Goal: Information Seeking & Learning: Compare options

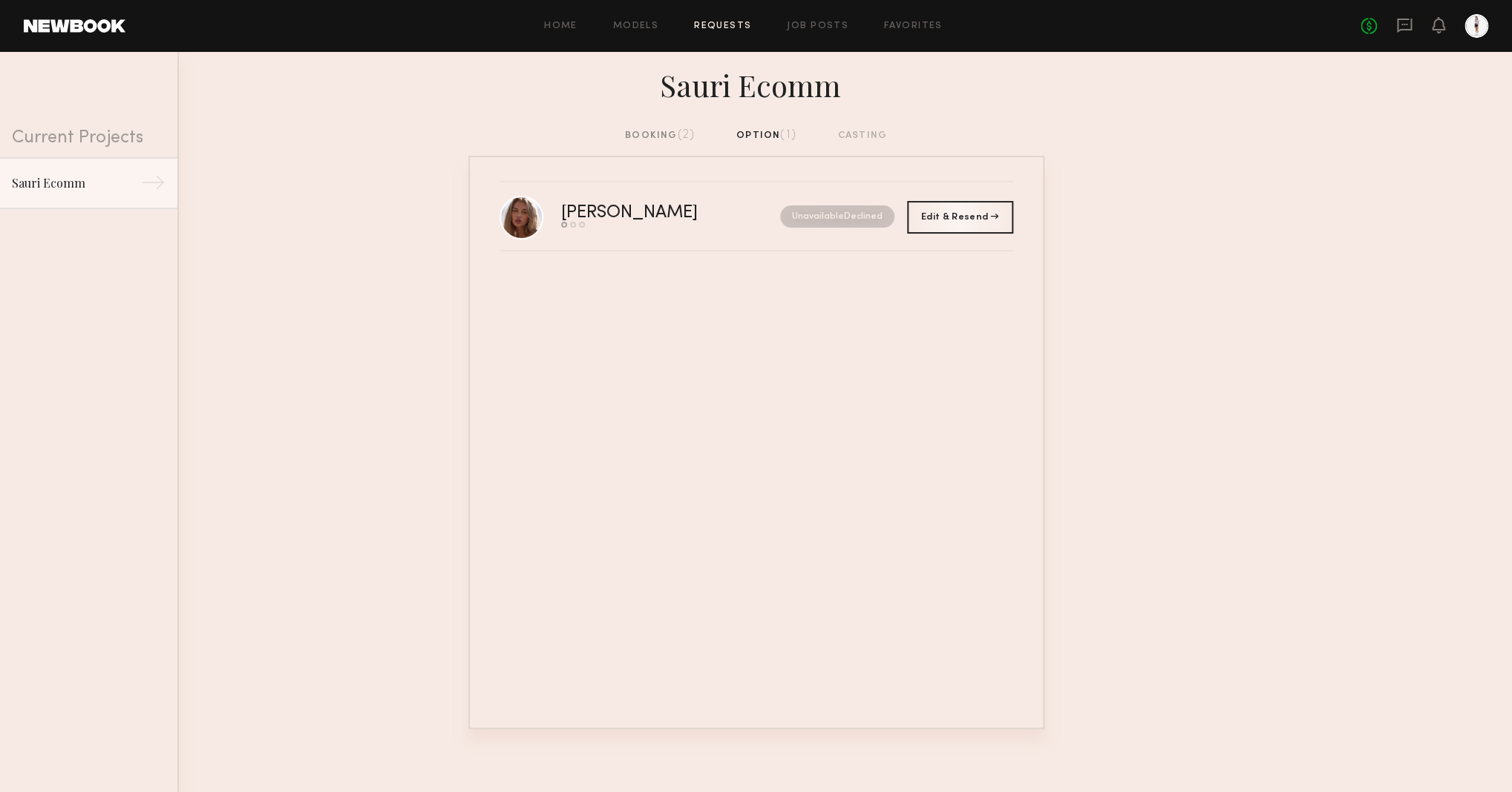
click at [659, 135] on div "booking (2)" at bounding box center [659, 135] width 69 height 16
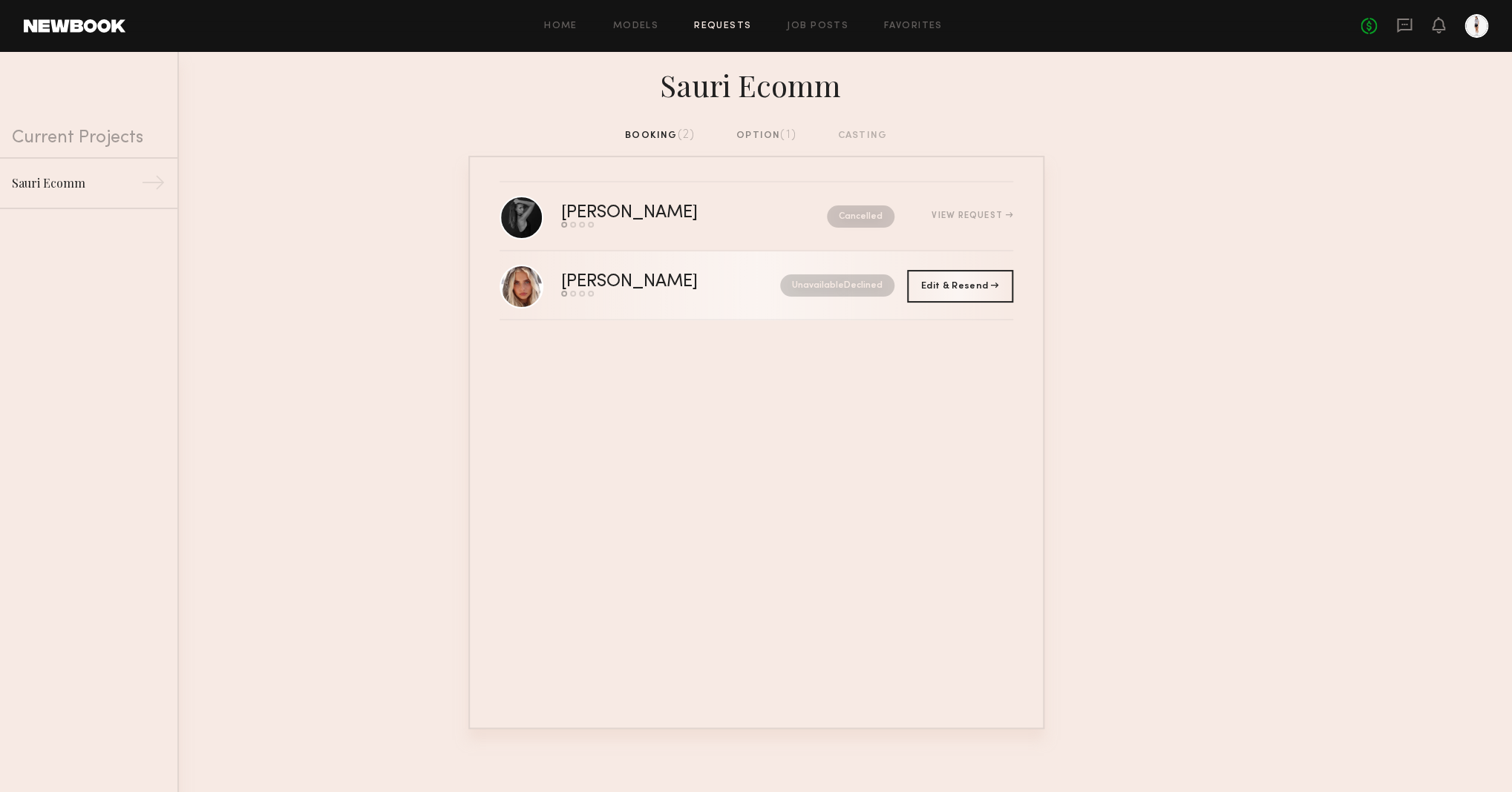
click at [696, 269] on link "Allea S. Send request Model response Review hours worked Pay model Unavailable …" at bounding box center [756, 286] width 514 height 69
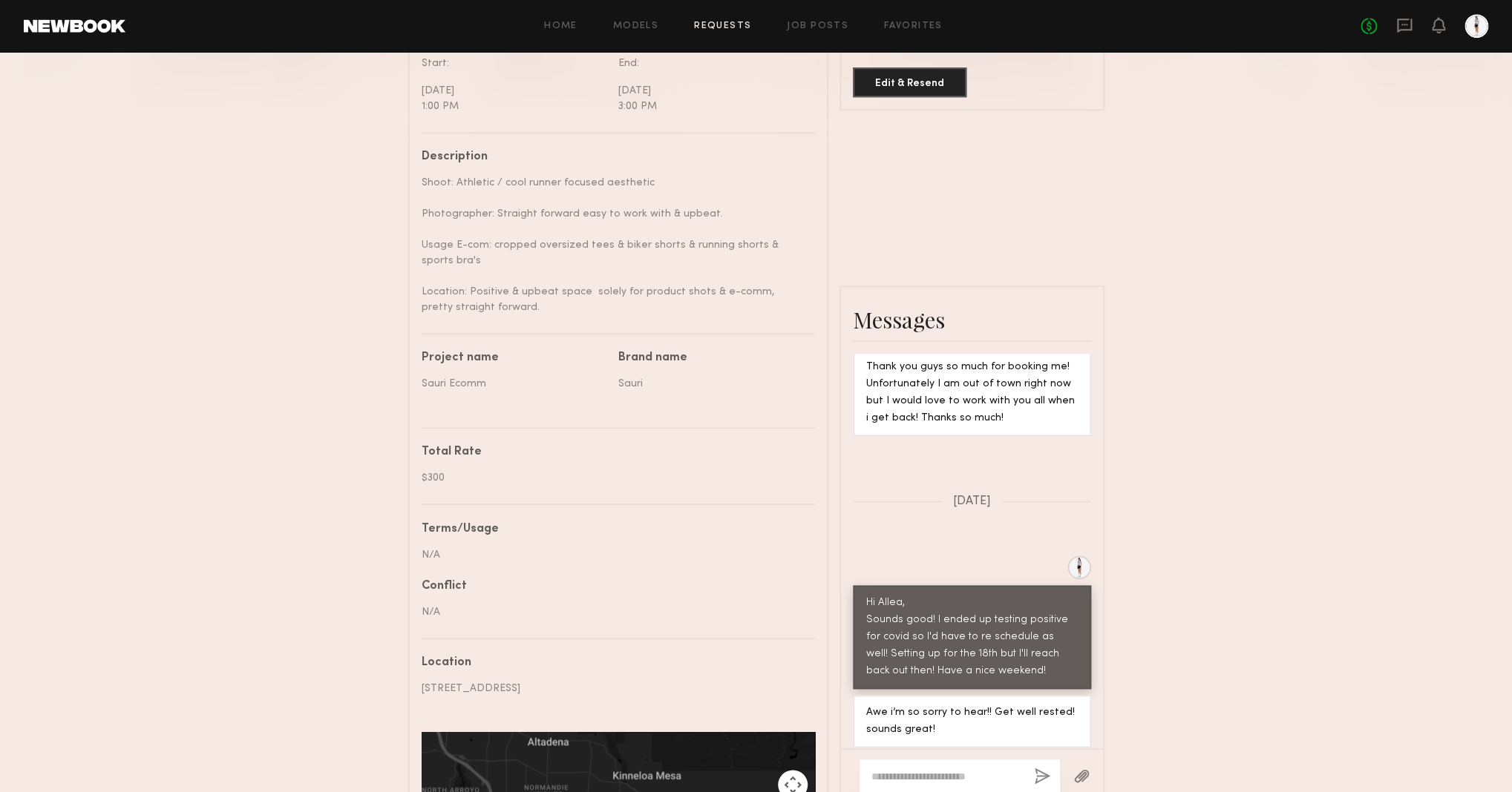
scroll to position [713, 0]
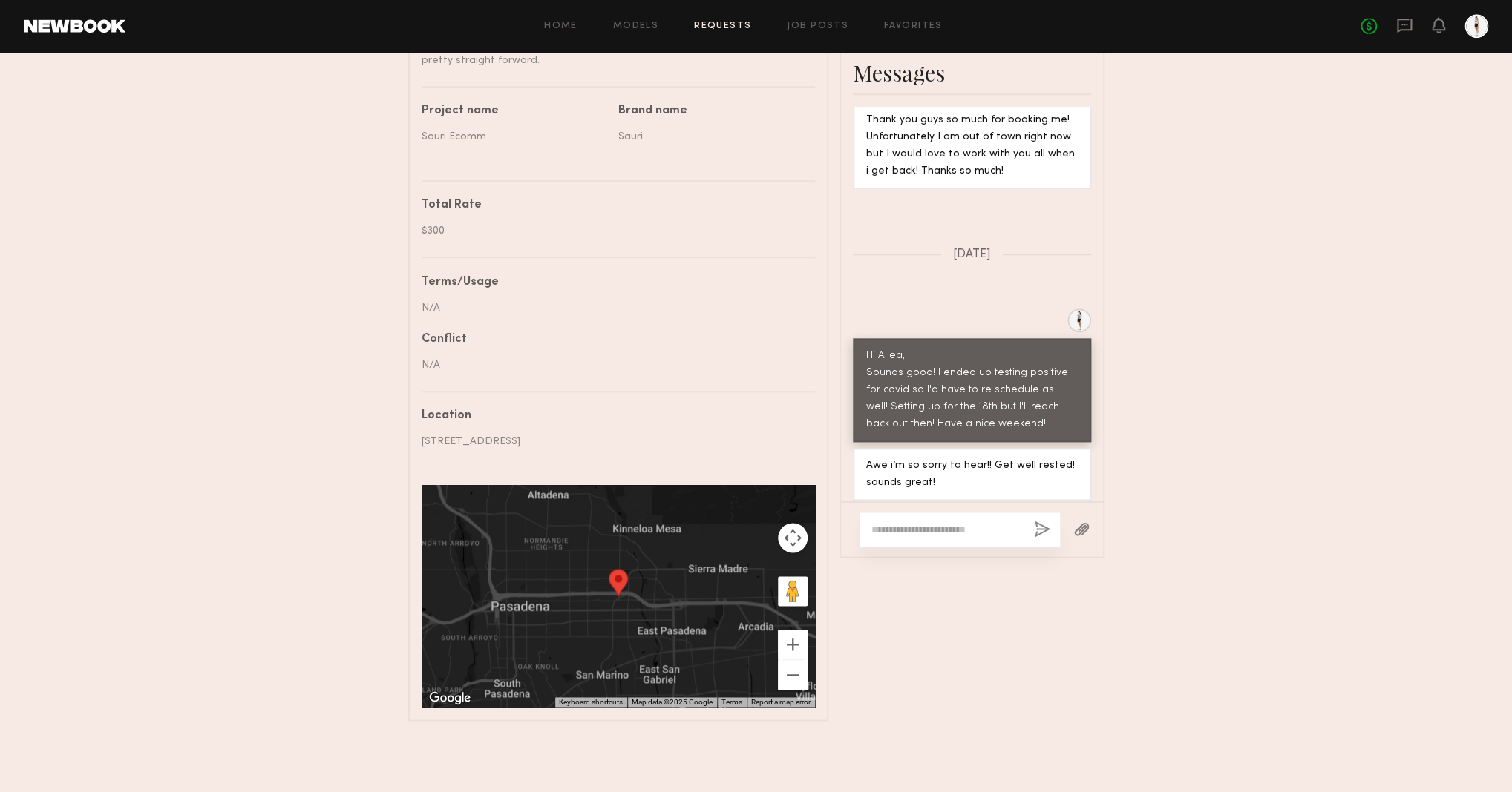
click at [941, 527] on textarea at bounding box center [946, 530] width 151 height 15
type textarea "**********"
click at [1042, 526] on button "button" at bounding box center [1041, 530] width 16 height 19
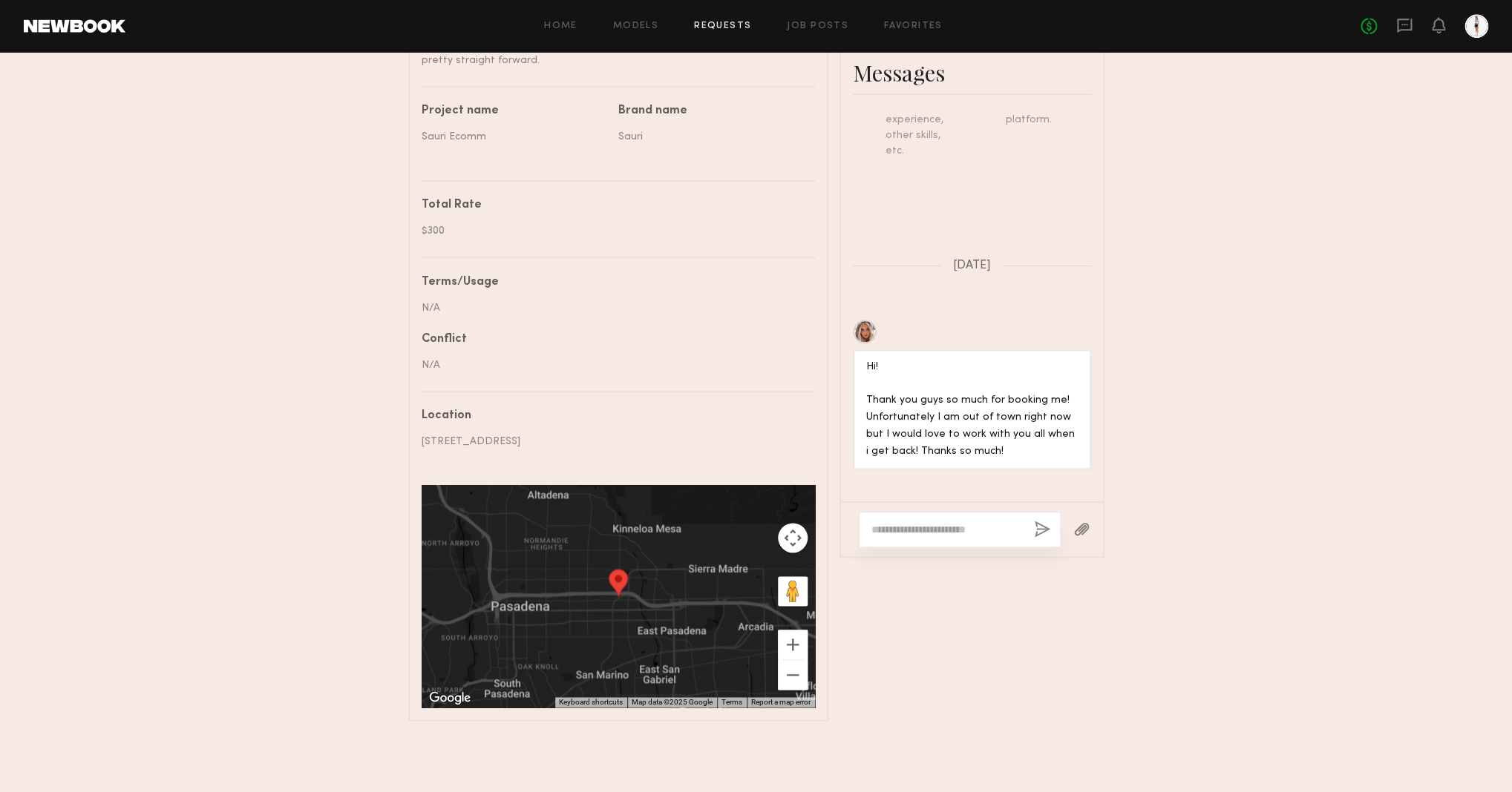
scroll to position [0, 0]
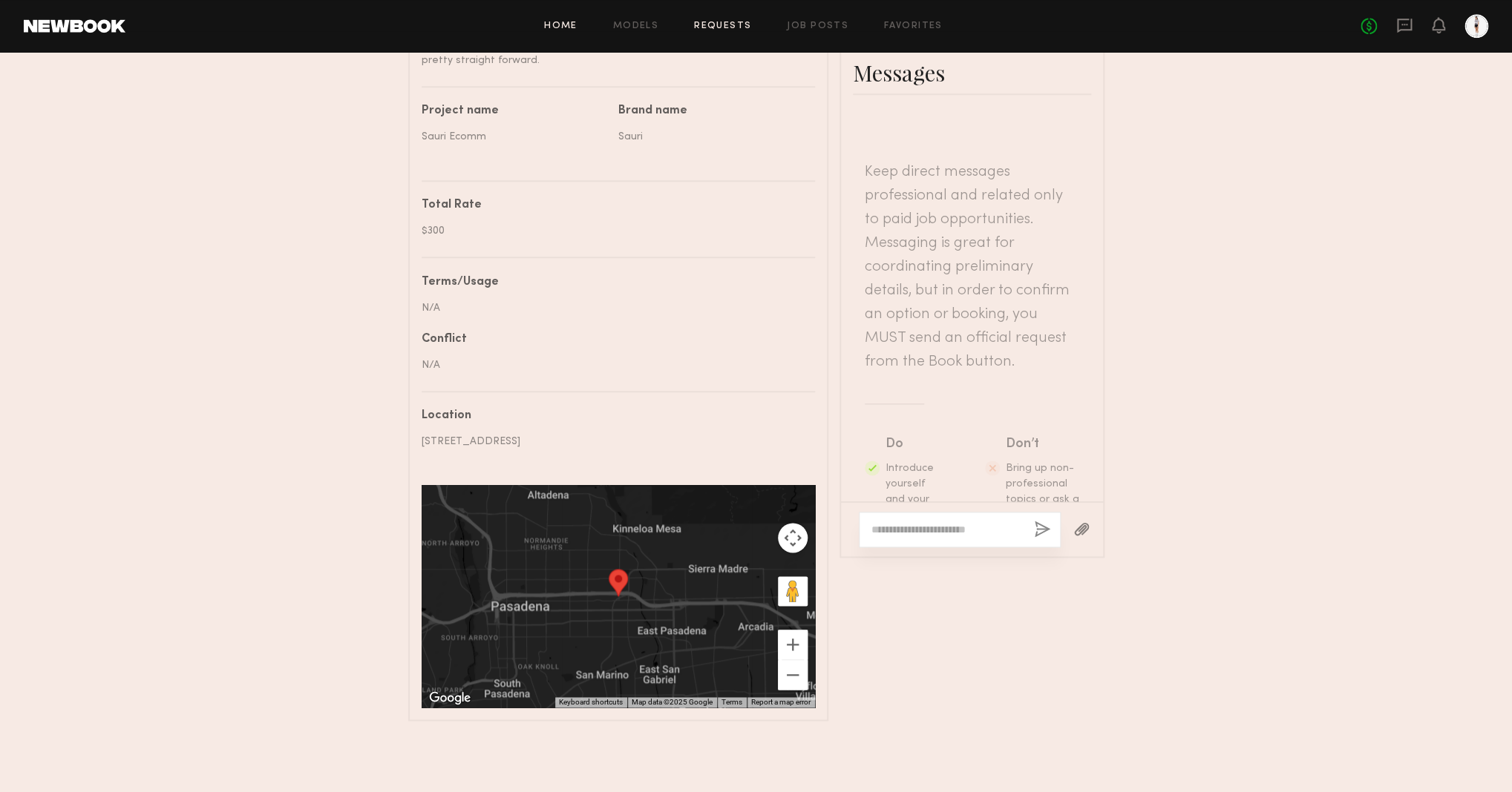
click at [571, 24] on link "Home" at bounding box center [560, 25] width 33 height 9
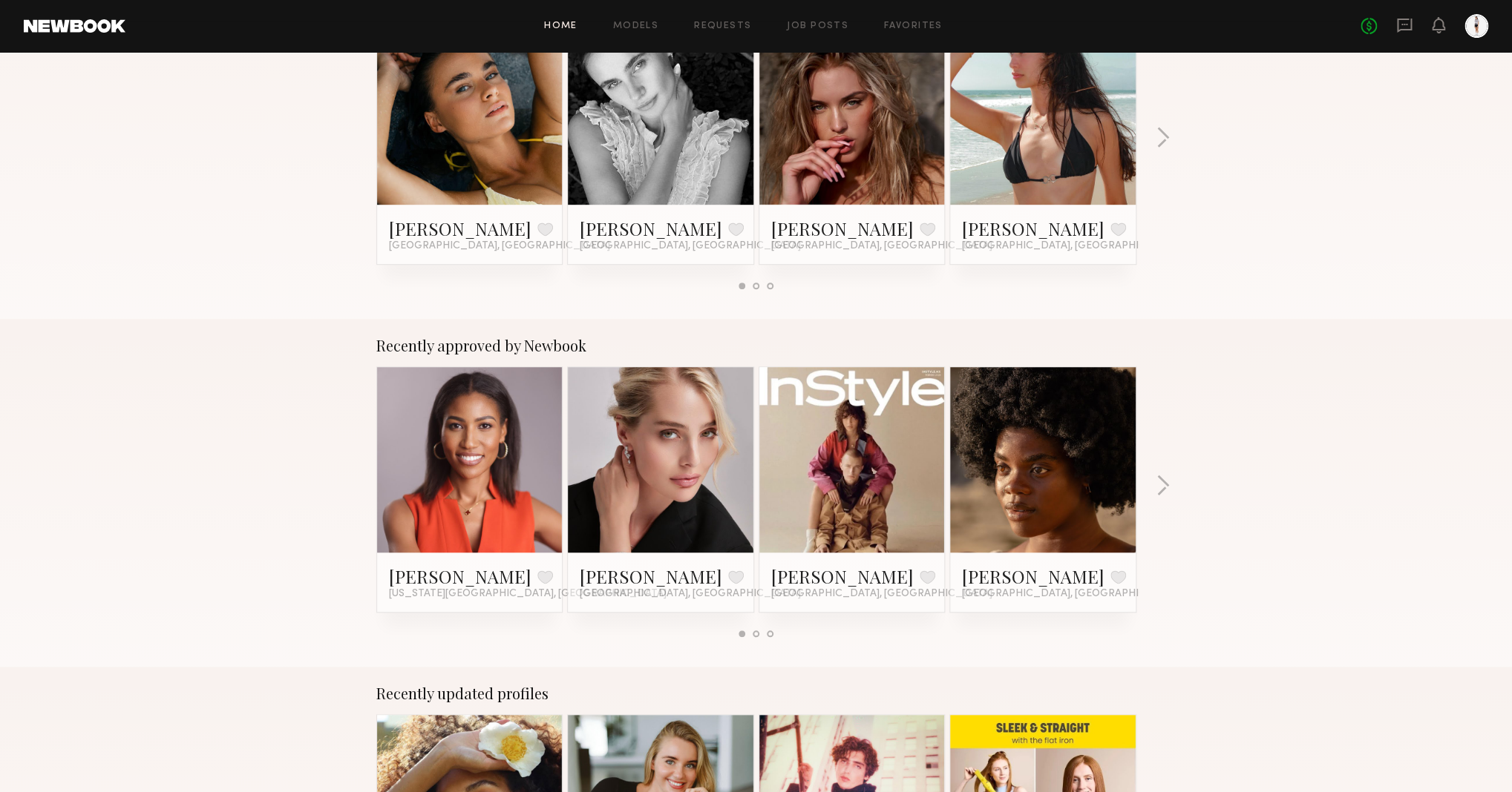
scroll to position [317, 0]
click at [1165, 483] on button "button" at bounding box center [1162, 486] width 14 height 25
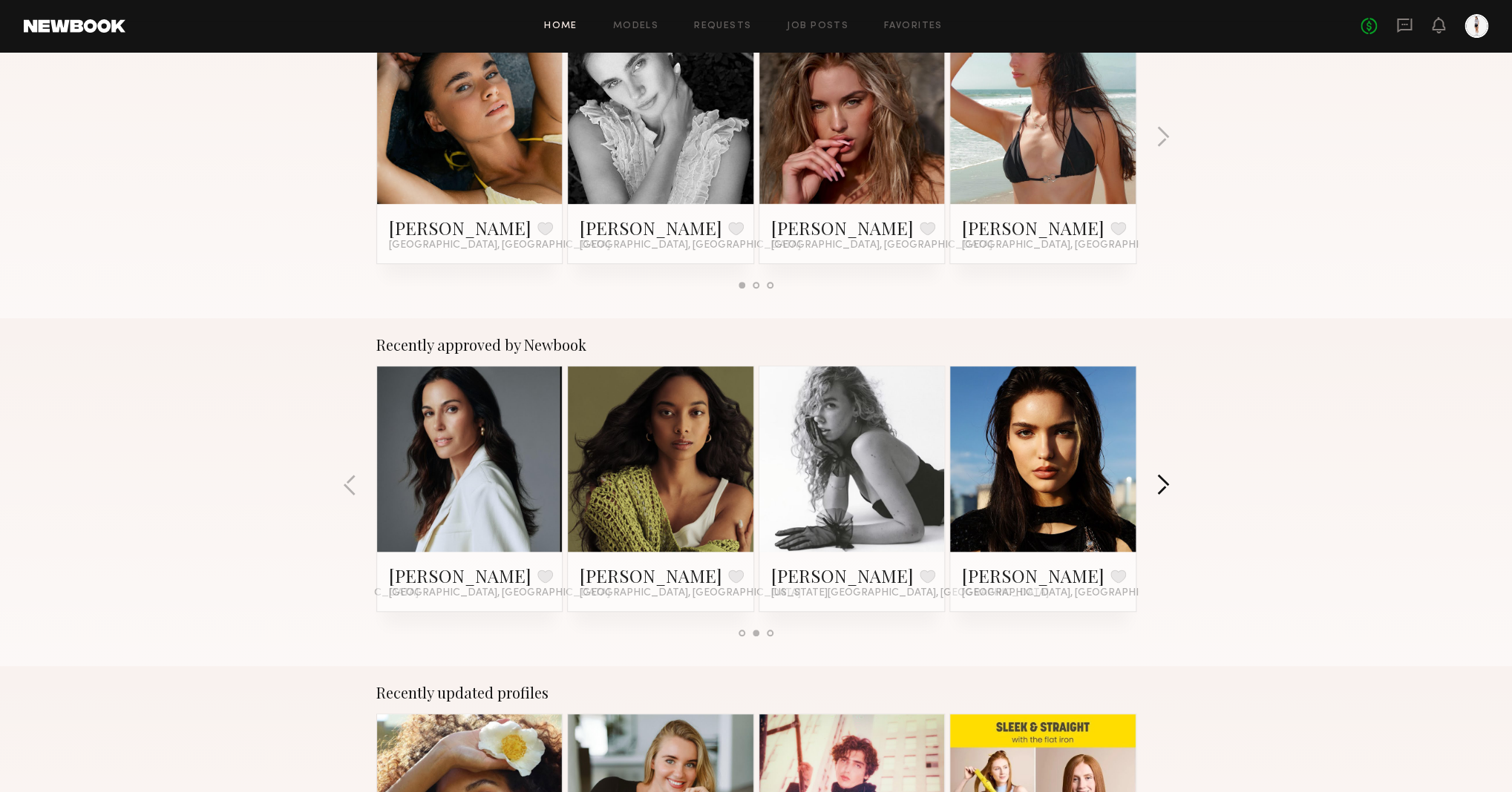
click at [1167, 484] on button "button" at bounding box center [1162, 486] width 14 height 25
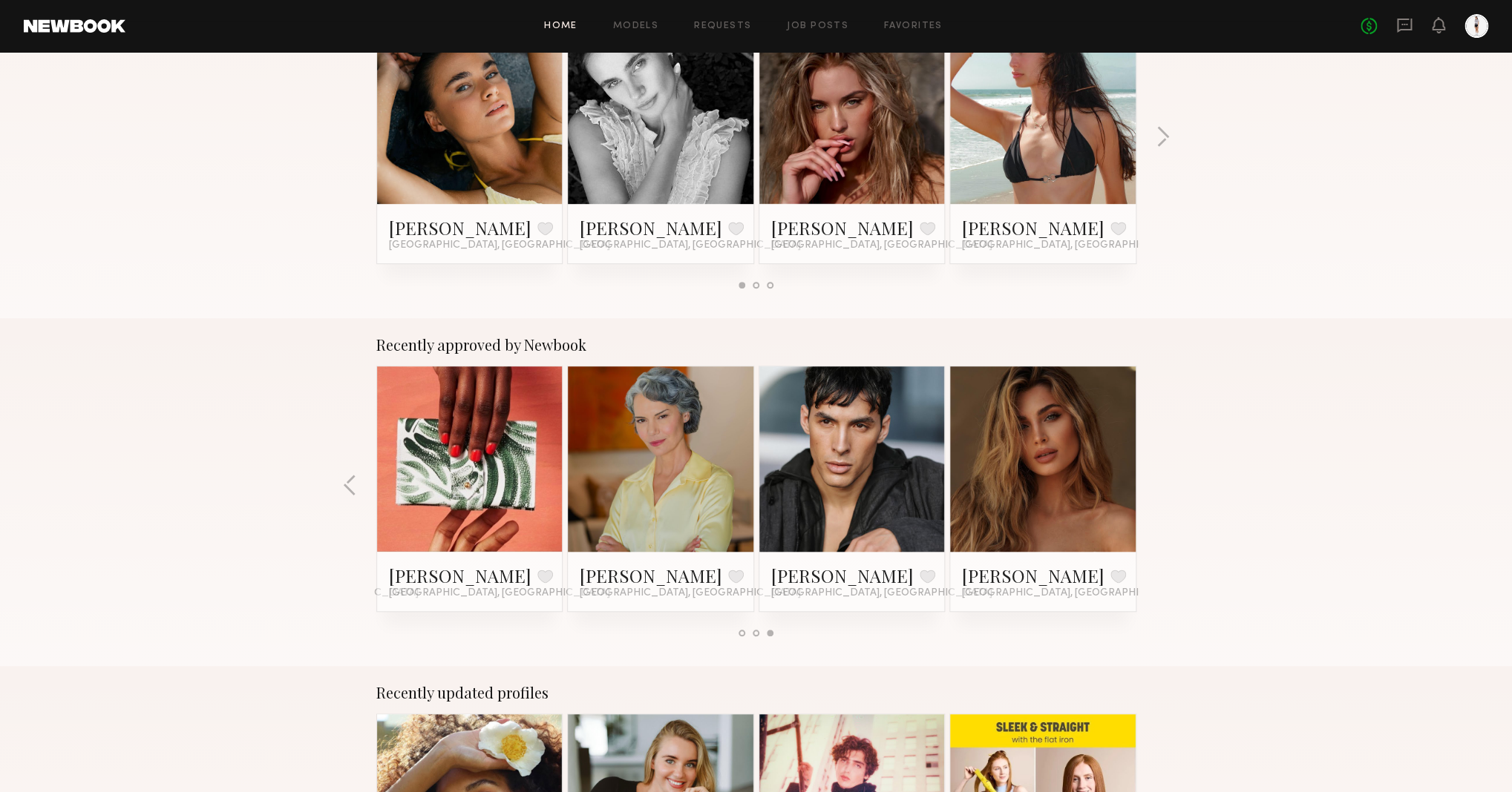
click at [1092, 476] on div at bounding box center [1042, 459] width 185 height 185
click at [1017, 454] on link at bounding box center [1042, 459] width 91 height 185
click at [983, 447] on div at bounding box center [1042, 459] width 185 height 185
click at [984, 580] on link "Serena M." at bounding box center [1033, 575] width 142 height 24
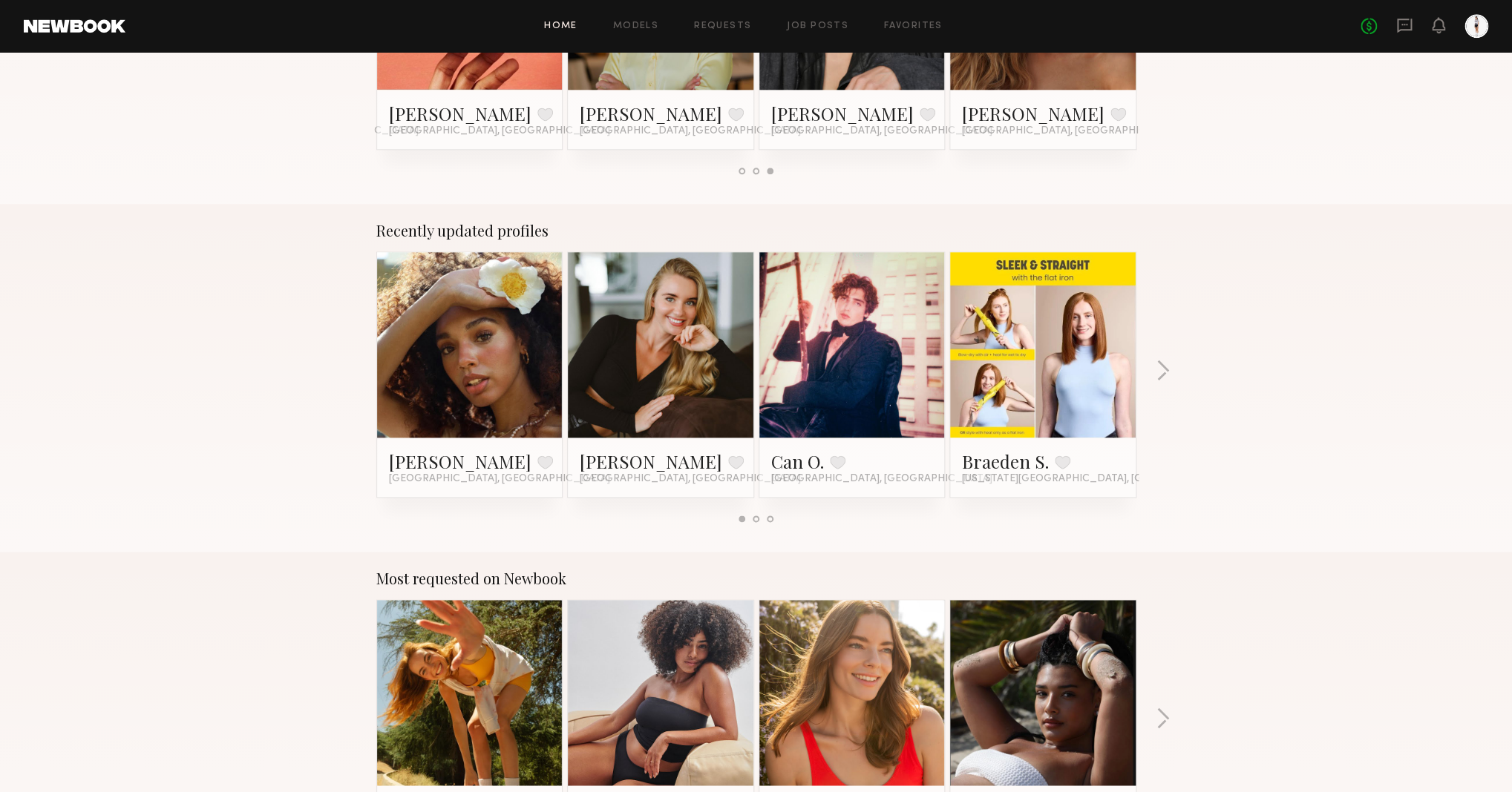
scroll to position [0, 0]
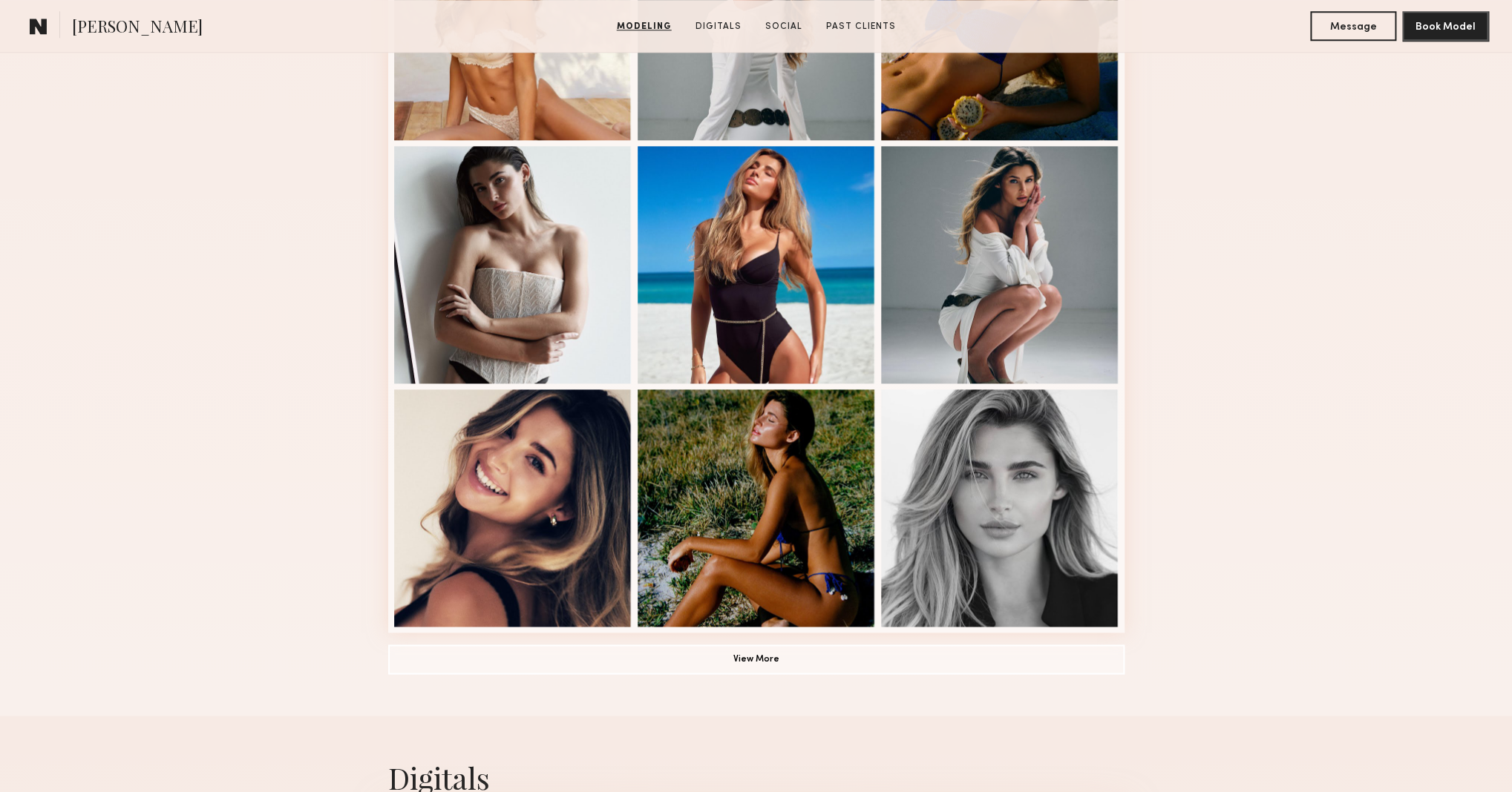
scroll to position [829, 0]
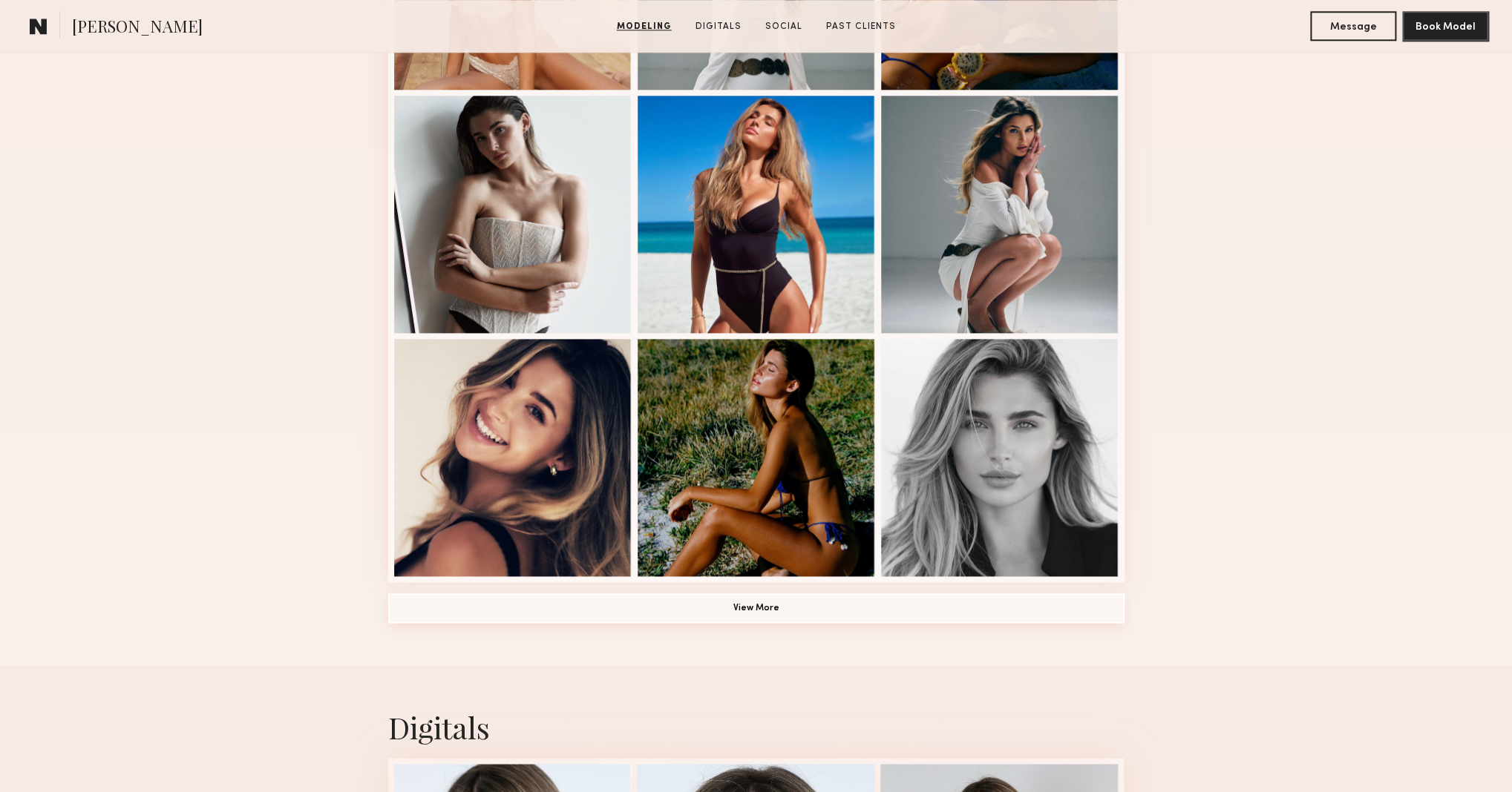
click at [834, 603] on button "View More" at bounding box center [756, 608] width 737 height 30
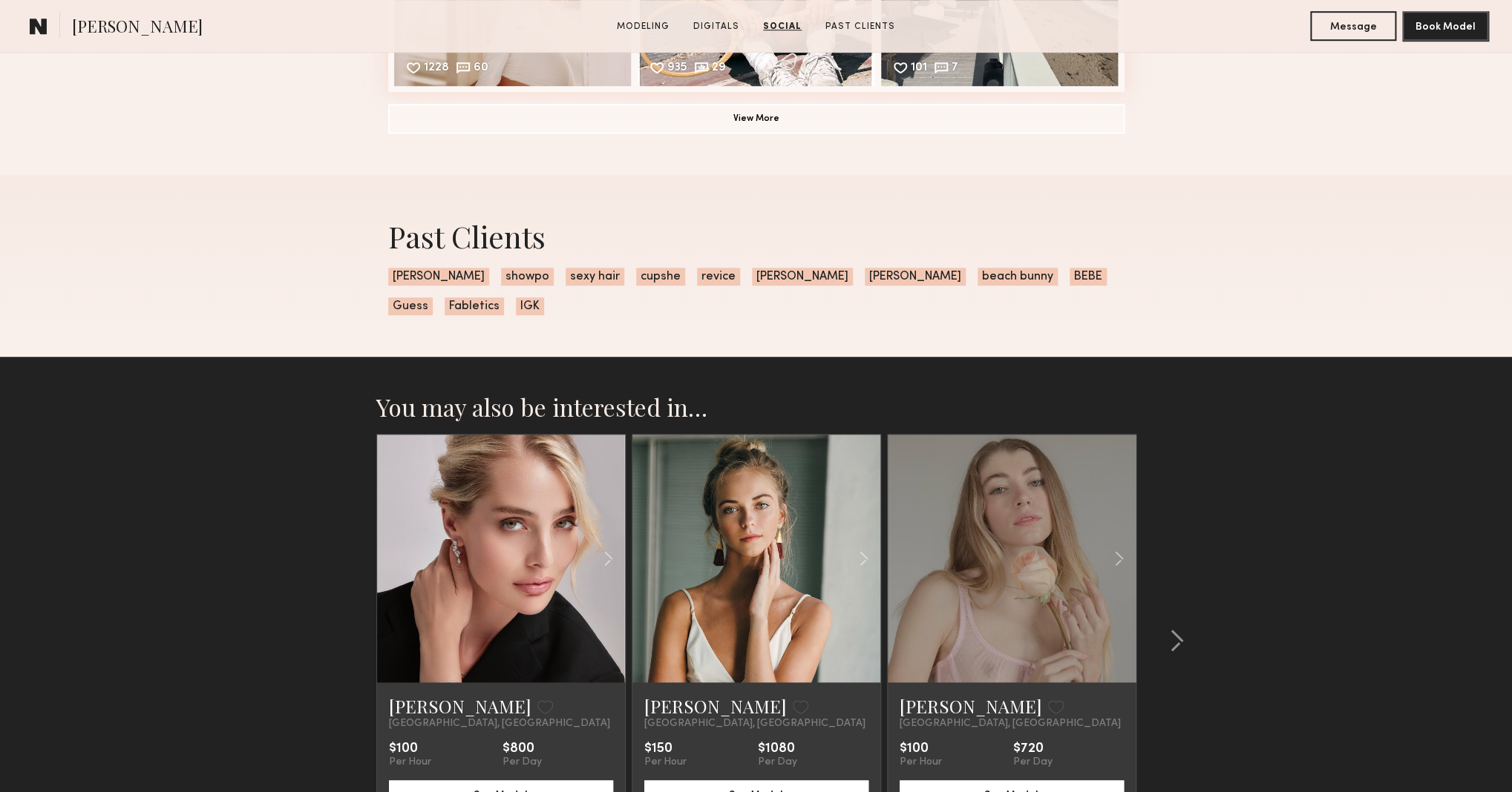
scroll to position [3590, 0]
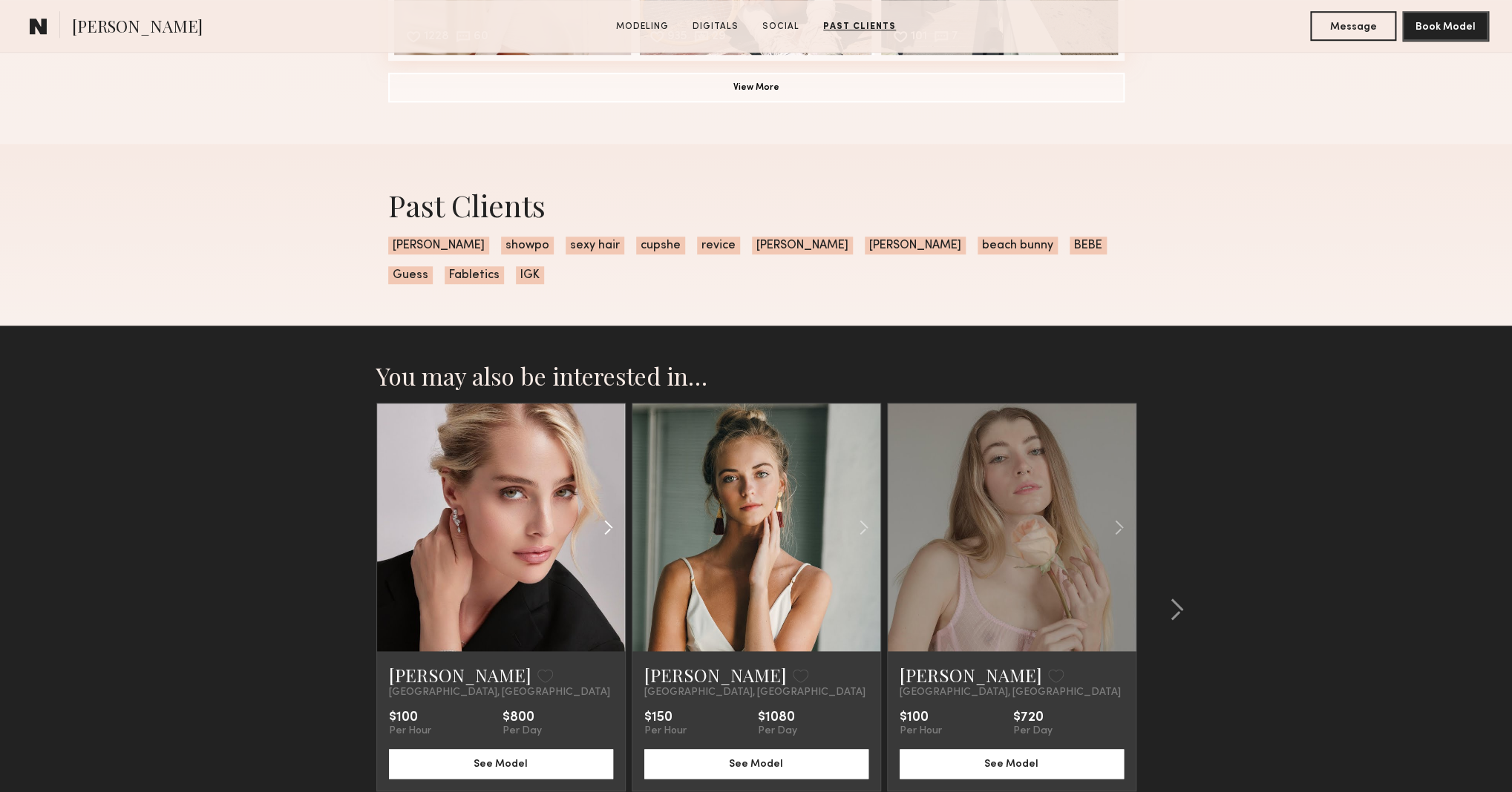
click at [591, 520] on div at bounding box center [583, 527] width 81 height 248
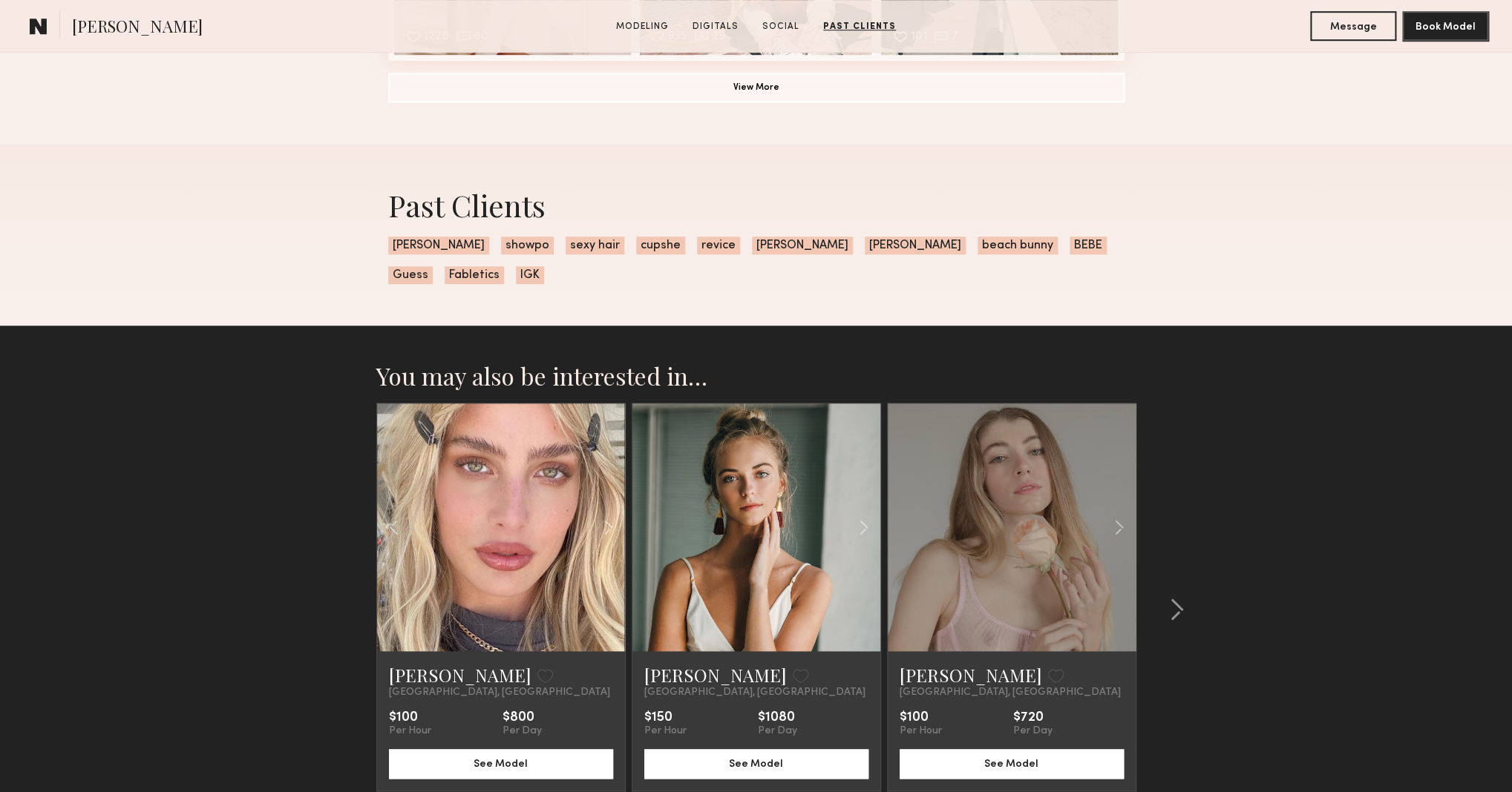
click at [575, 685] on div "Sabina K. Favorite" at bounding box center [500, 675] width 224 height 24
click at [562, 635] on div at bounding box center [583, 527] width 81 height 248
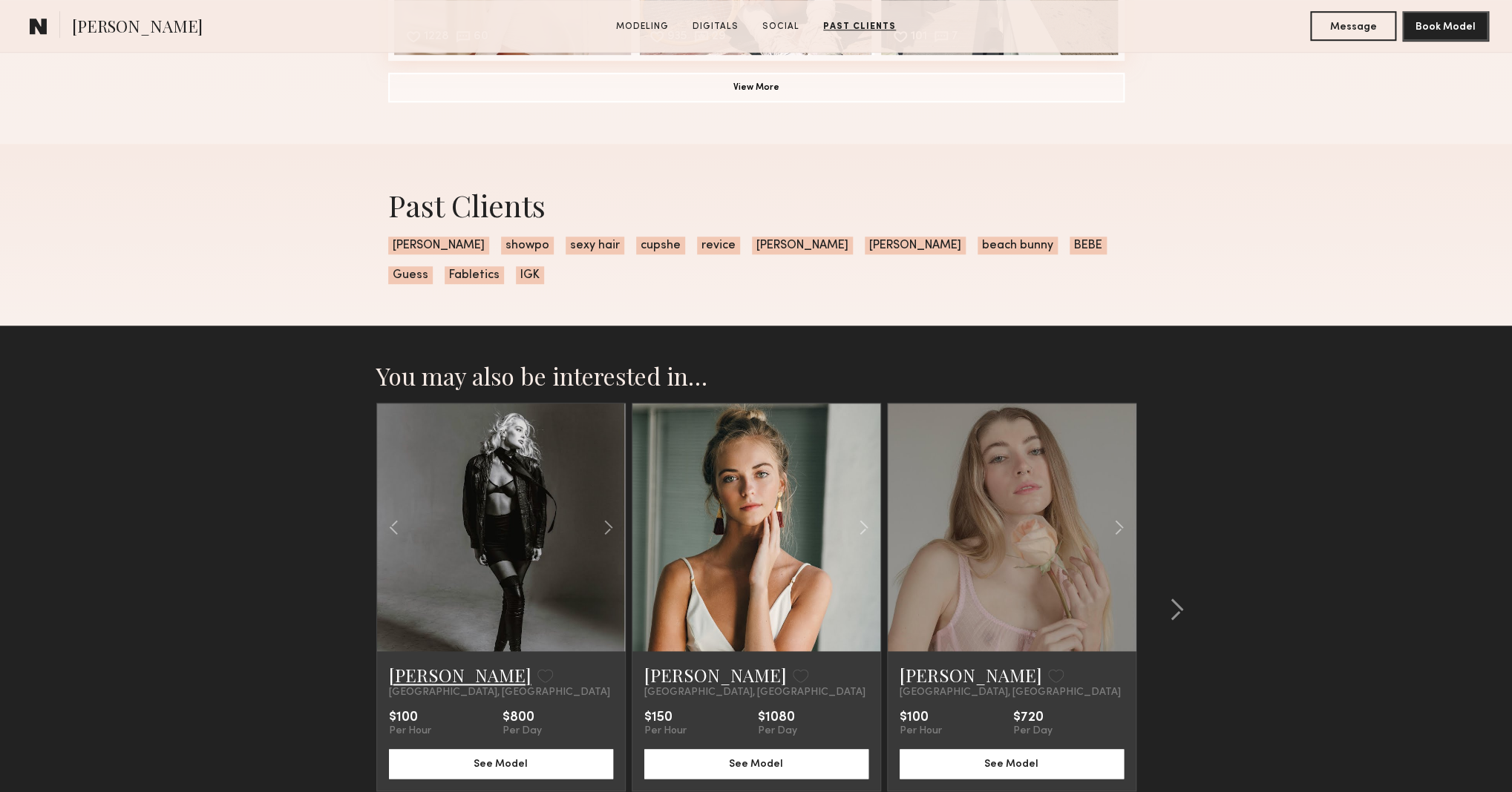
click at [425, 677] on link "Sabina K." at bounding box center [460, 675] width 142 height 24
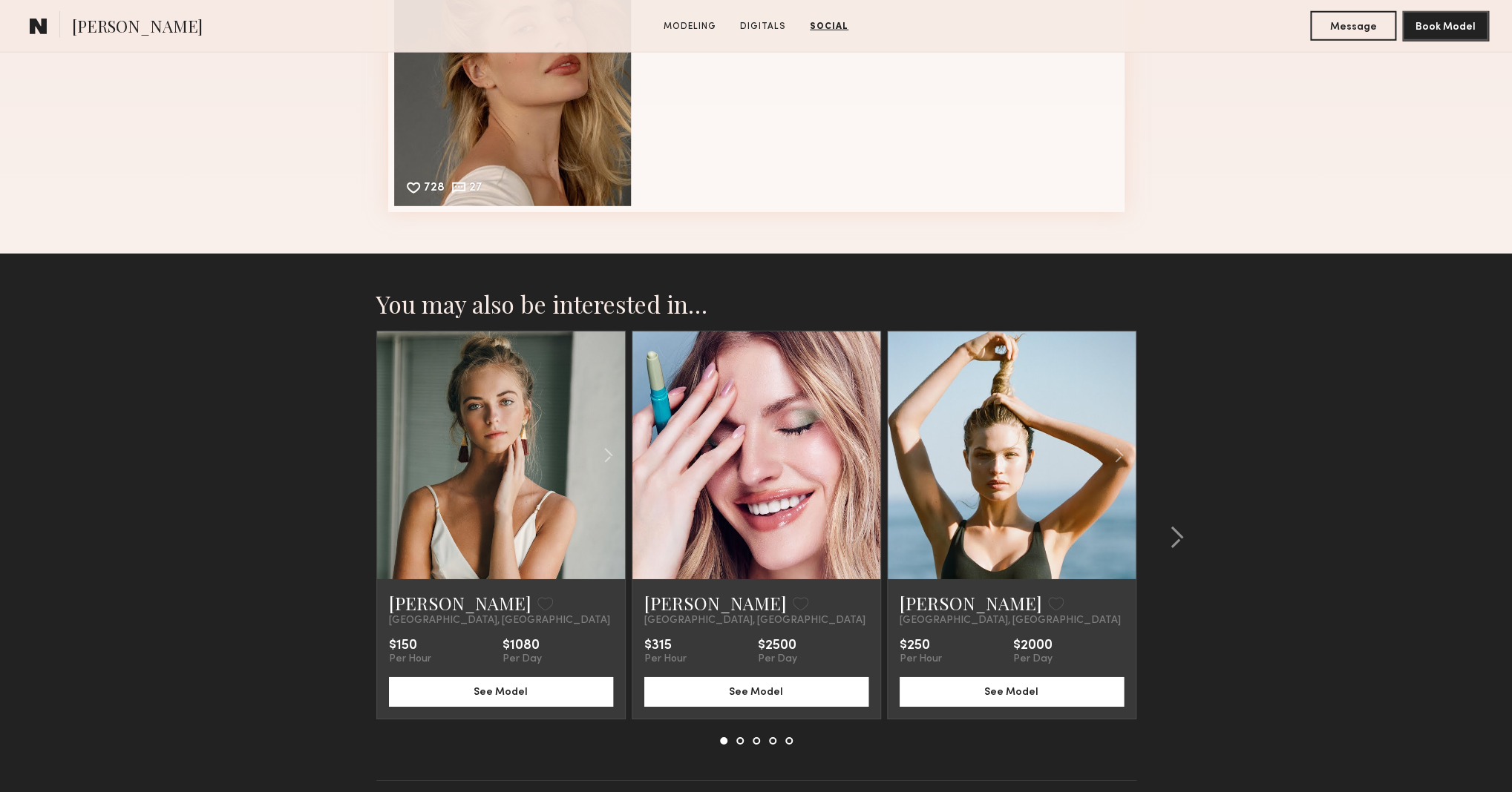
scroll to position [2324, 0]
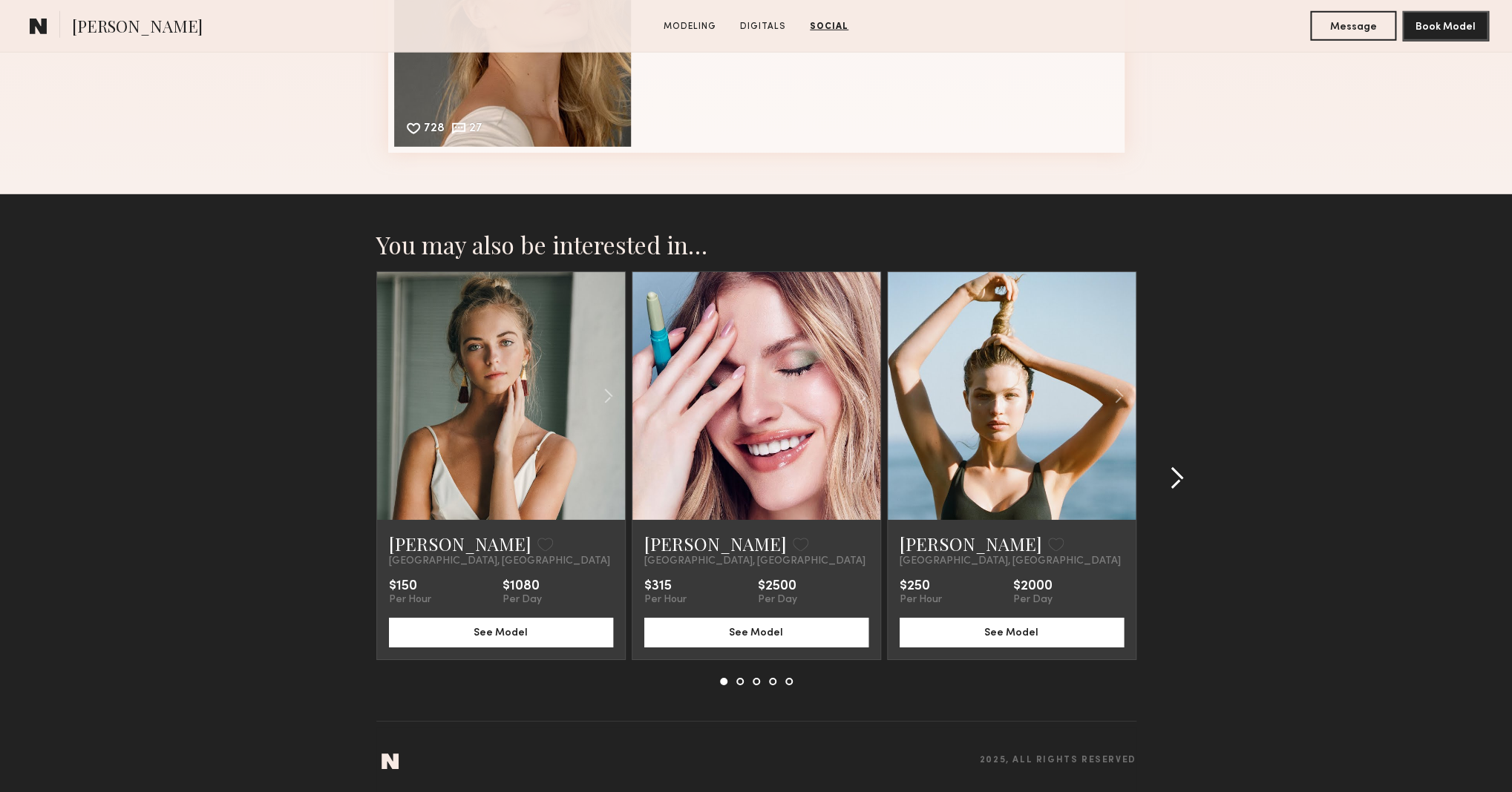
click at [1176, 484] on common-icon at bounding box center [1177, 478] width 15 height 24
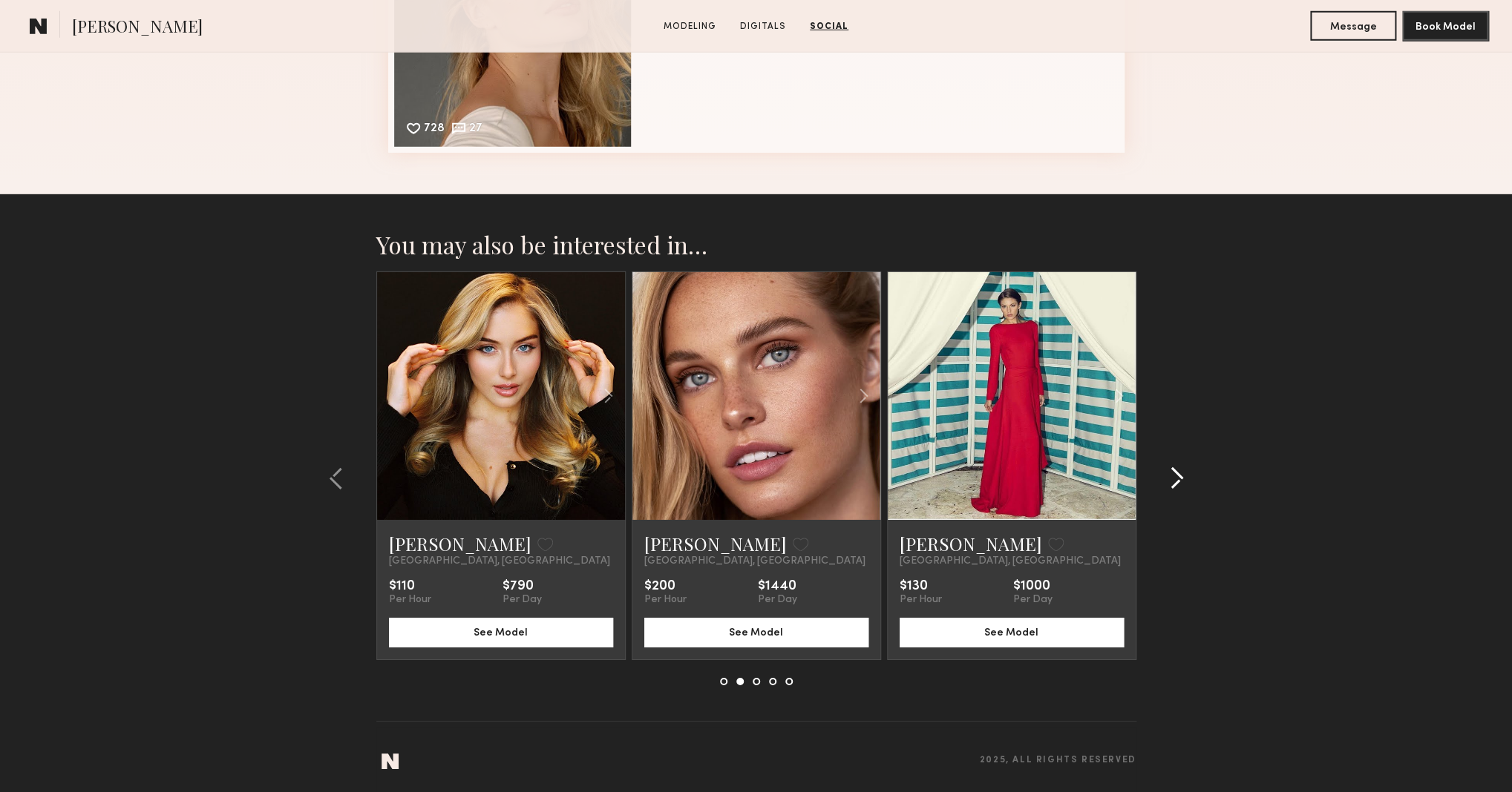
click at [1176, 483] on common-icon at bounding box center [1177, 478] width 15 height 24
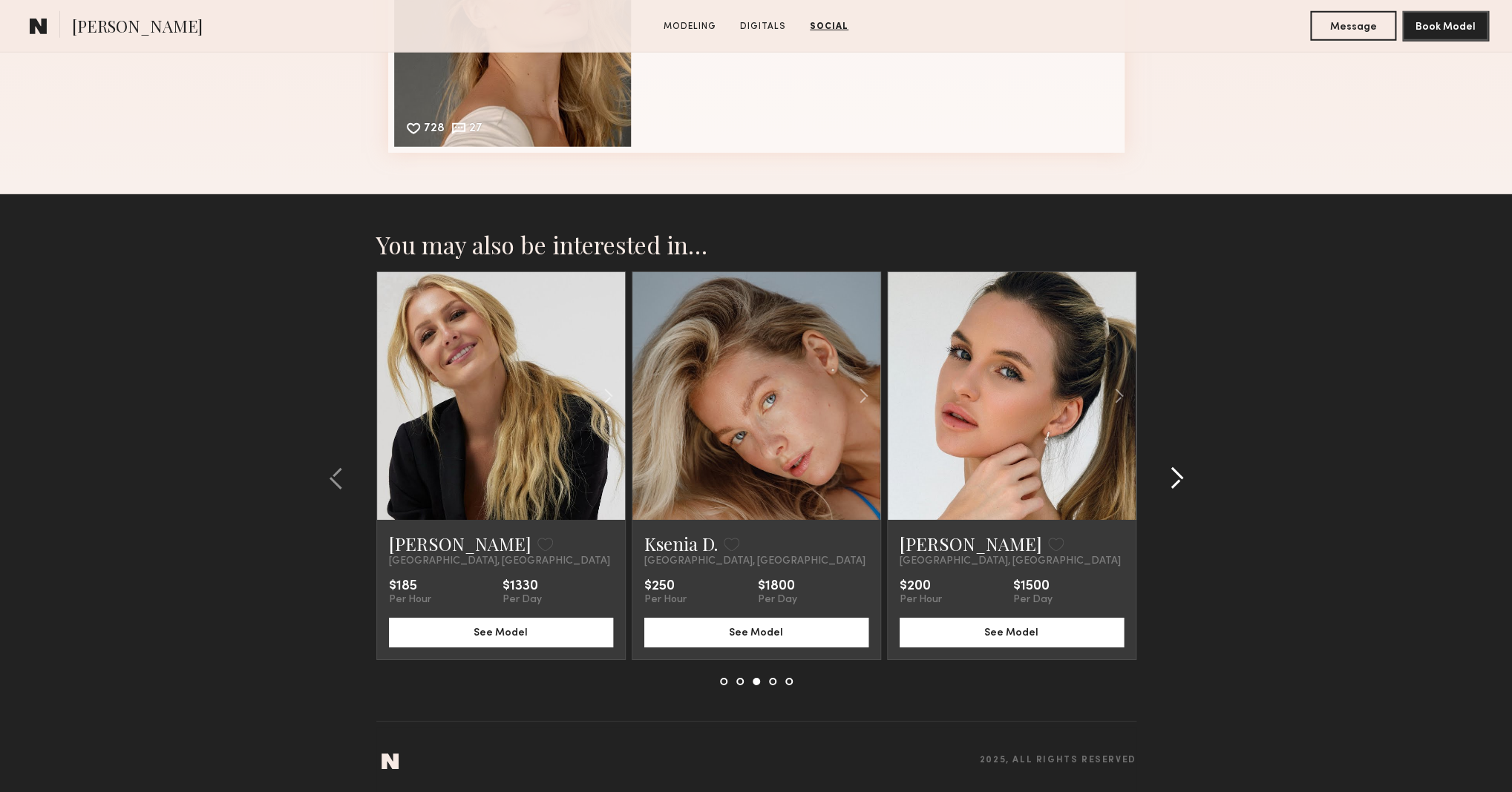
click at [1176, 483] on common-icon at bounding box center [1177, 478] width 15 height 24
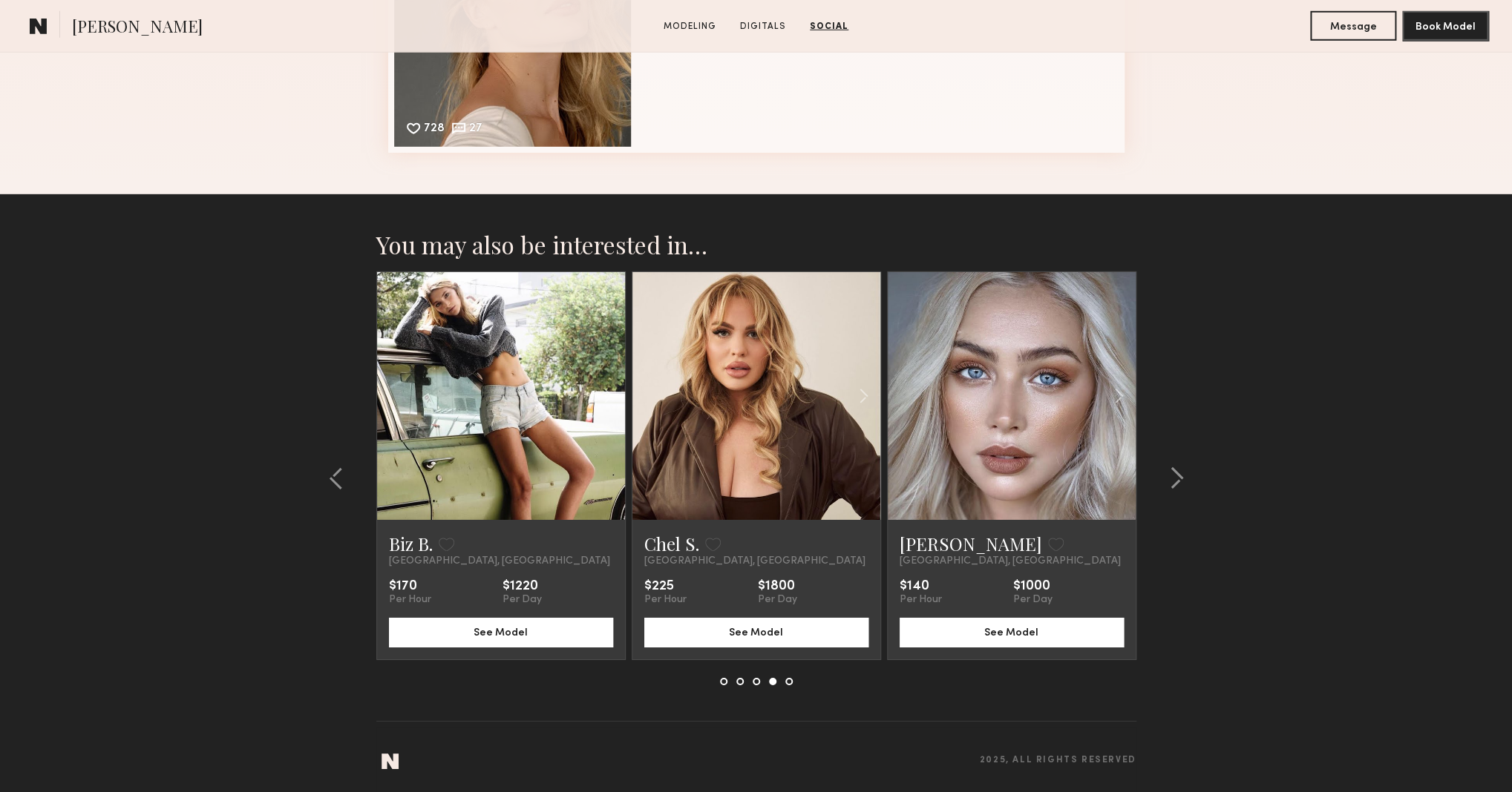
click at [1178, 480] on common-icon at bounding box center [1177, 478] width 15 height 24
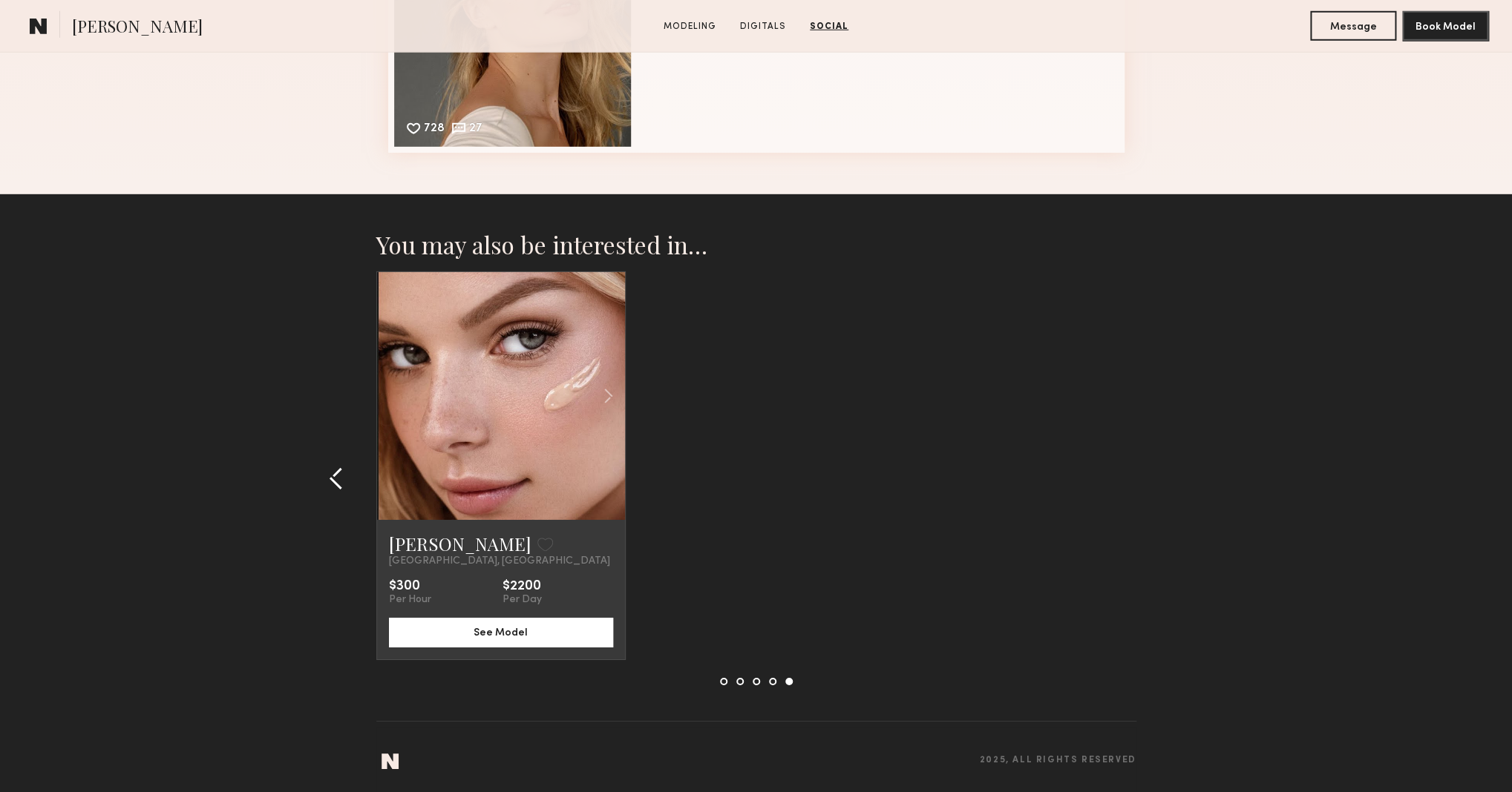
click at [337, 474] on common-icon at bounding box center [336, 478] width 15 height 24
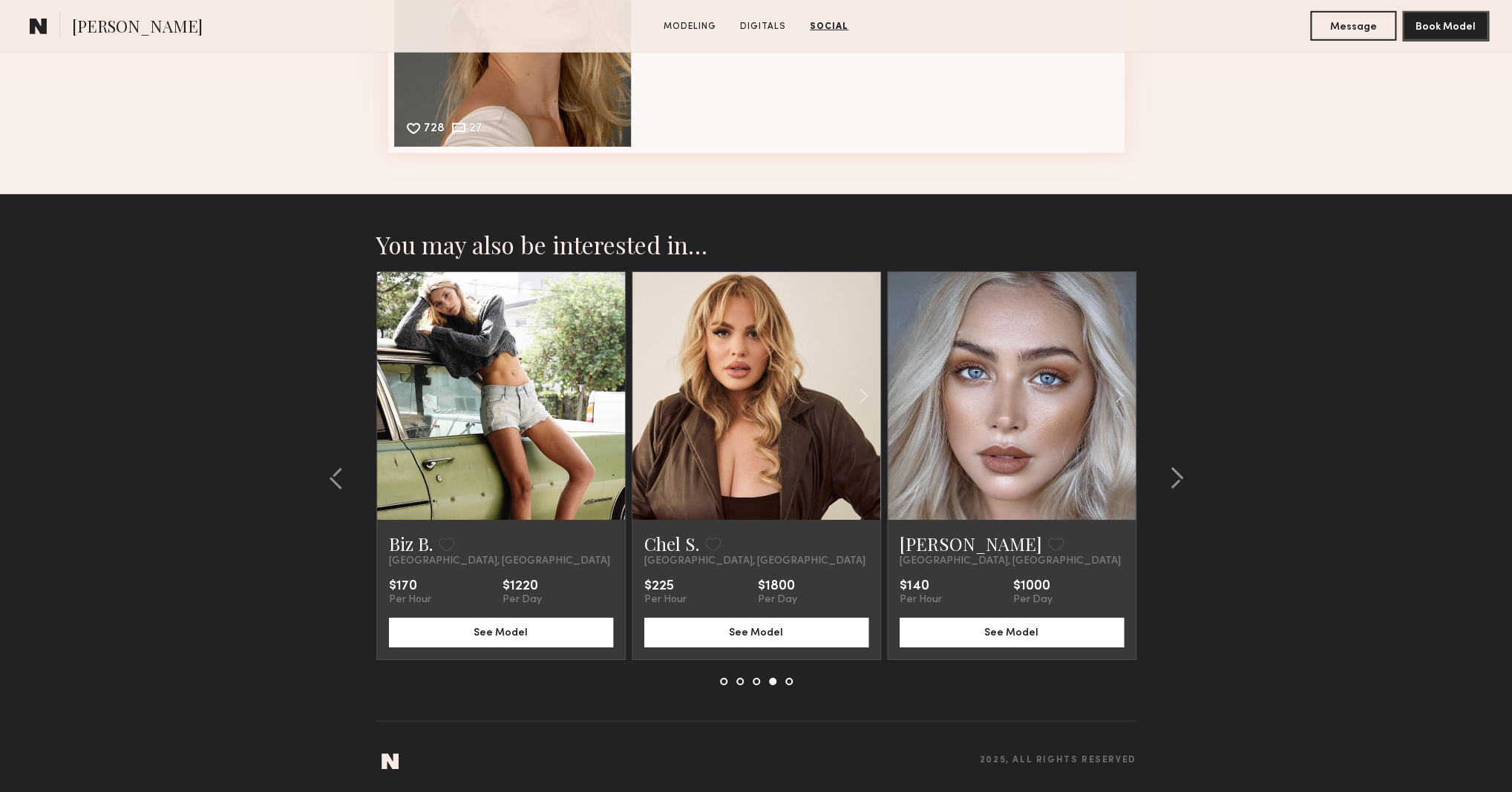
click at [982, 460] on link at bounding box center [1012, 396] width 85 height 248
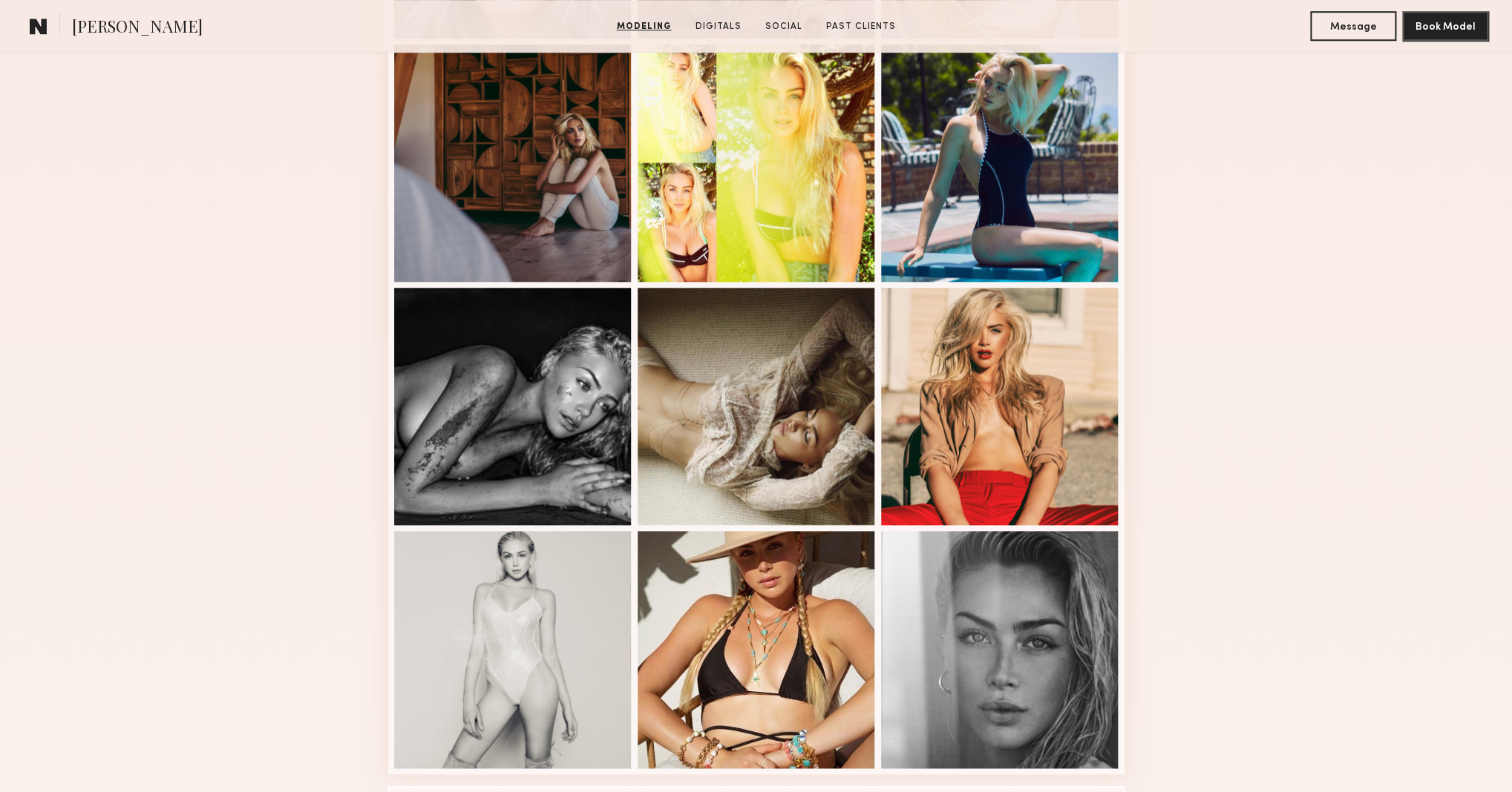
scroll to position [902, 0]
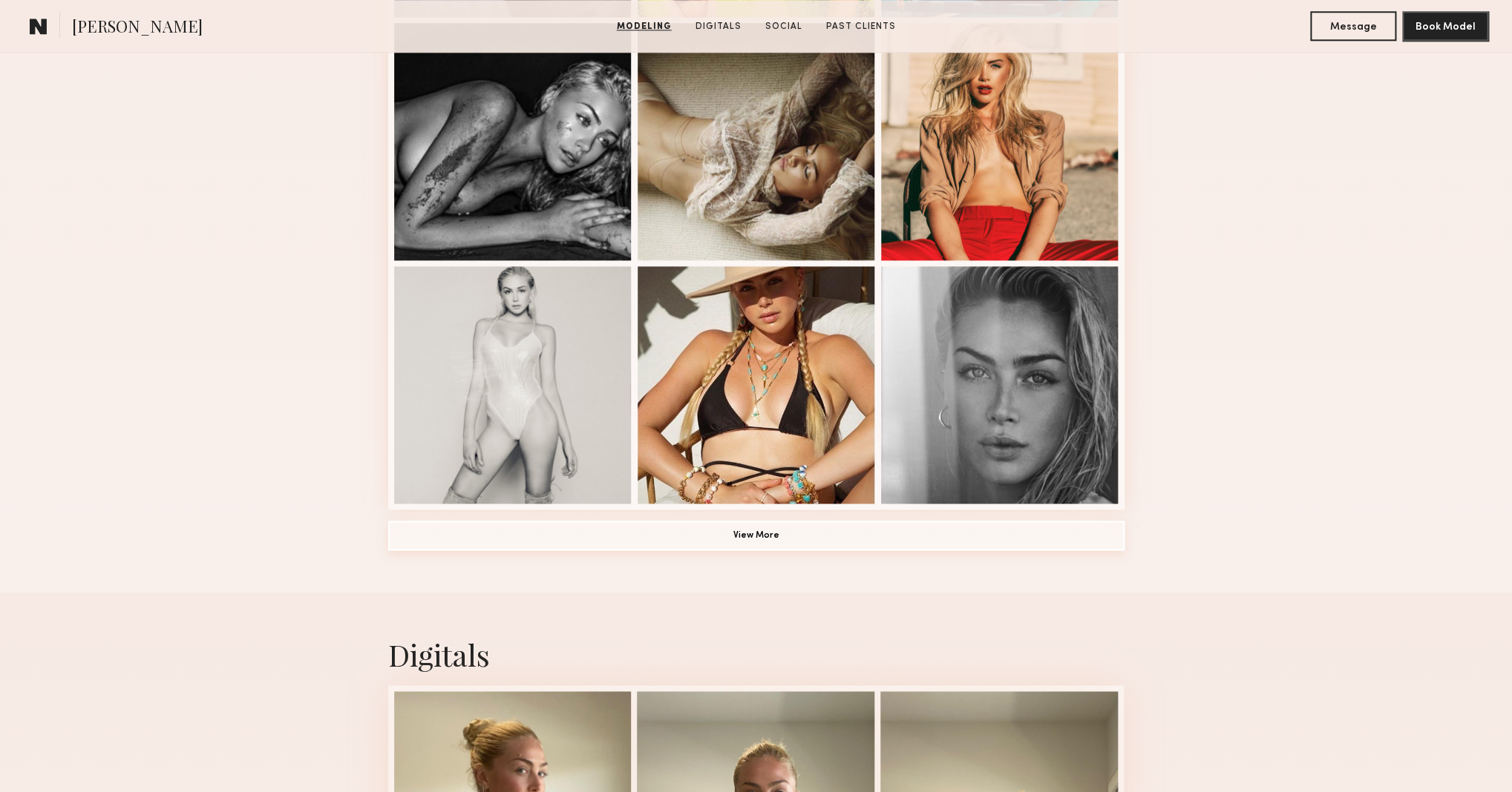
click at [837, 540] on button "View More" at bounding box center [756, 535] width 737 height 30
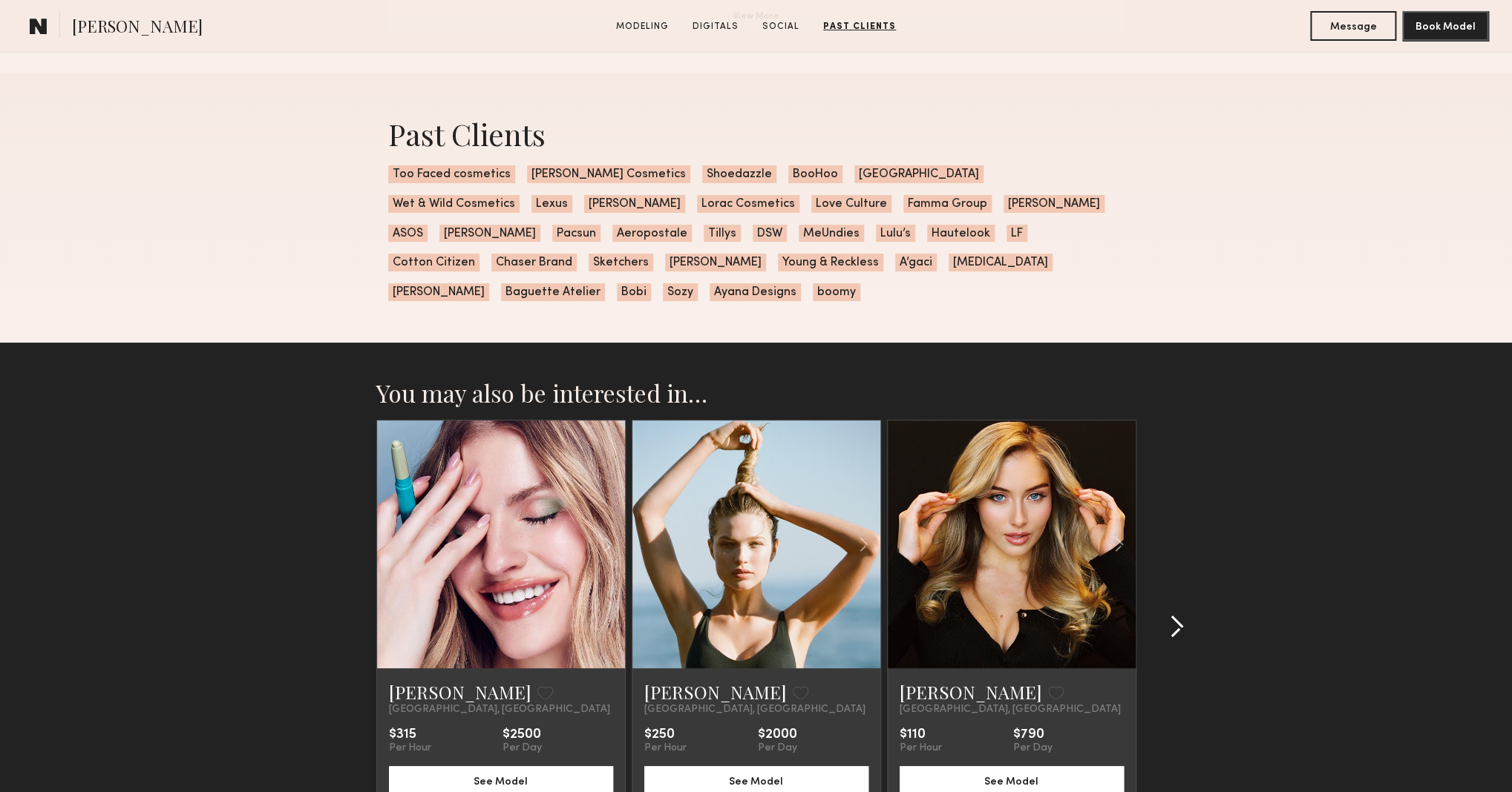
scroll to position [2931, 0]
click at [1179, 616] on common-icon at bounding box center [1177, 628] width 15 height 24
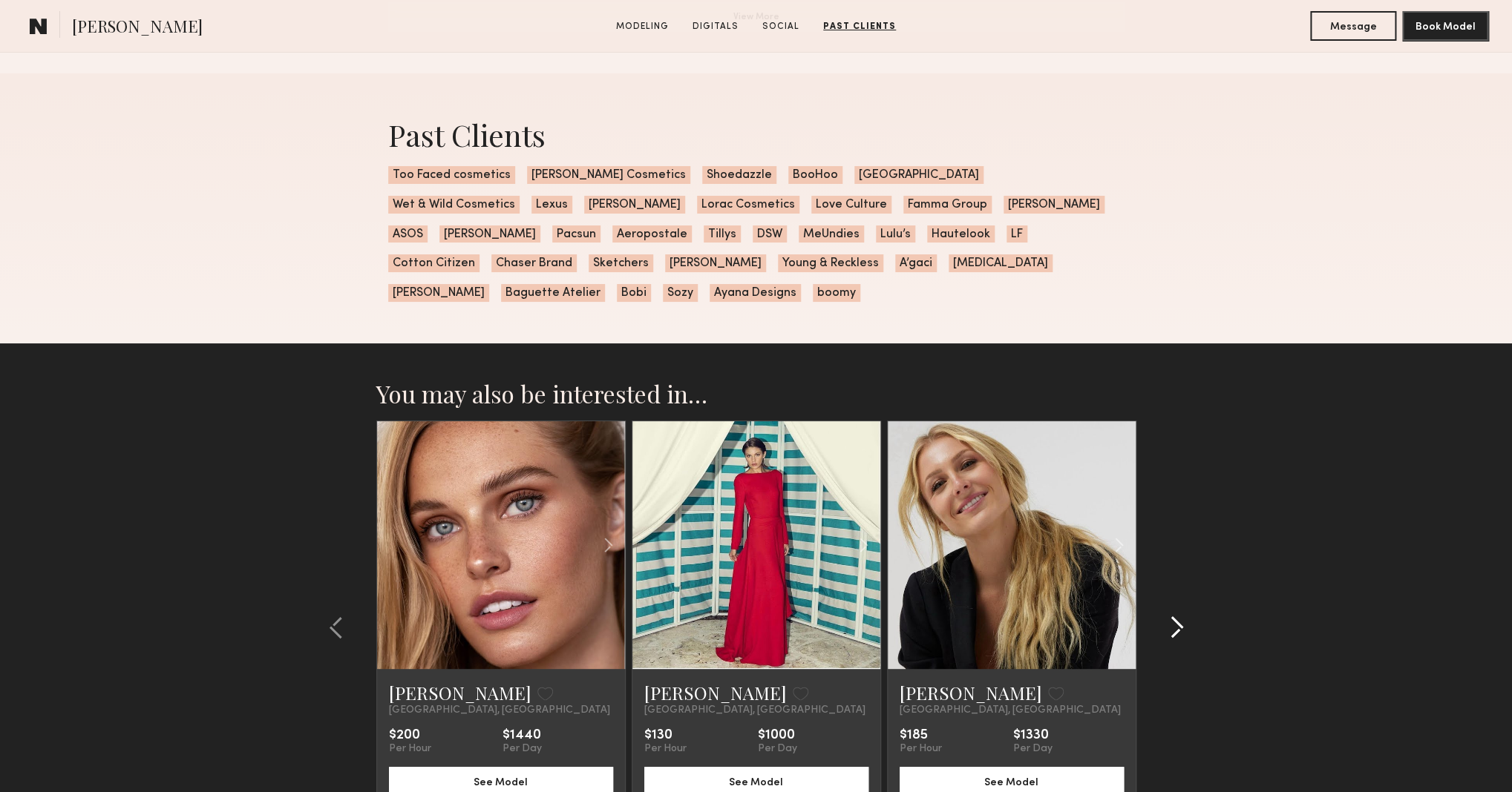
scroll to position [2929, 0]
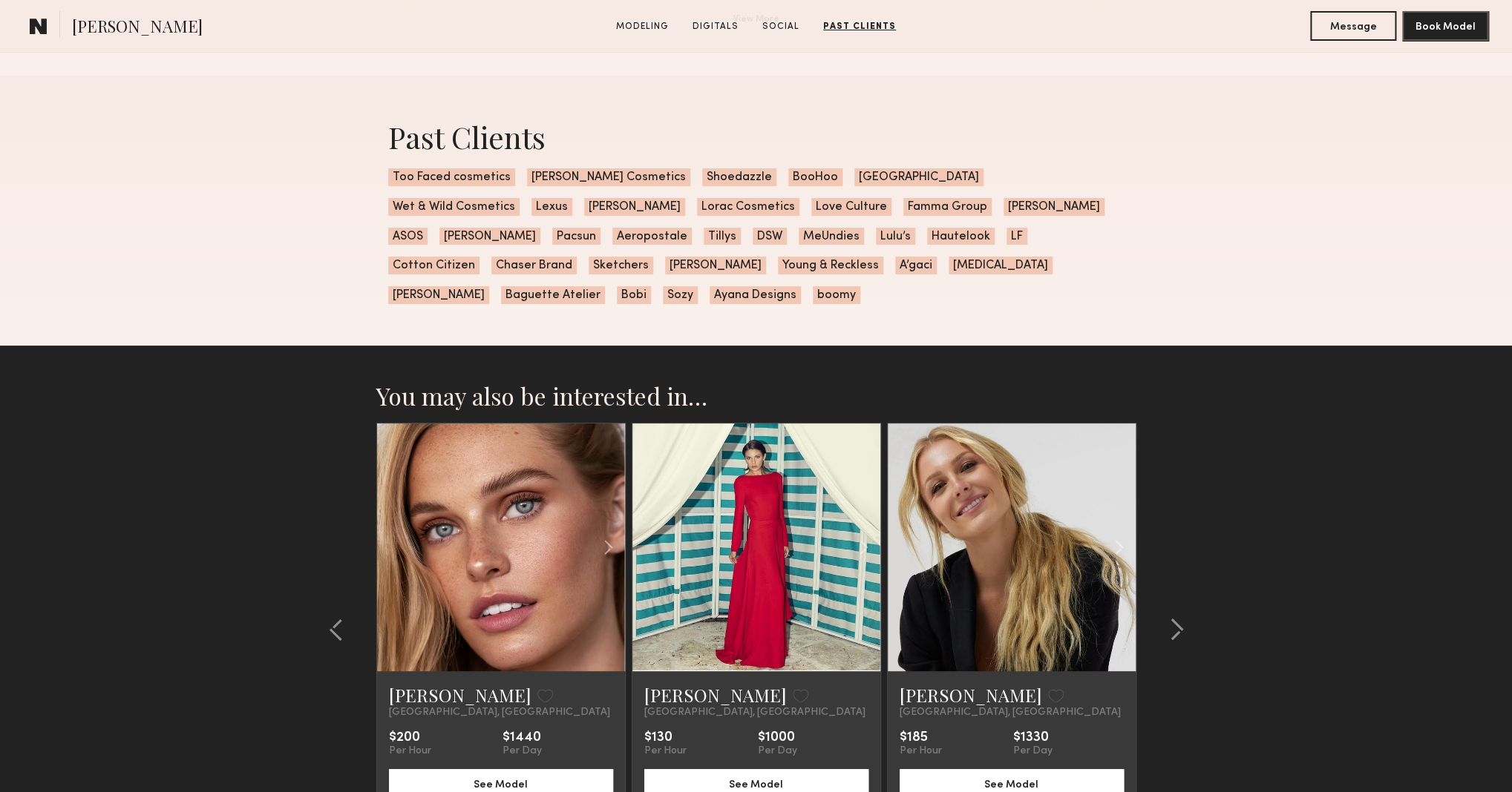
click at [334, 618] on common-icon at bounding box center [336, 630] width 15 height 24
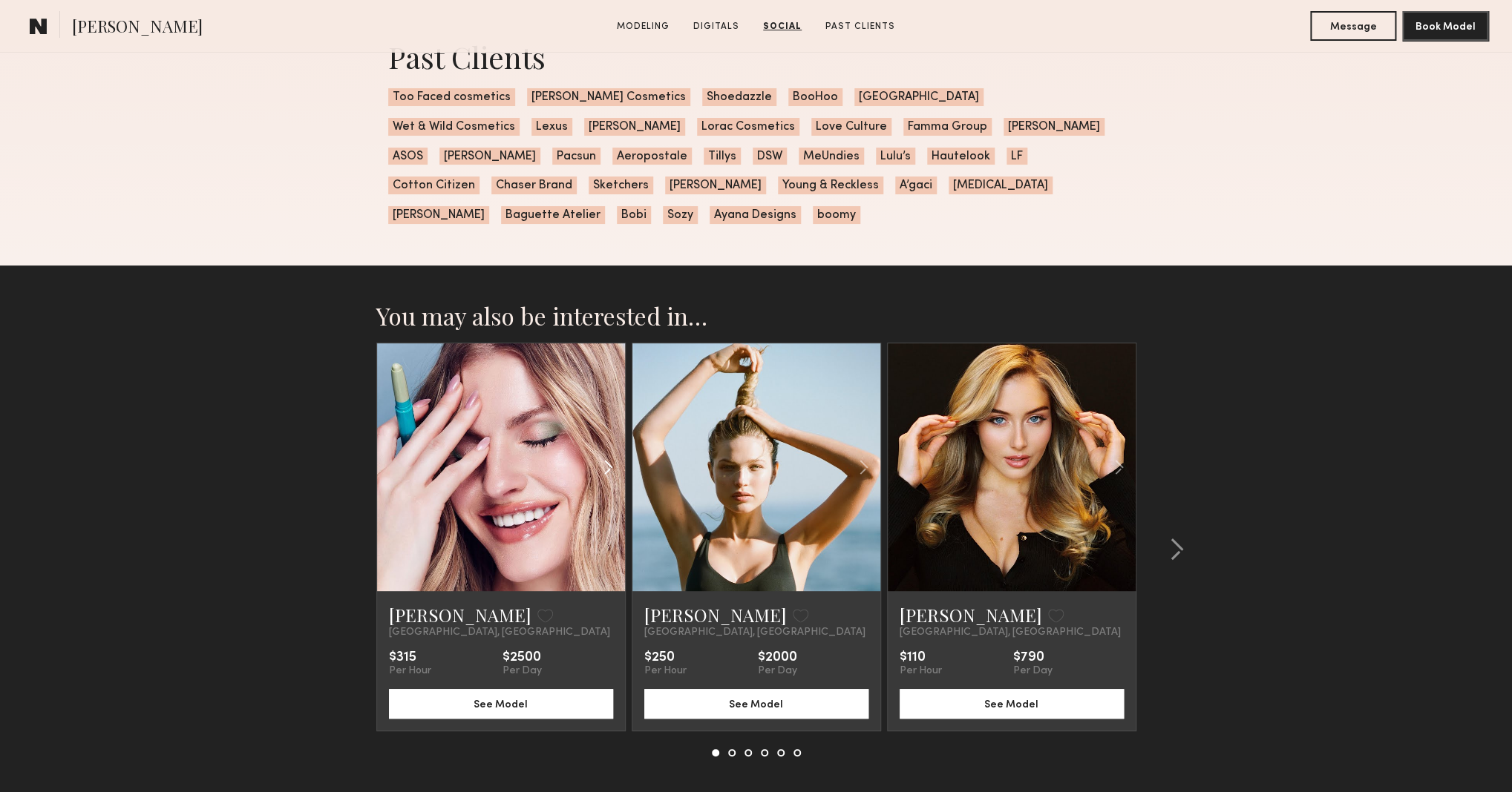
scroll to position [3057, 0]
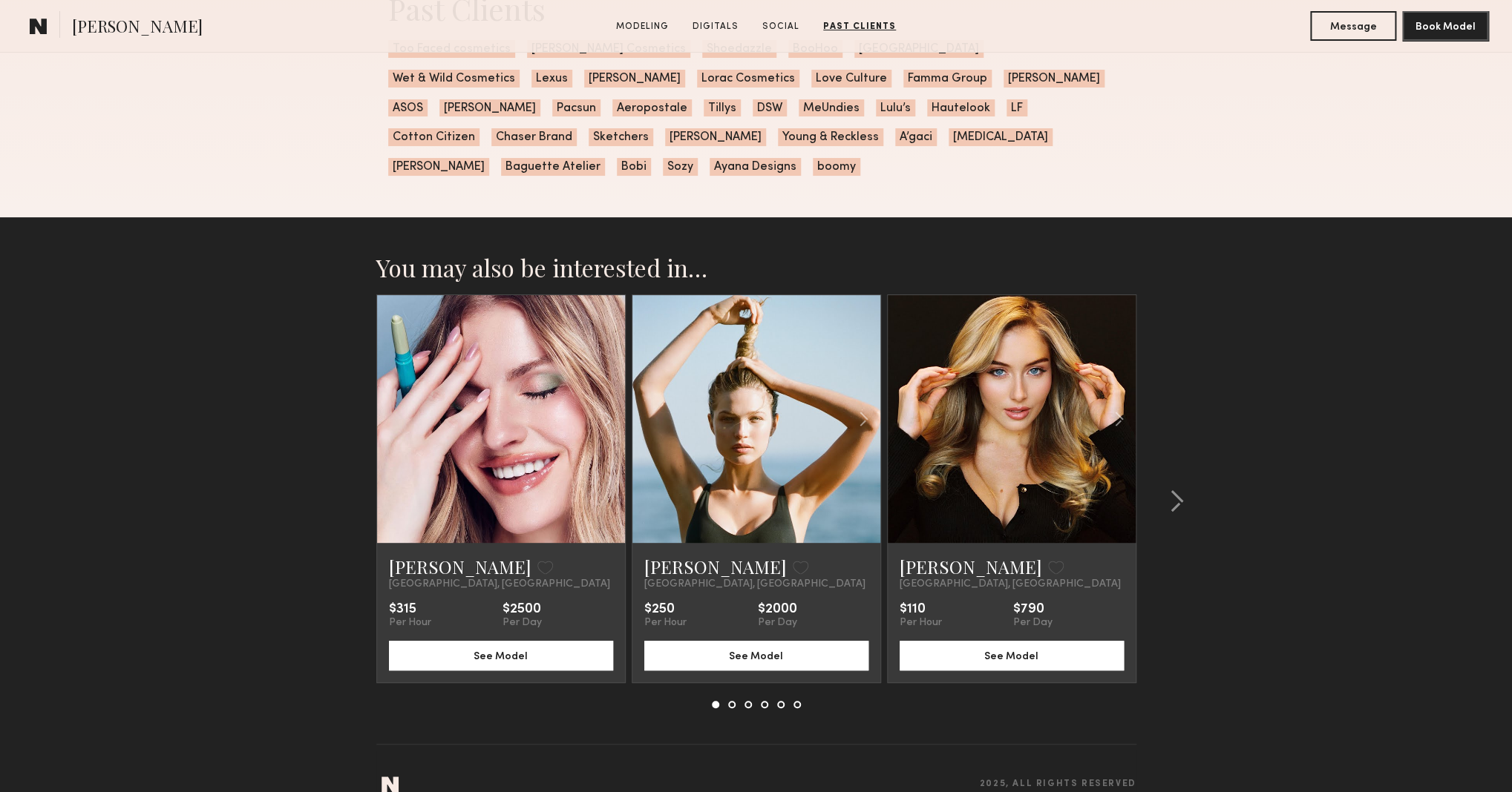
click at [977, 382] on link at bounding box center [1012, 419] width 85 height 248
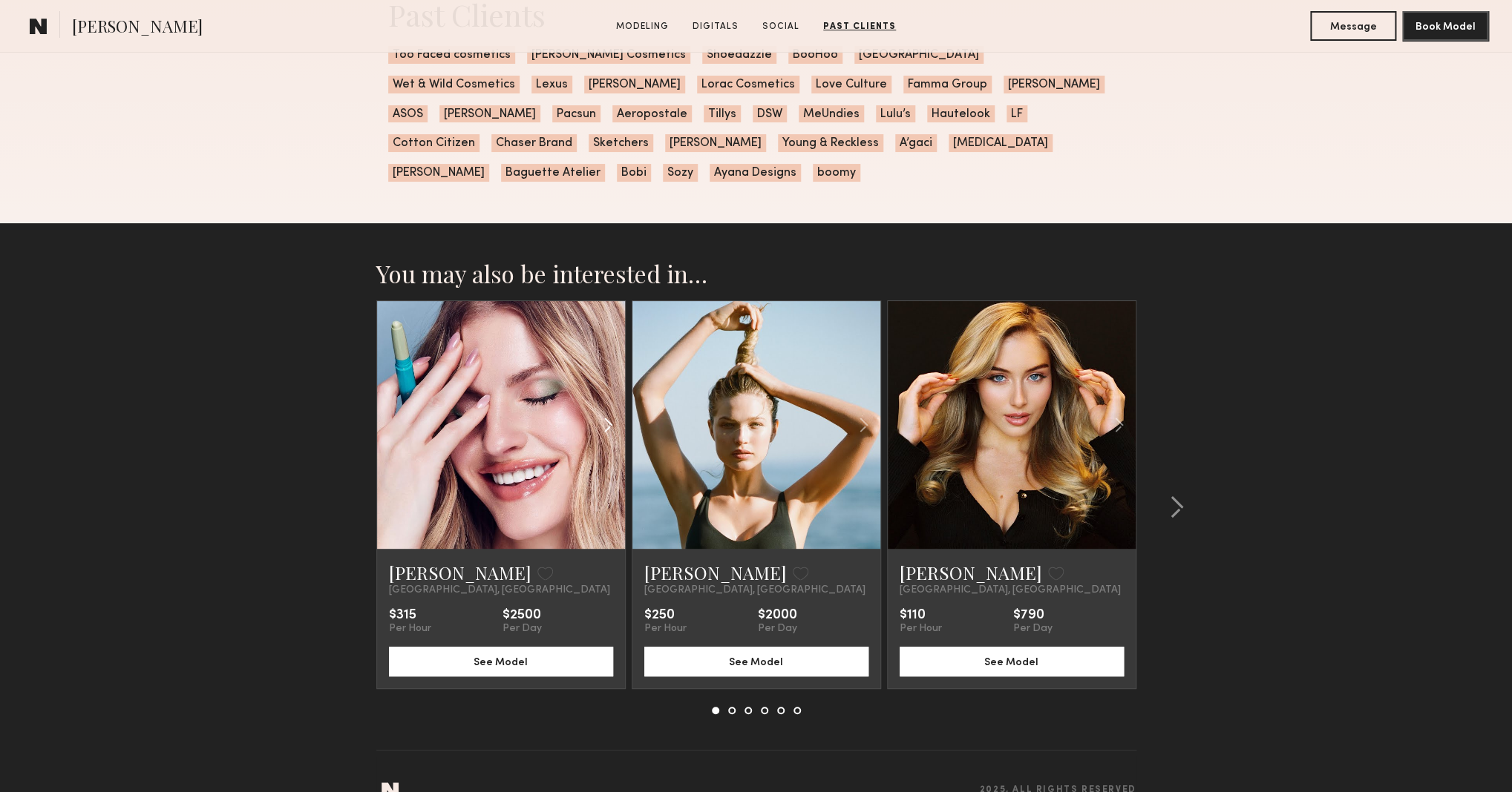
scroll to position [3052, 0]
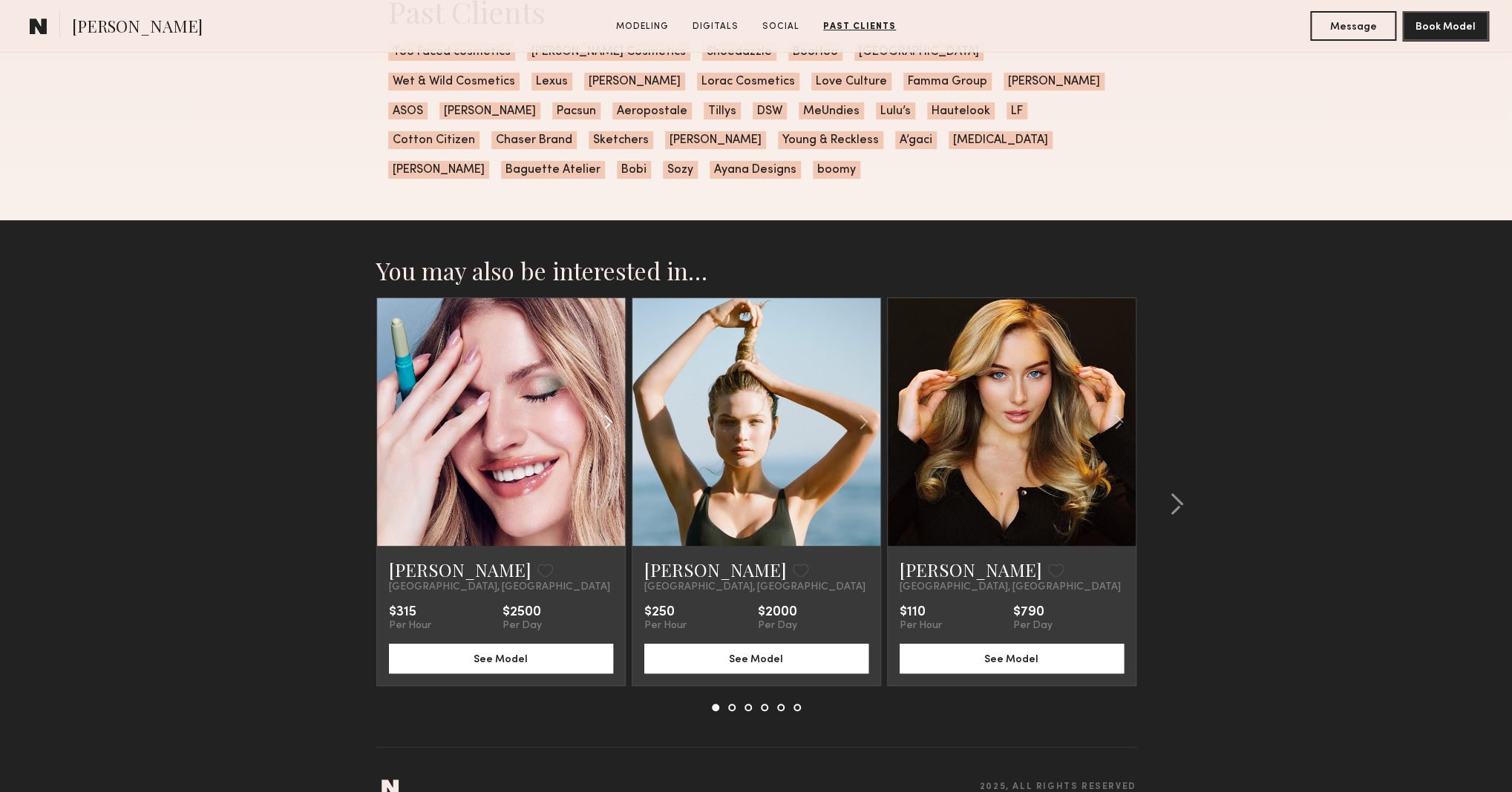
click at [563, 404] on div at bounding box center [583, 421] width 81 height 248
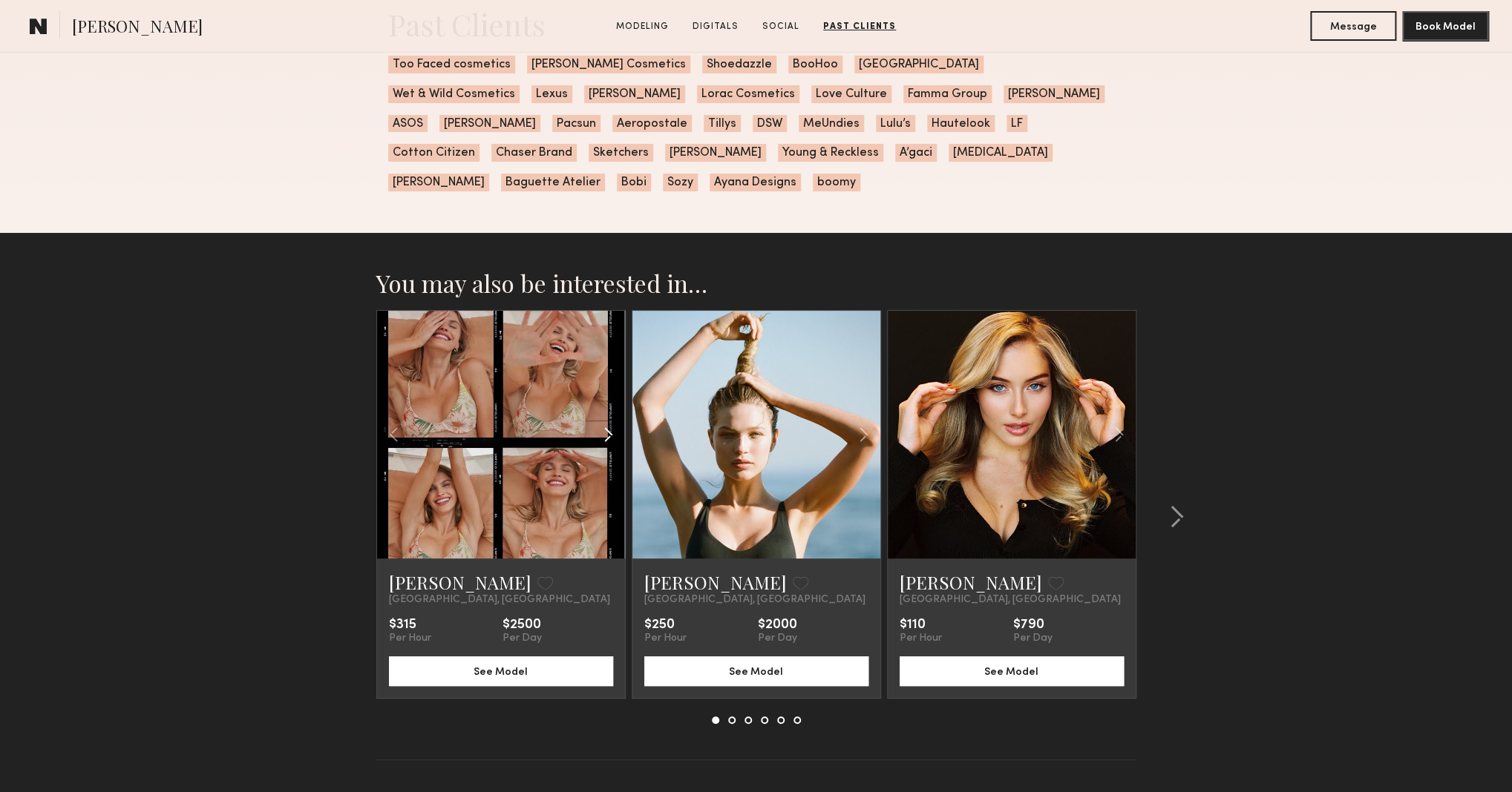
scroll to position [3040, 0]
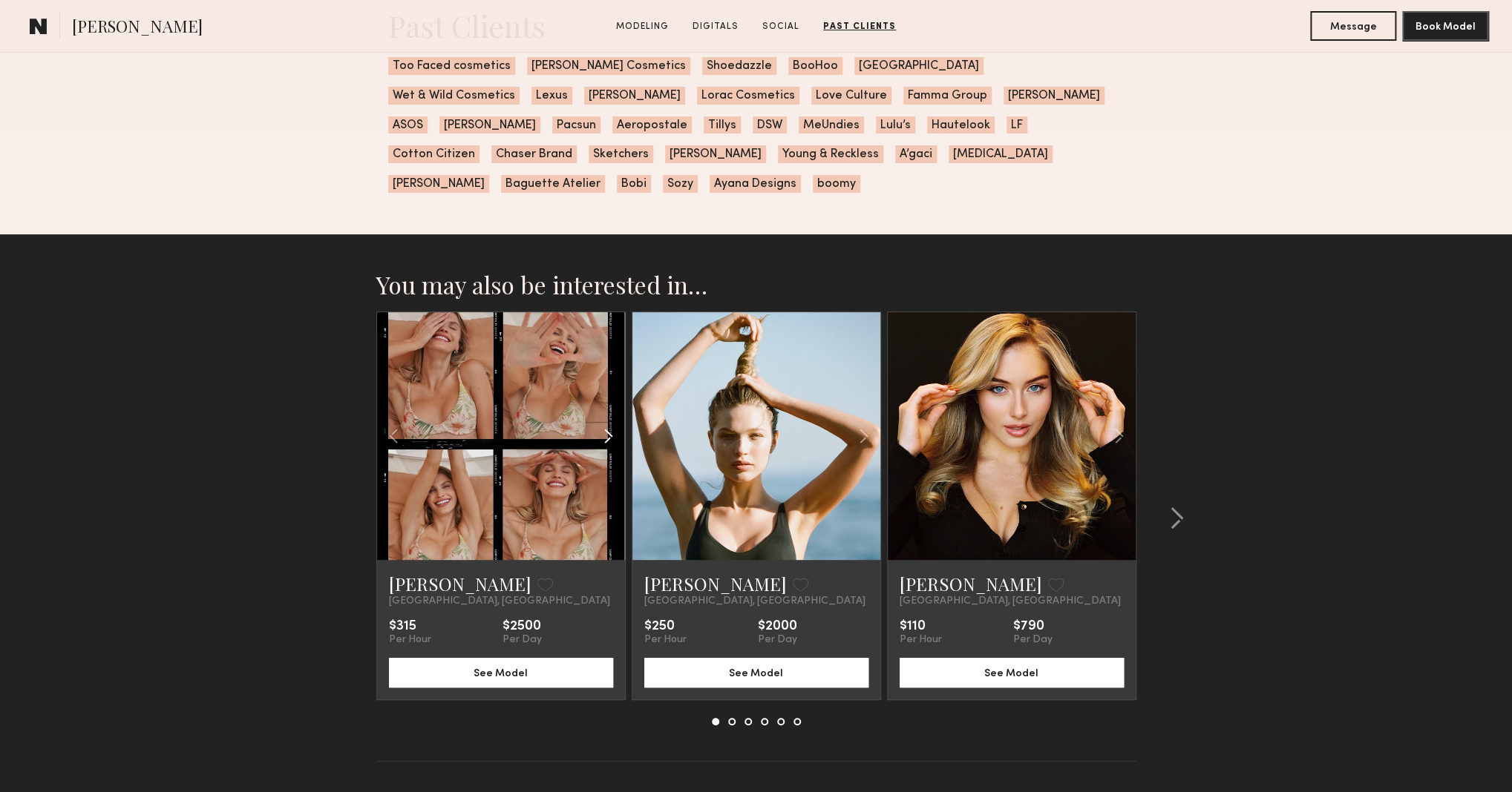
click at [566, 405] on div at bounding box center [583, 436] width 81 height 248
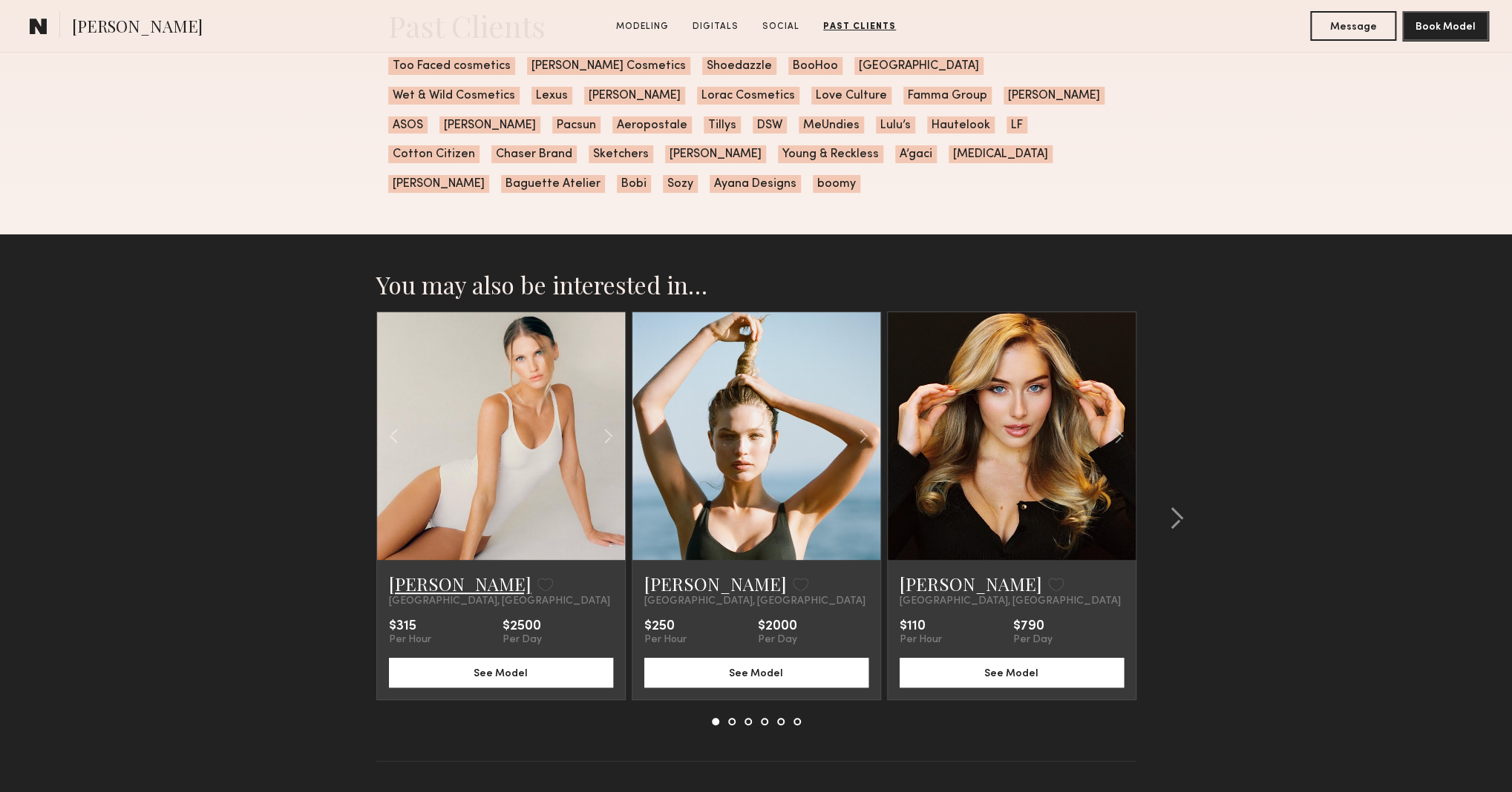
click at [426, 572] on link "[PERSON_NAME]" at bounding box center [460, 584] width 142 height 24
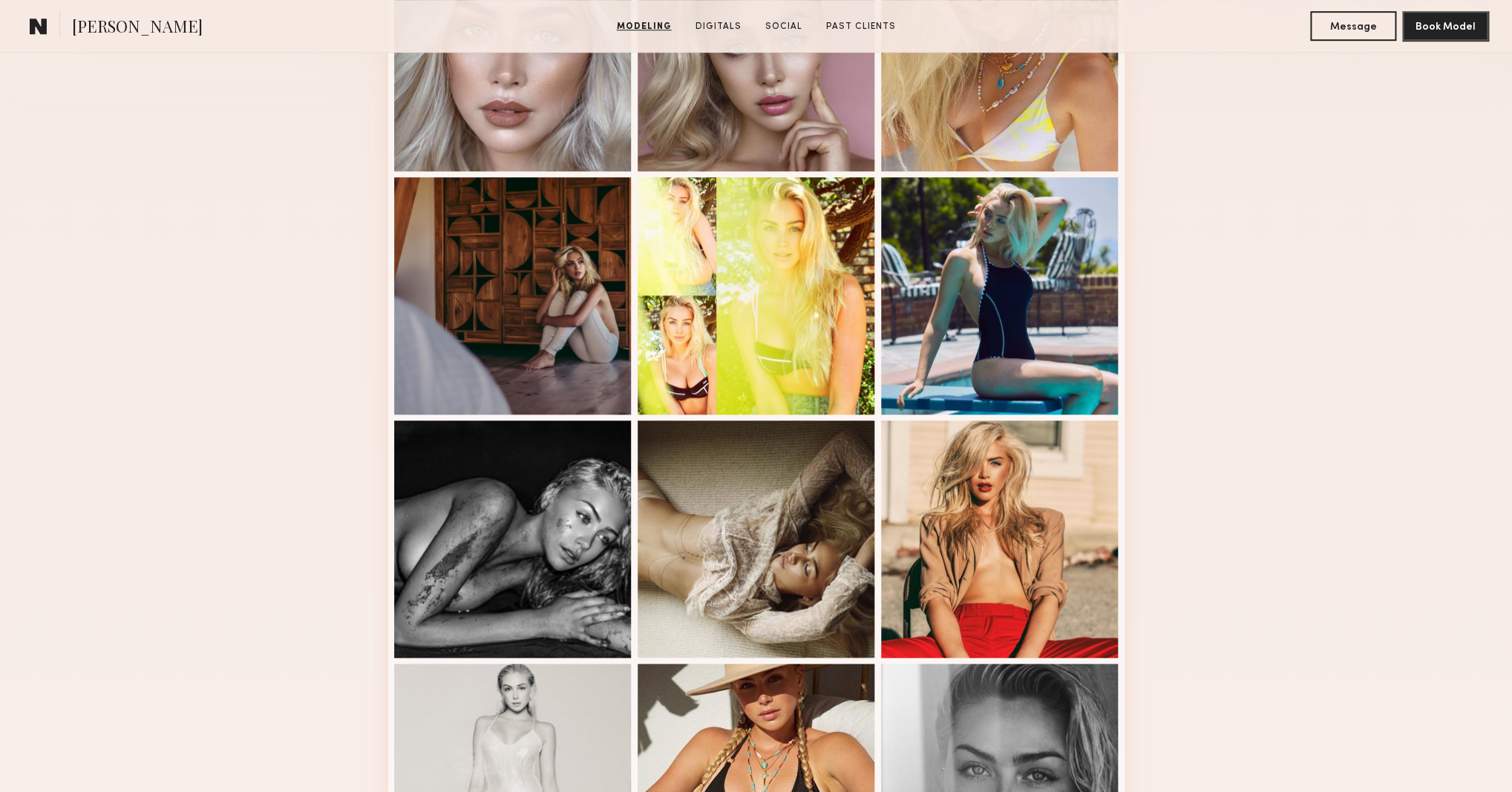
scroll to position [0, 0]
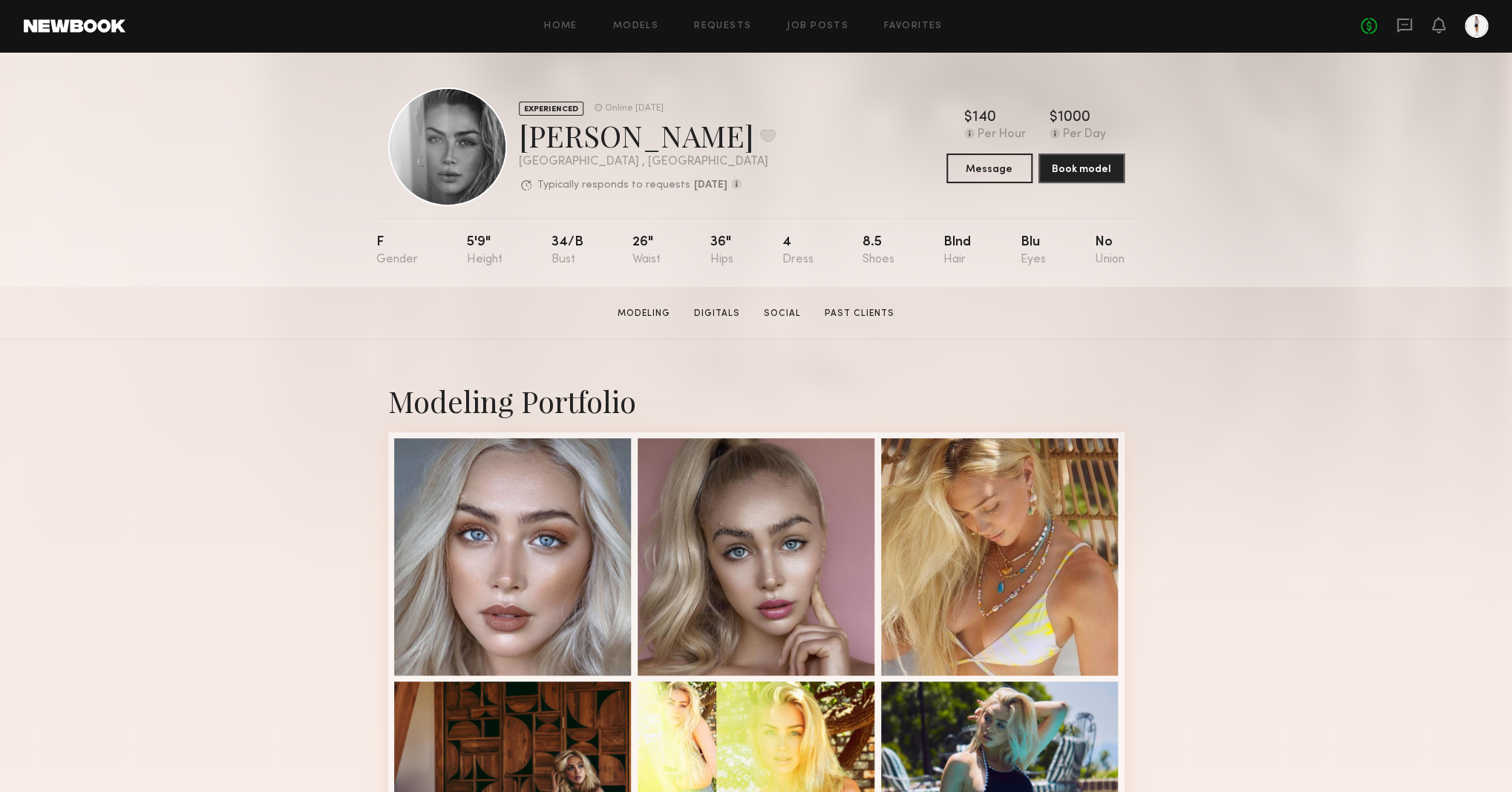
click at [566, 31] on div "Home Models Requests Job Posts Favorites Sign Out No fees up to $5,000" at bounding box center [807, 26] width 1363 height 24
click at [566, 28] on link "Home" at bounding box center [560, 25] width 33 height 9
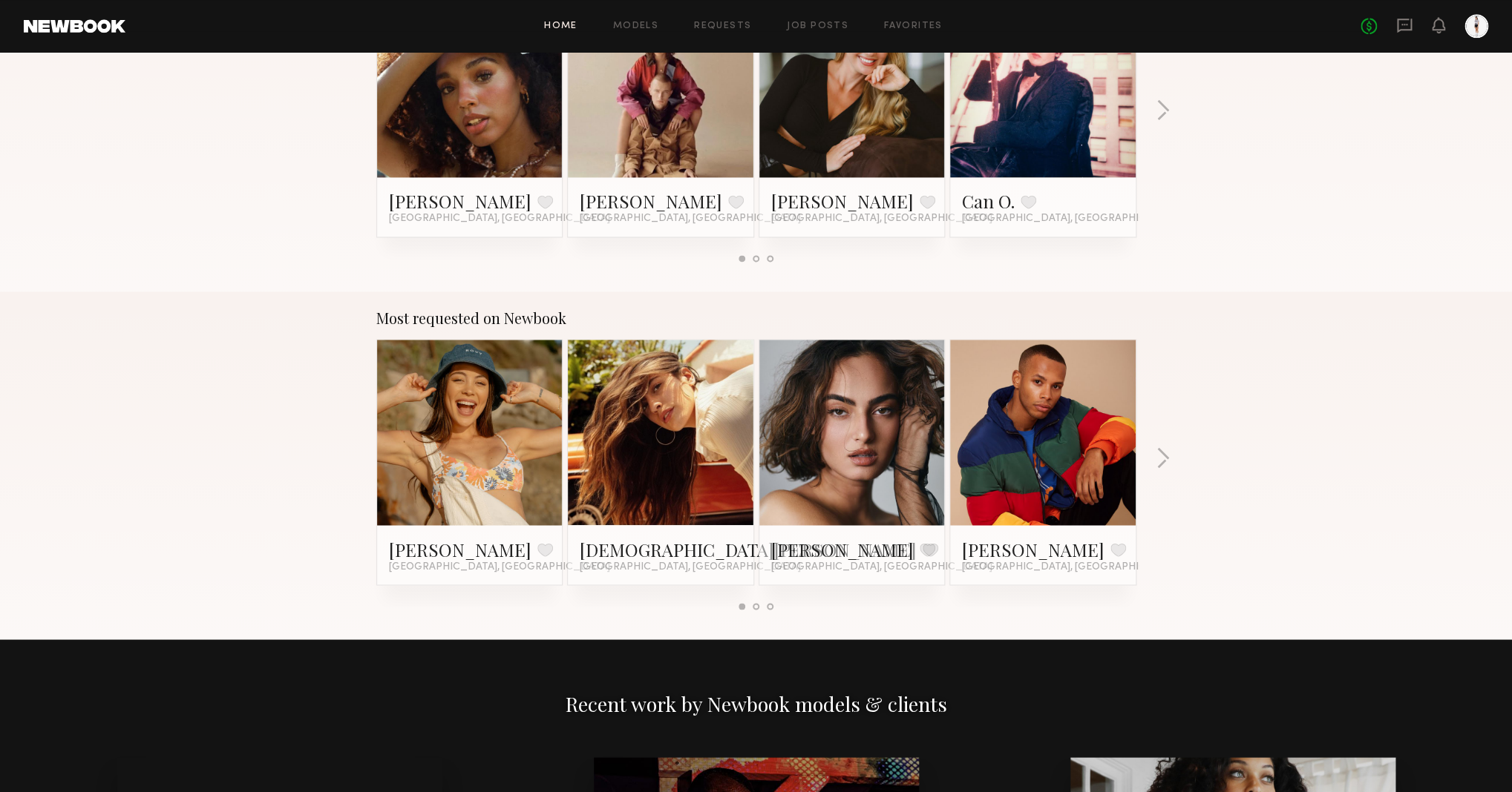
scroll to position [1093, 0]
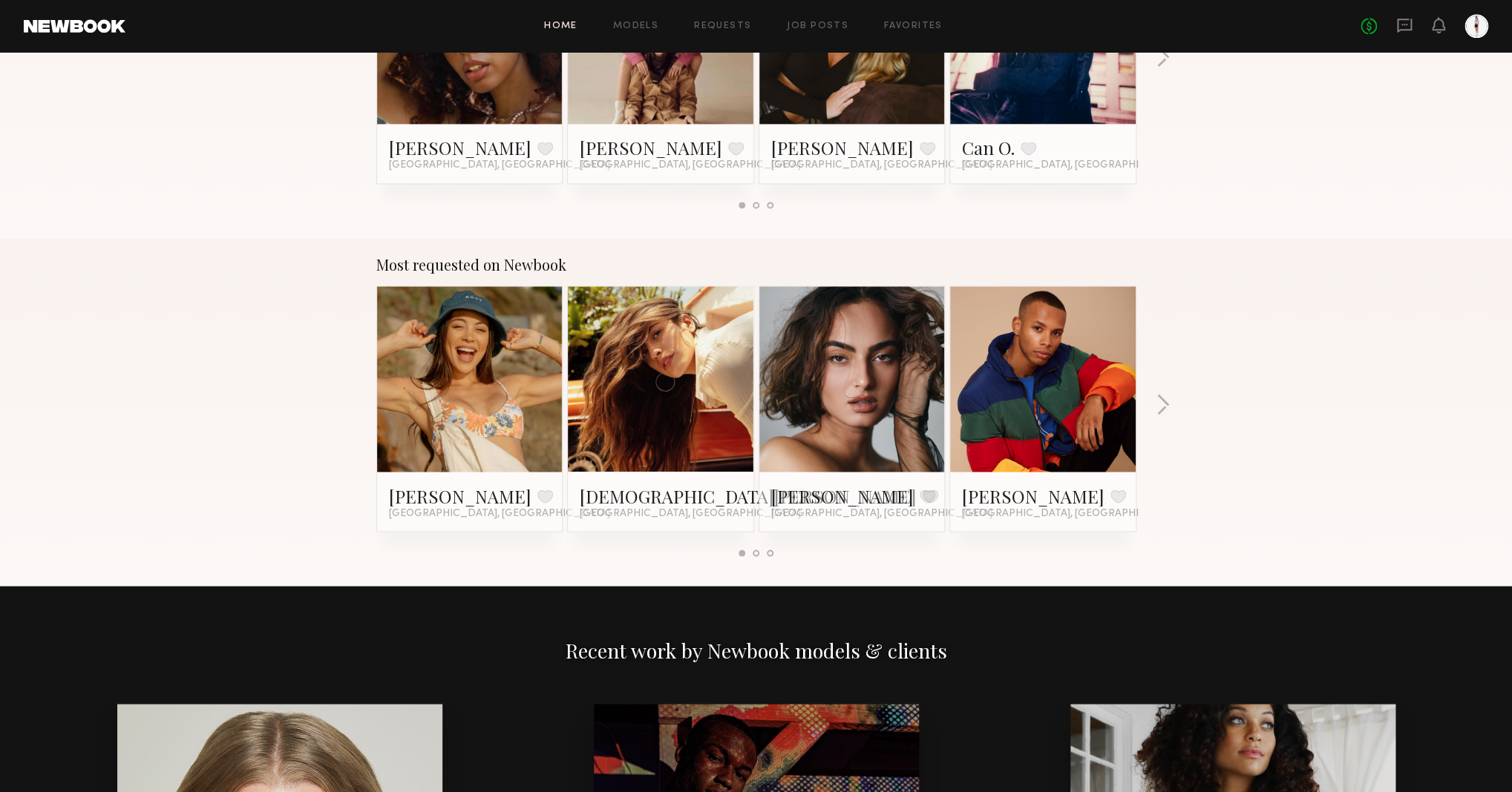
click at [881, 324] on link at bounding box center [852, 378] width 91 height 185
click at [418, 346] on div at bounding box center [469, 378] width 185 height 185
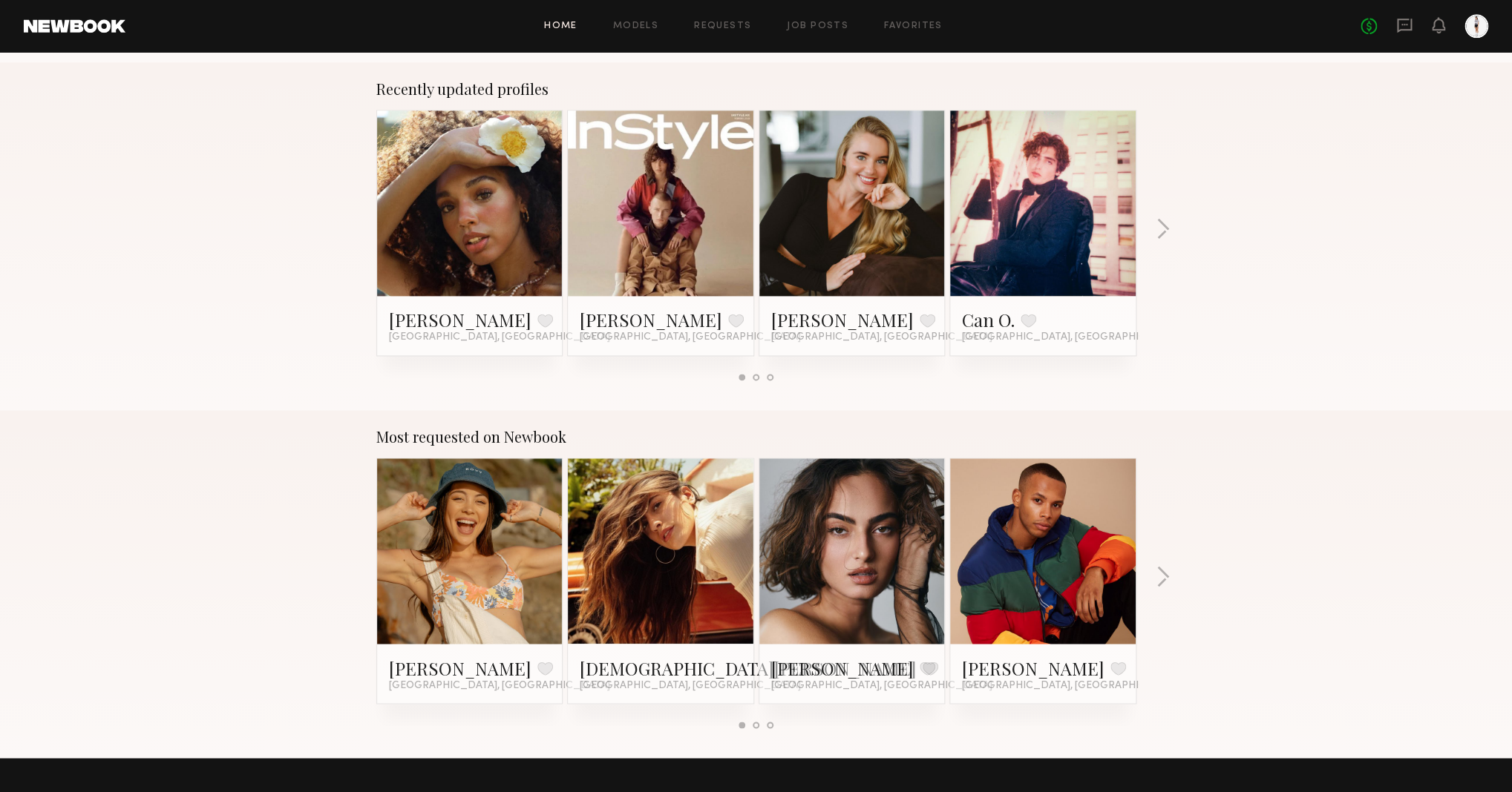
scroll to position [860, 0]
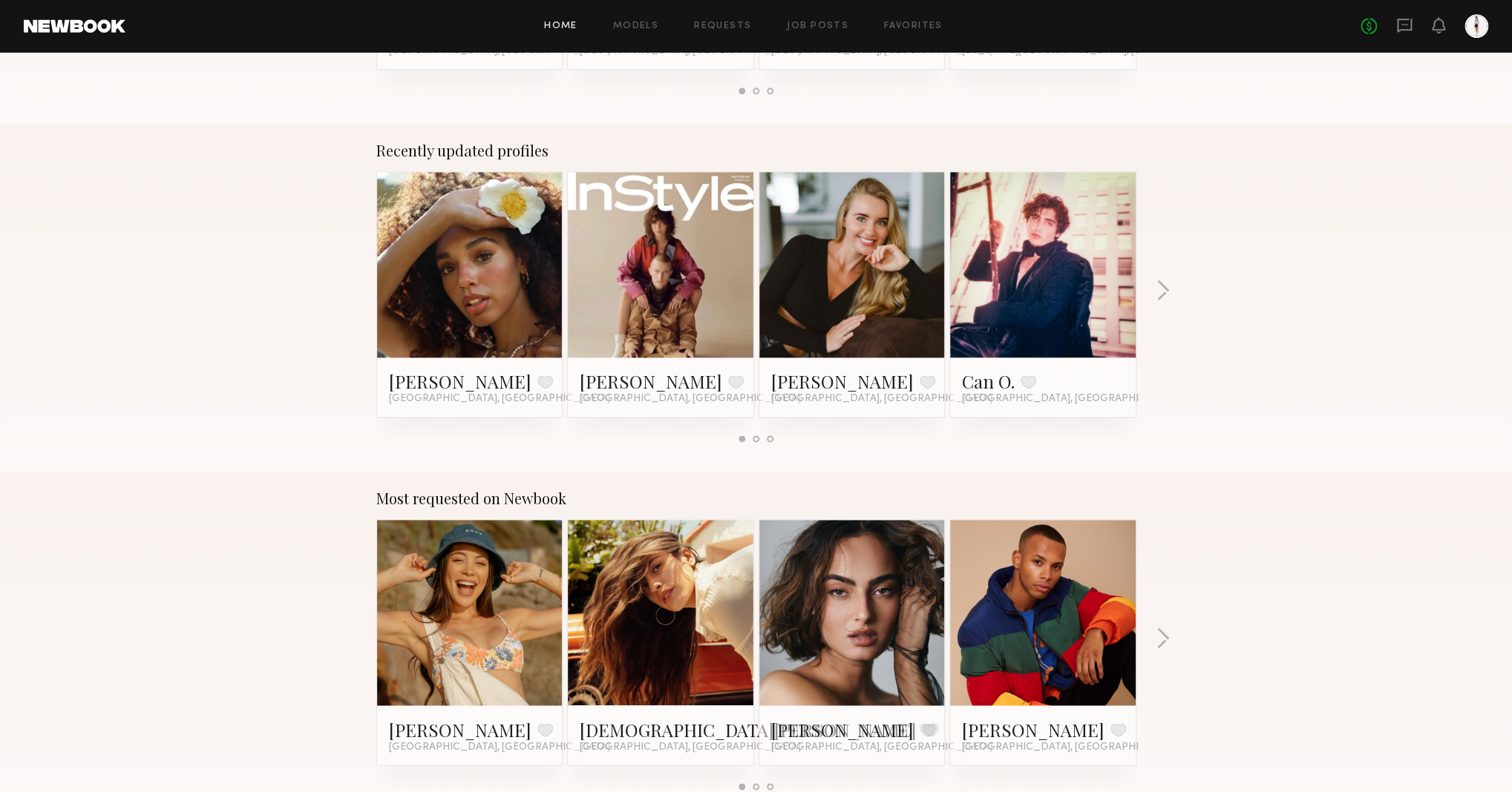
click at [515, 575] on div at bounding box center [469, 613] width 185 height 185
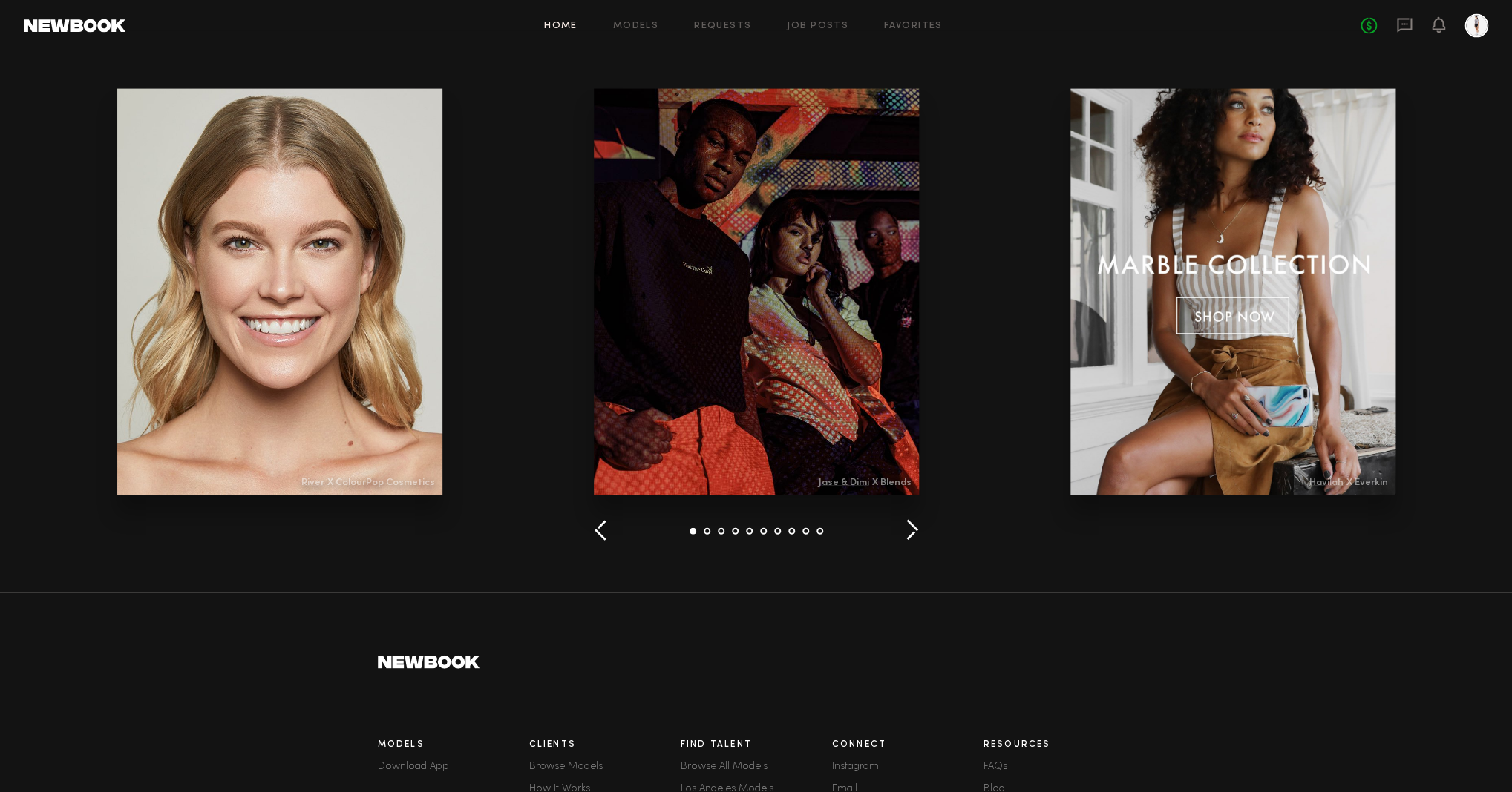
scroll to position [1748, 0]
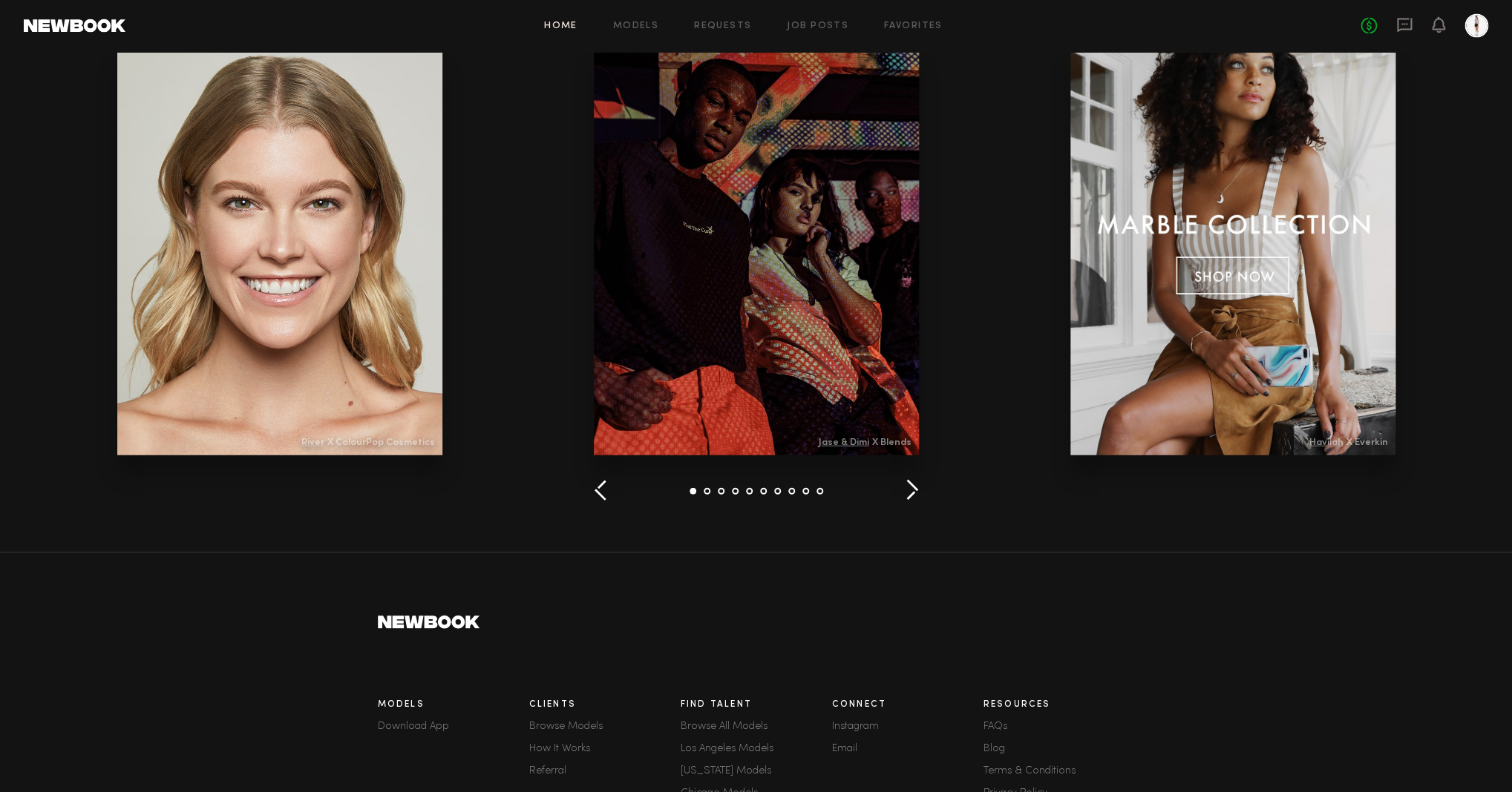
click at [918, 490] on button "button" at bounding box center [912, 491] width 14 height 25
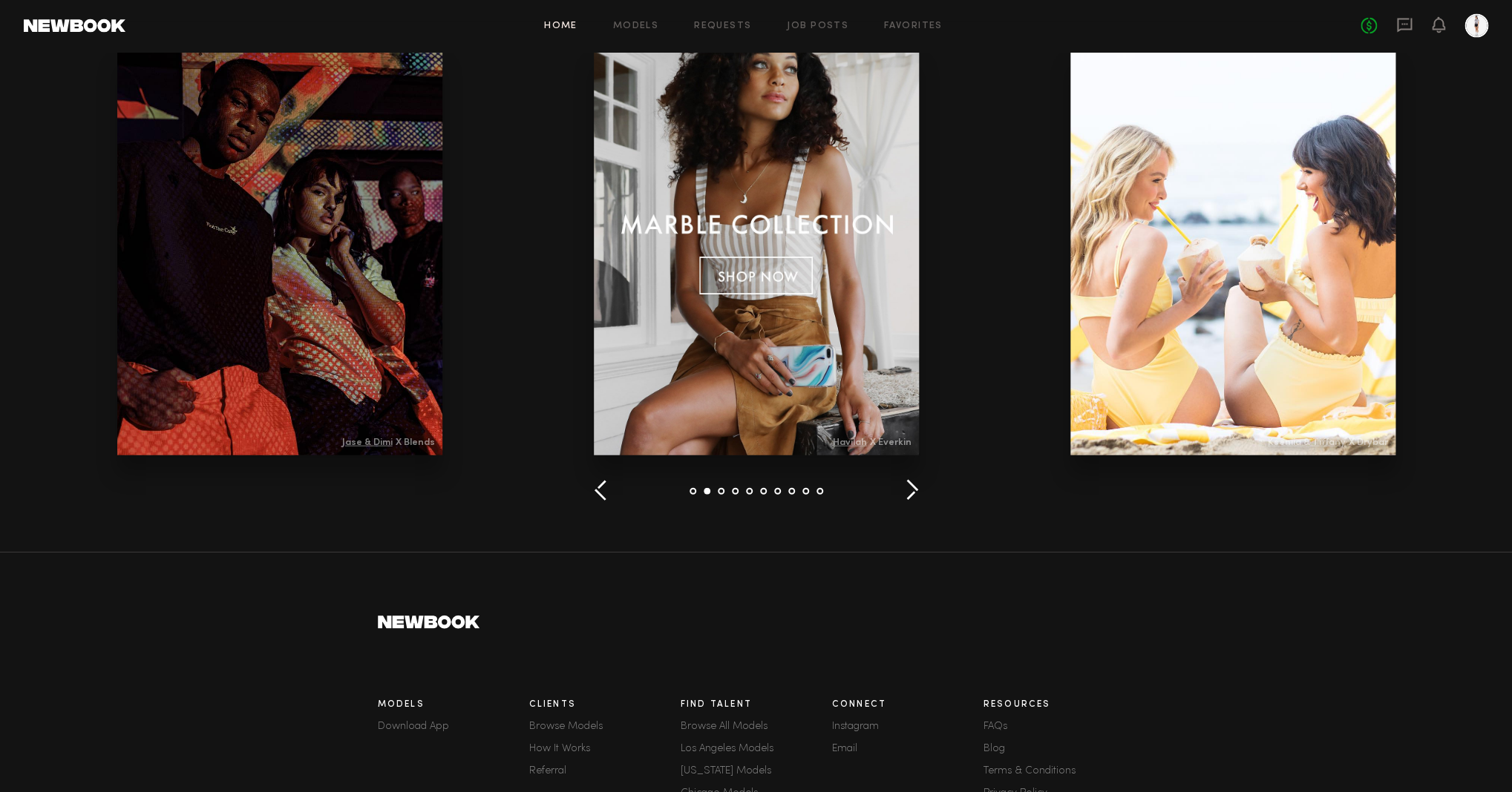
click at [917, 490] on button "button" at bounding box center [912, 491] width 14 height 25
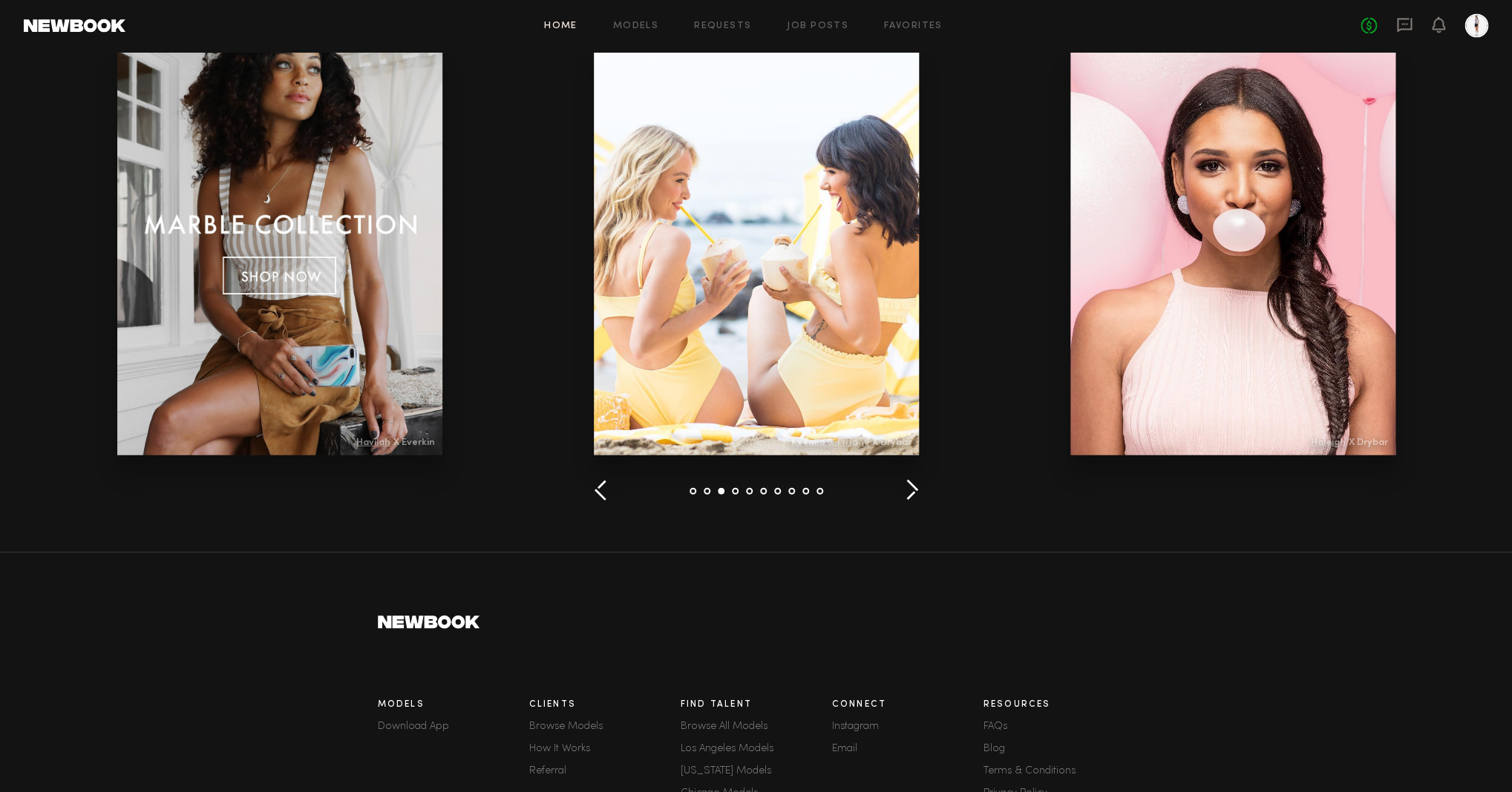
click at [917, 490] on button "button" at bounding box center [912, 491] width 14 height 25
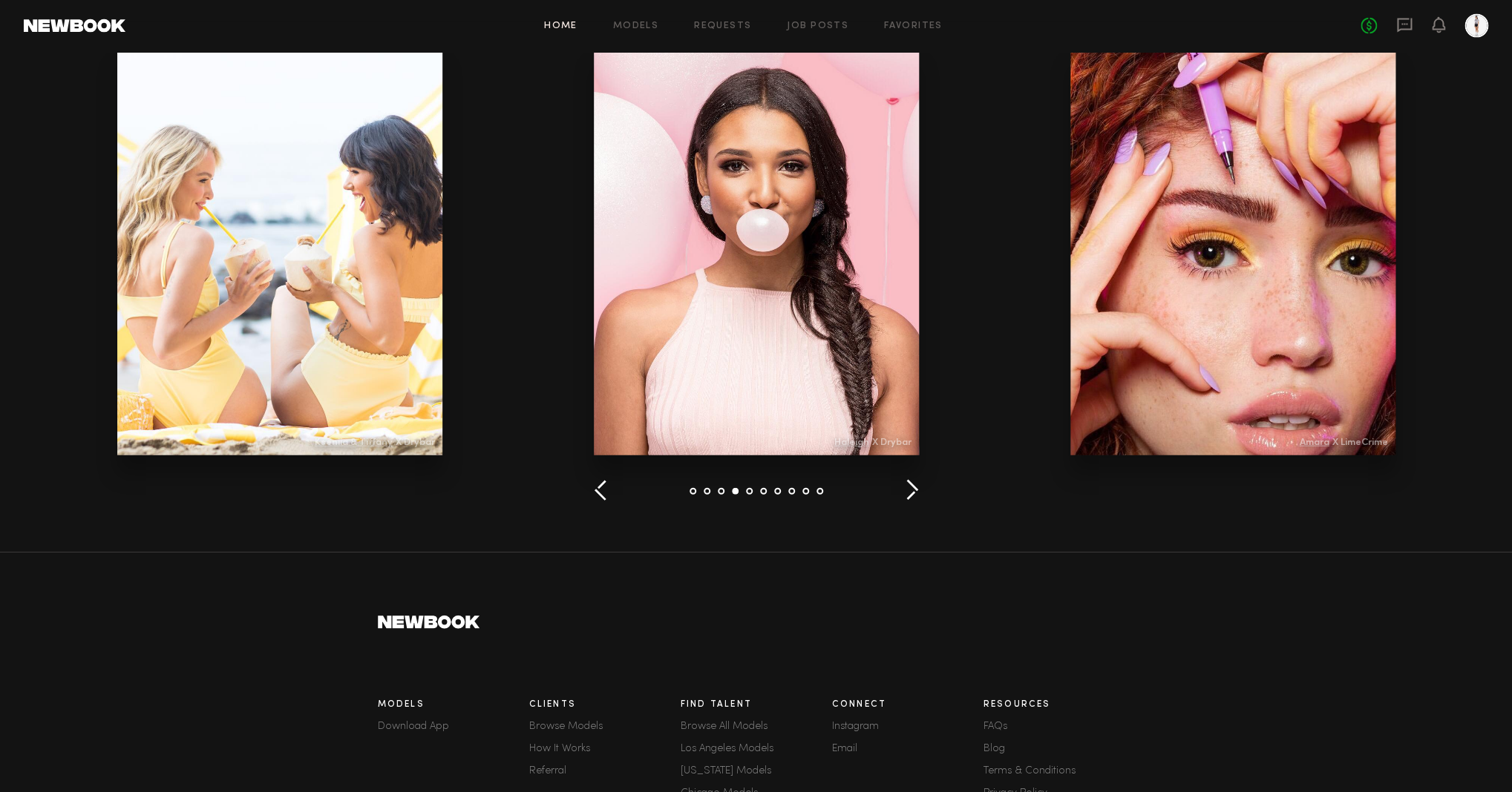
click at [916, 490] on button "button" at bounding box center [912, 491] width 14 height 25
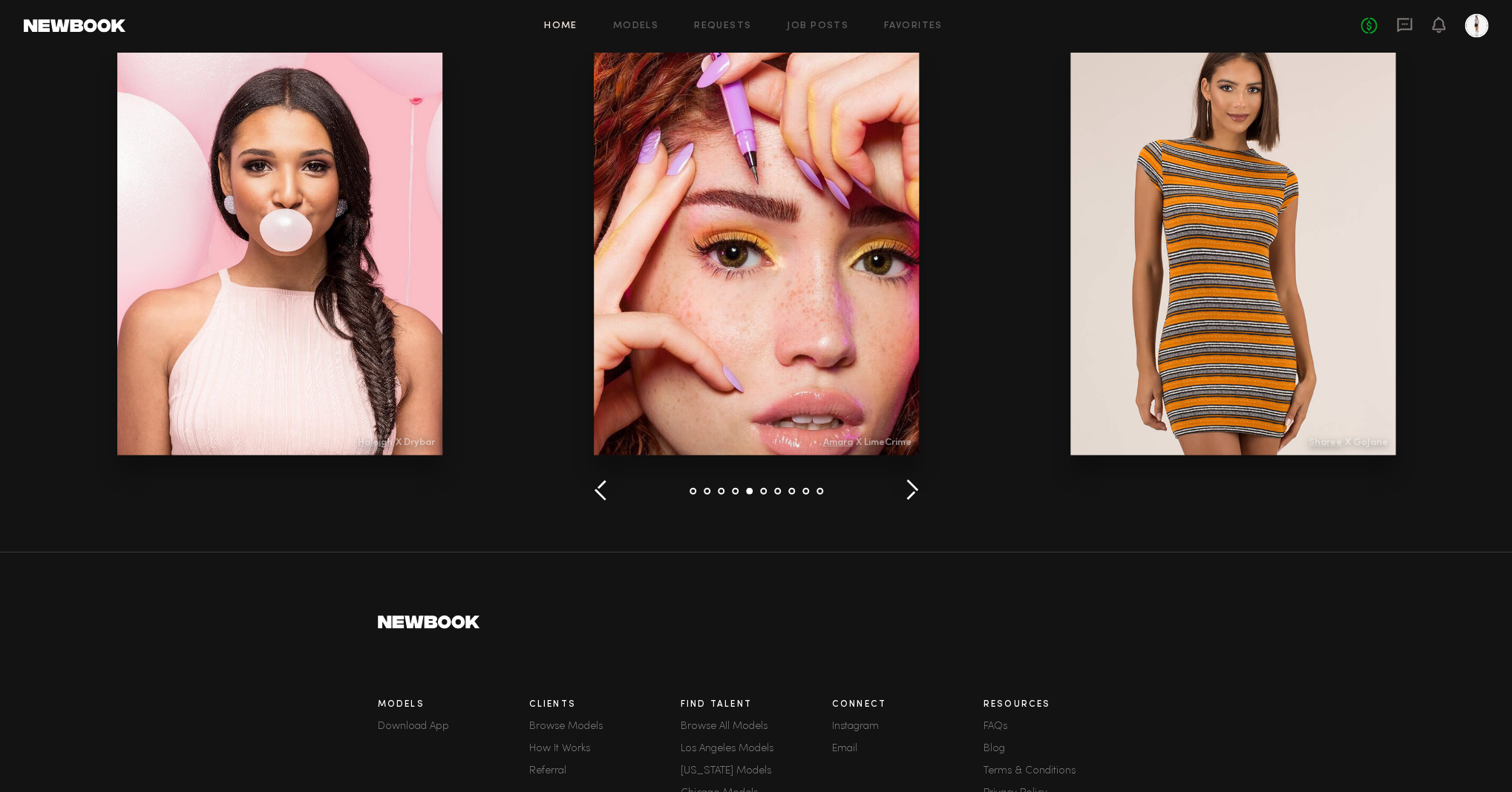
click at [916, 490] on button "button" at bounding box center [912, 491] width 14 height 25
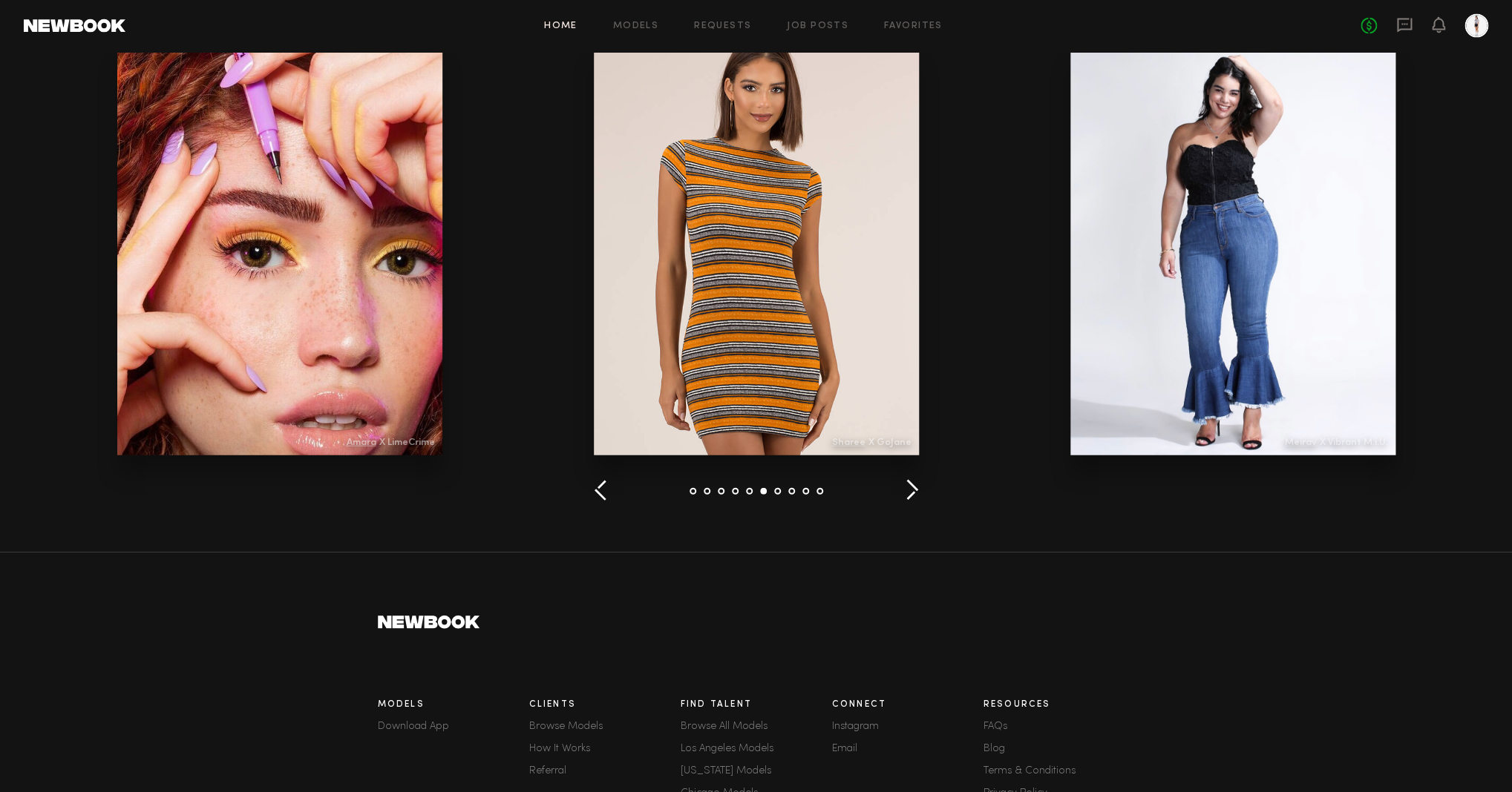
click at [915, 490] on button "button" at bounding box center [912, 491] width 14 height 25
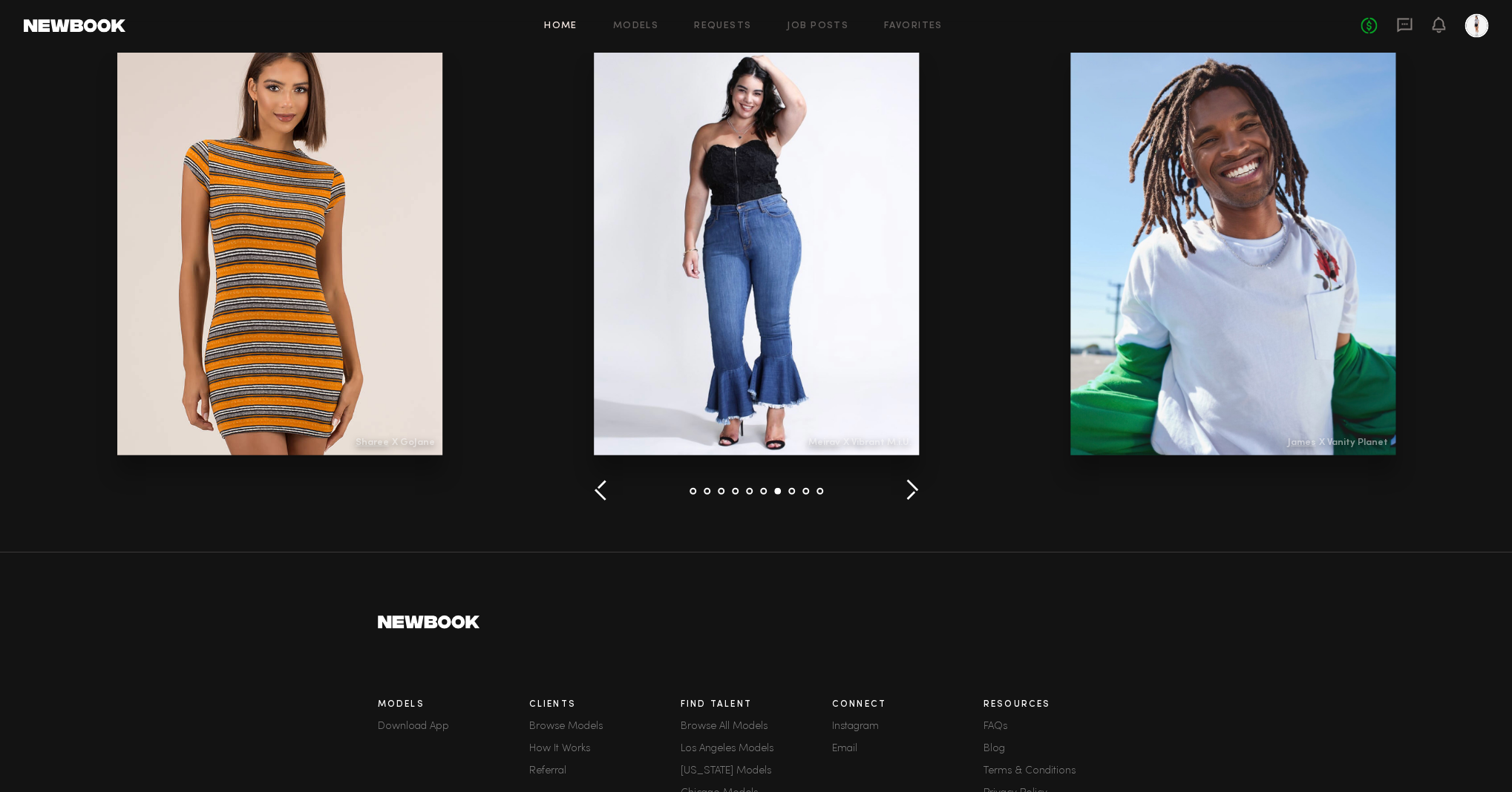
click at [915, 490] on button "button" at bounding box center [912, 491] width 14 height 25
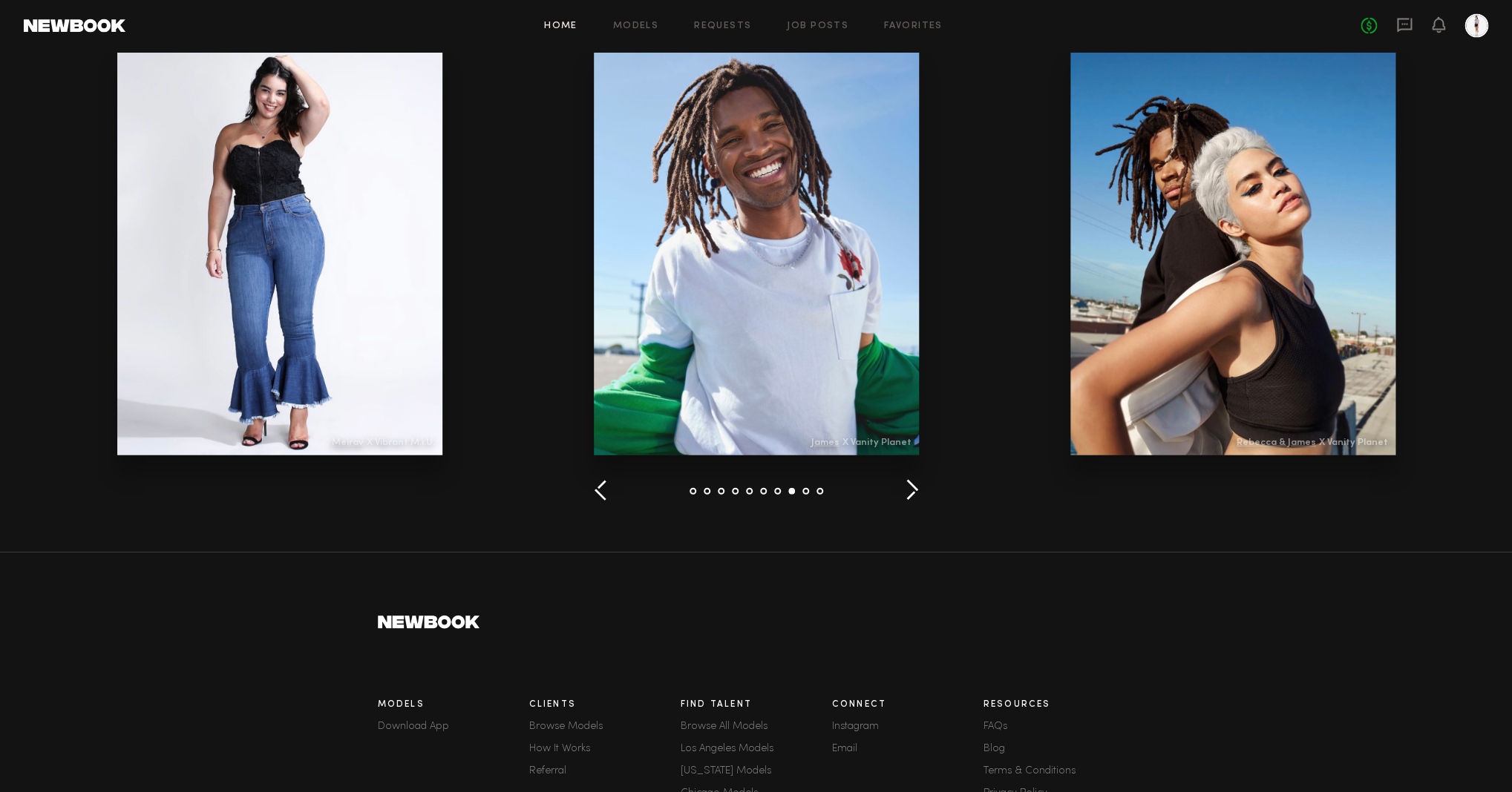
click at [915, 490] on button "button" at bounding box center [912, 491] width 14 height 25
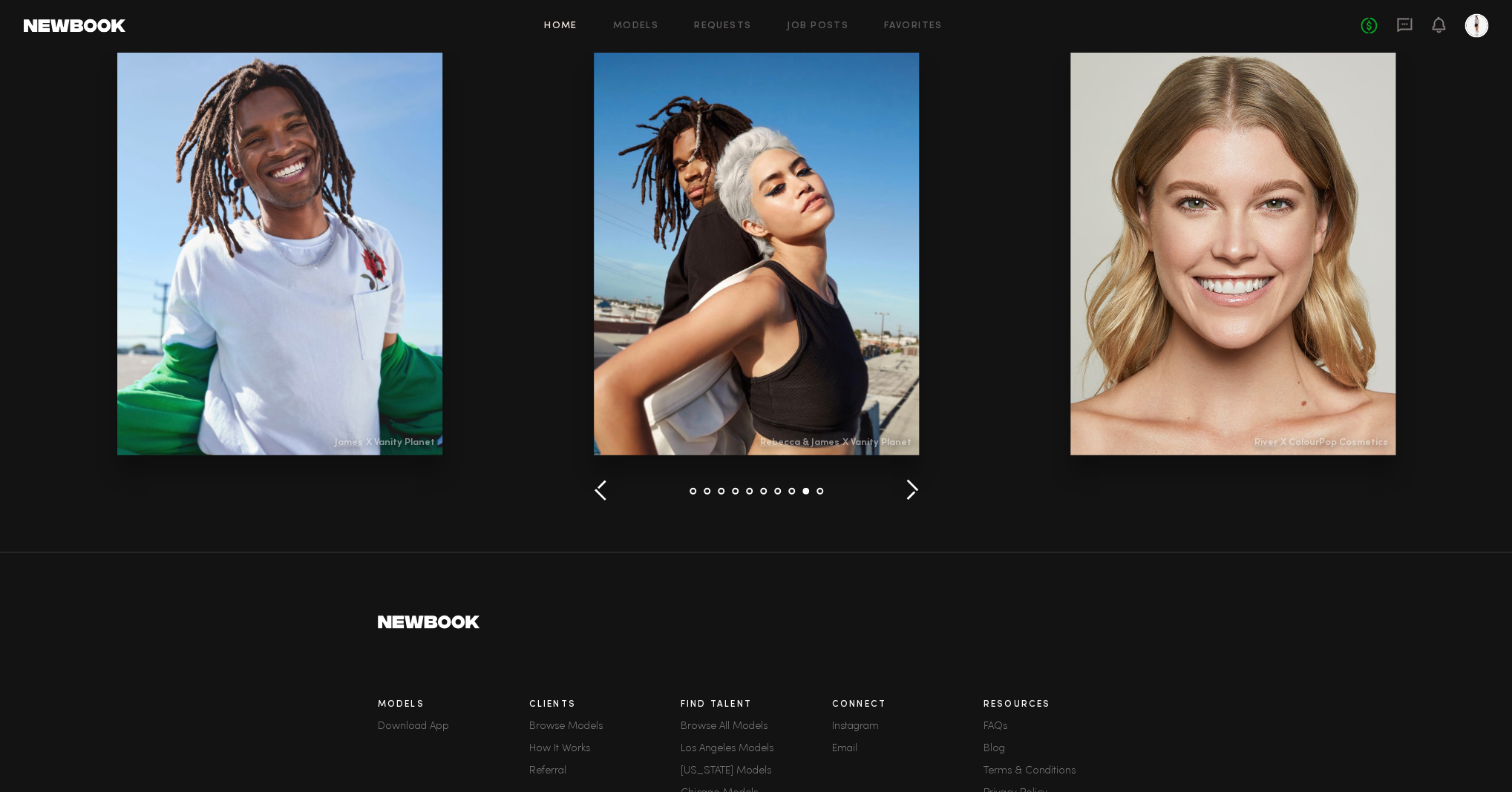
click at [915, 490] on button "button" at bounding box center [912, 491] width 14 height 25
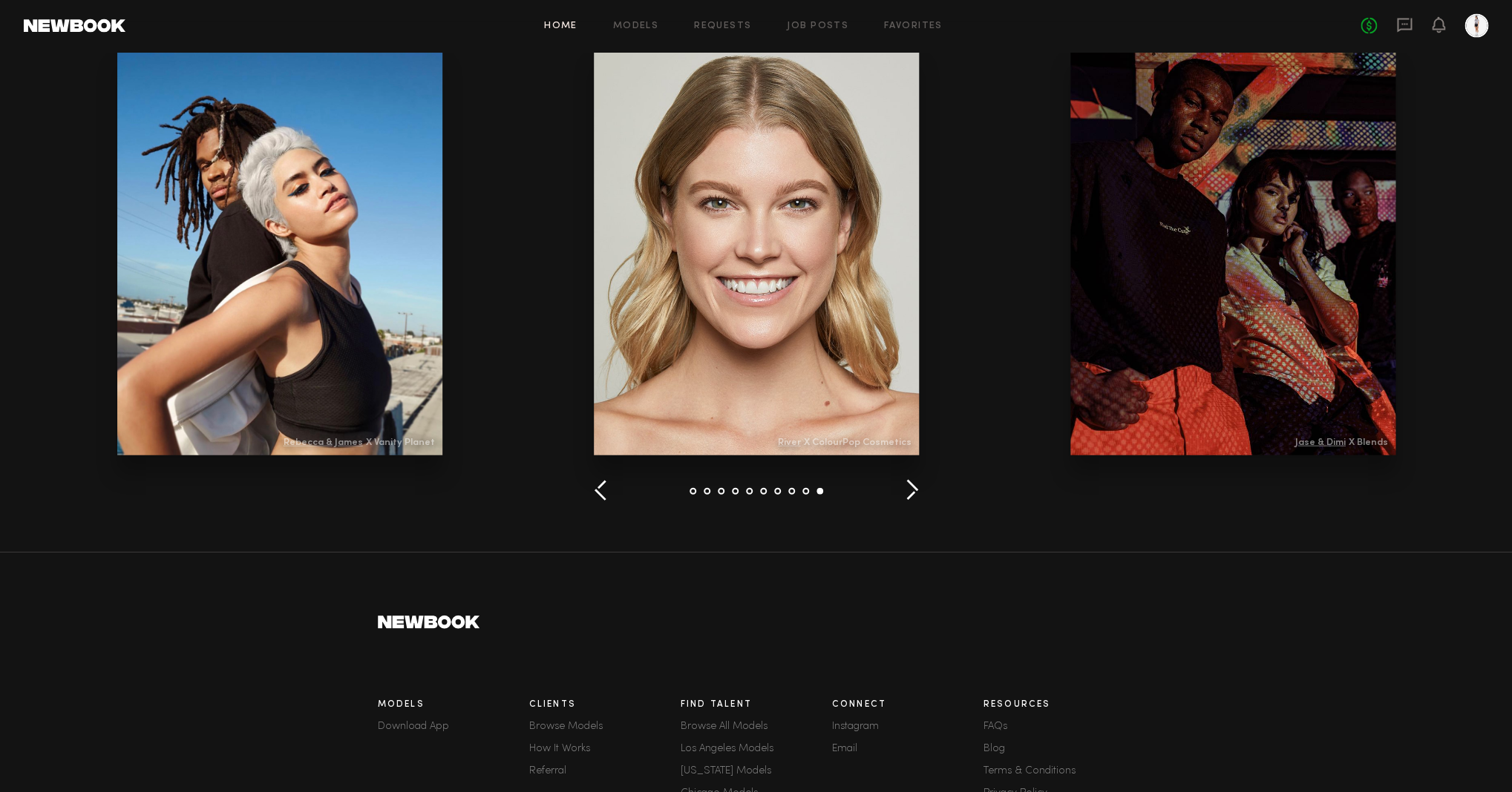
click at [915, 490] on button "button" at bounding box center [912, 491] width 14 height 25
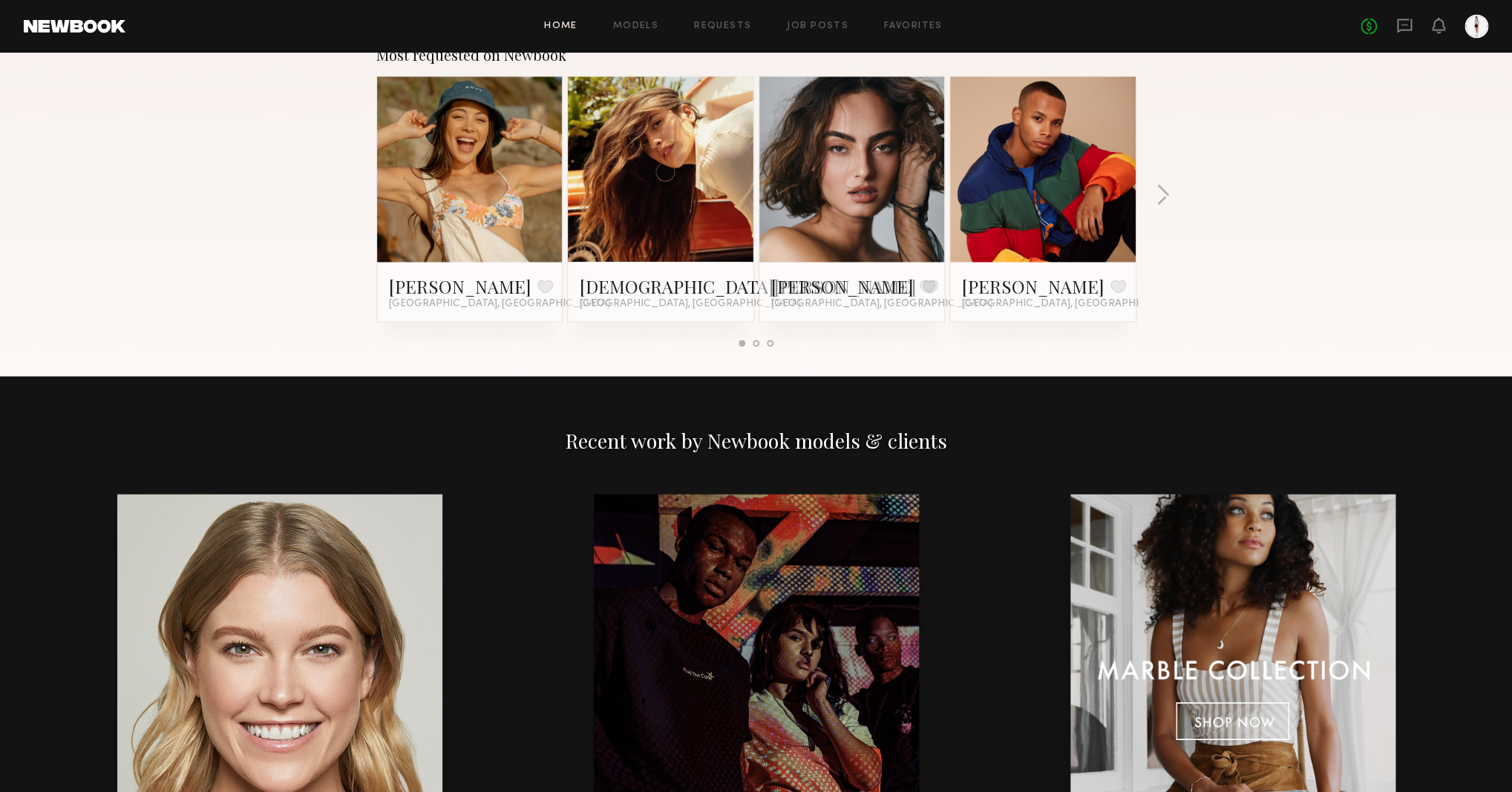
scroll to position [1054, 0]
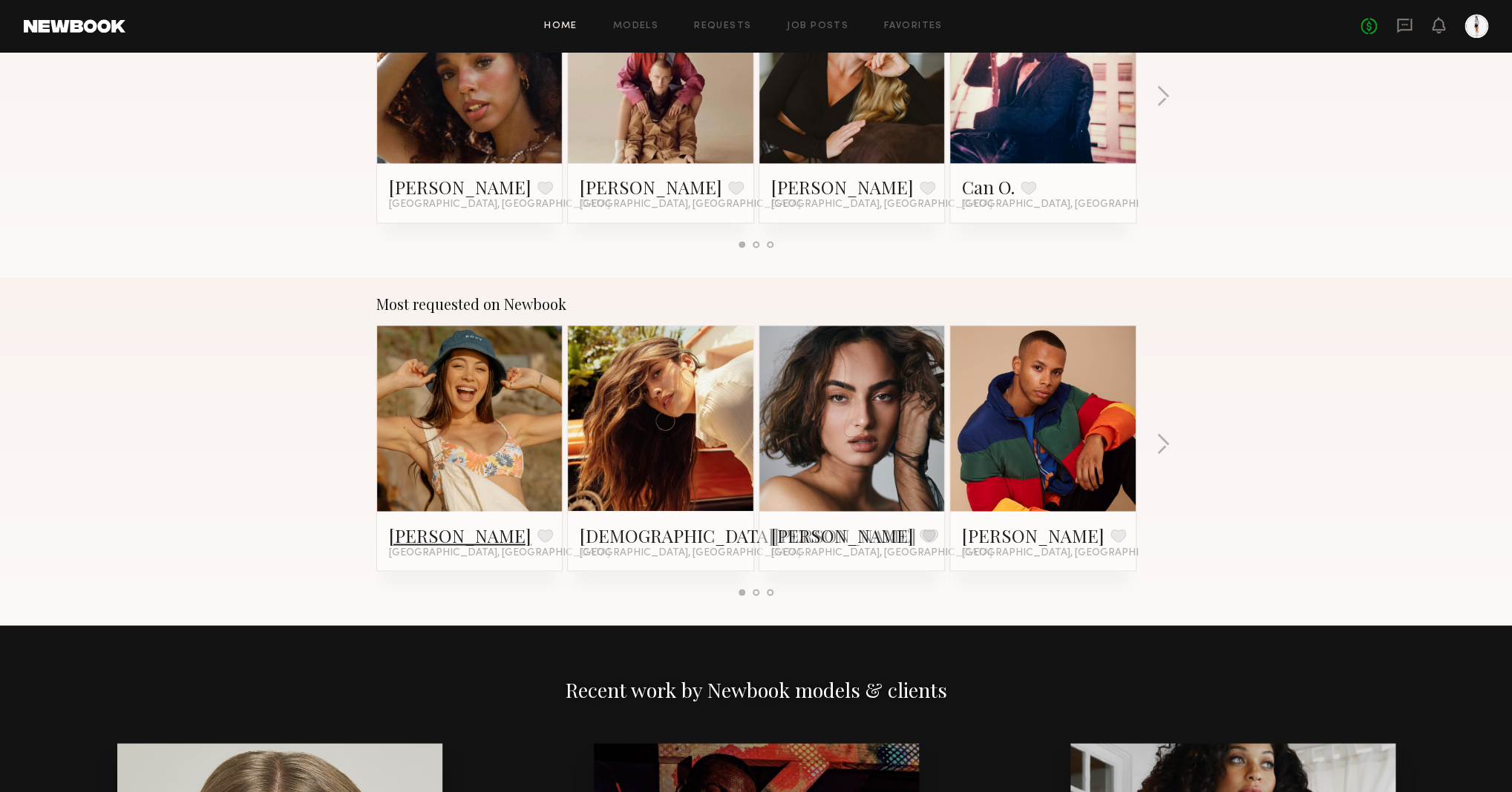
click at [444, 532] on link "Brynne E." at bounding box center [460, 535] width 142 height 24
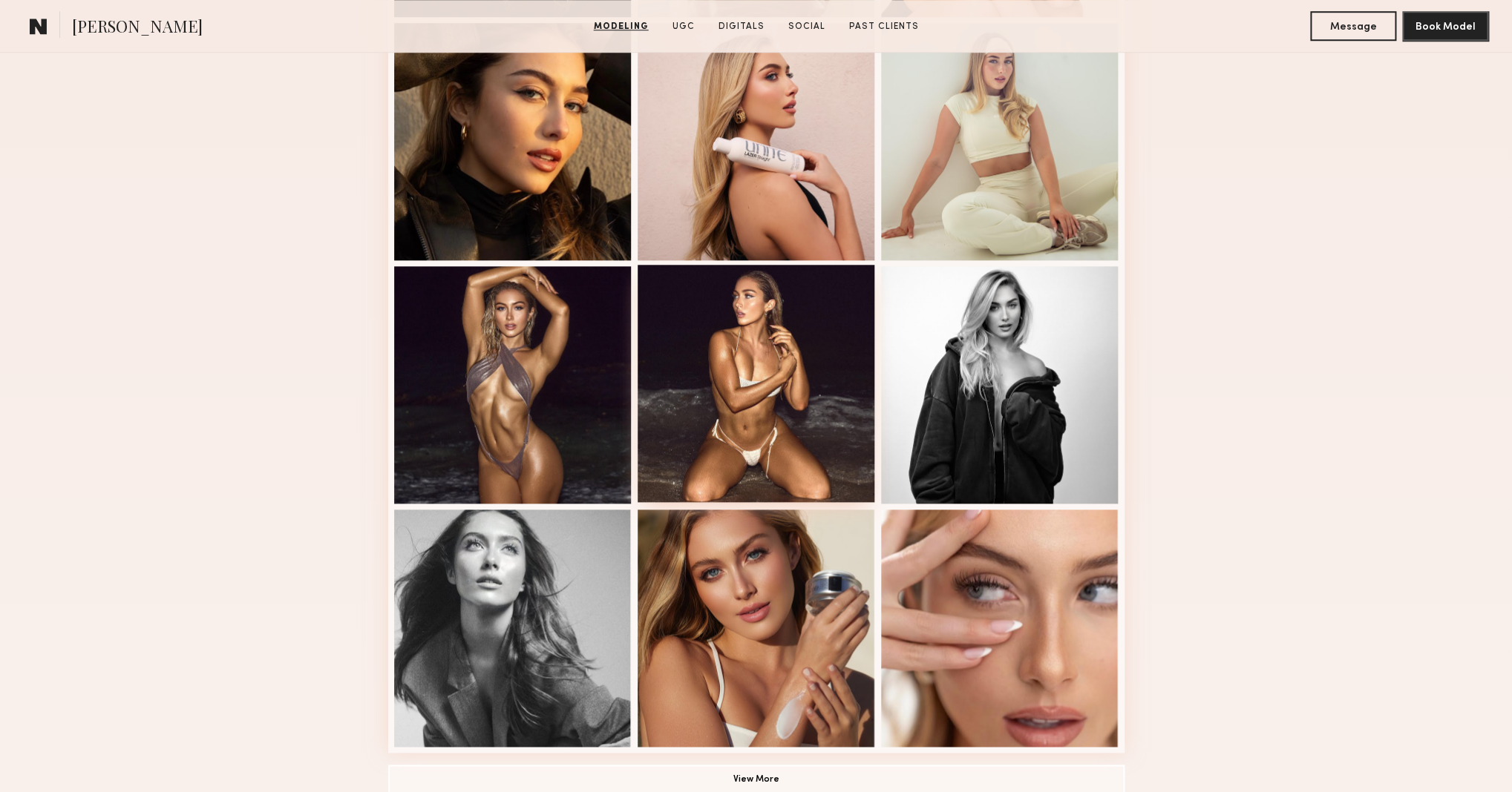
scroll to position [818, 0]
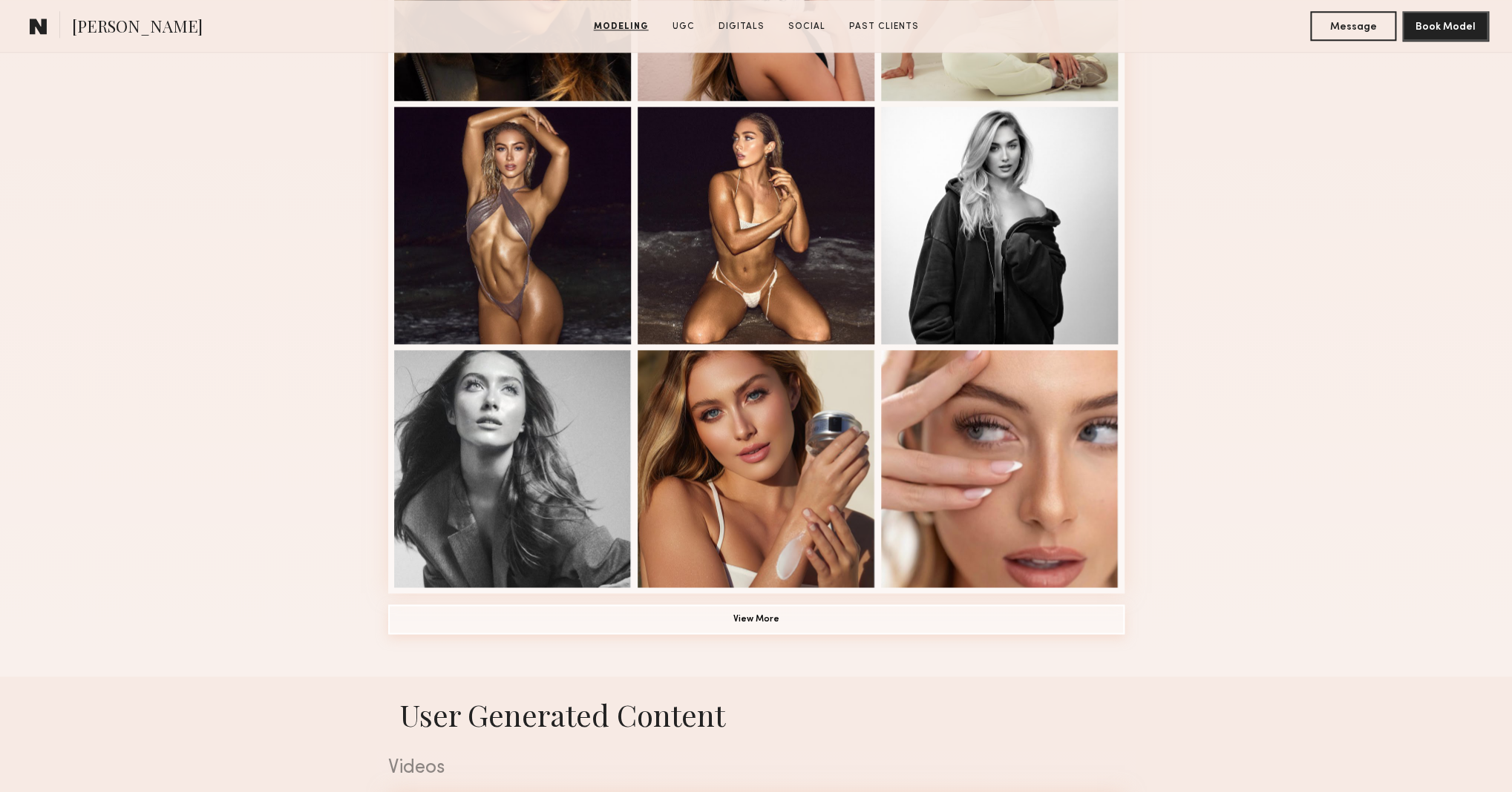
click at [803, 615] on button "View More" at bounding box center [756, 619] width 737 height 30
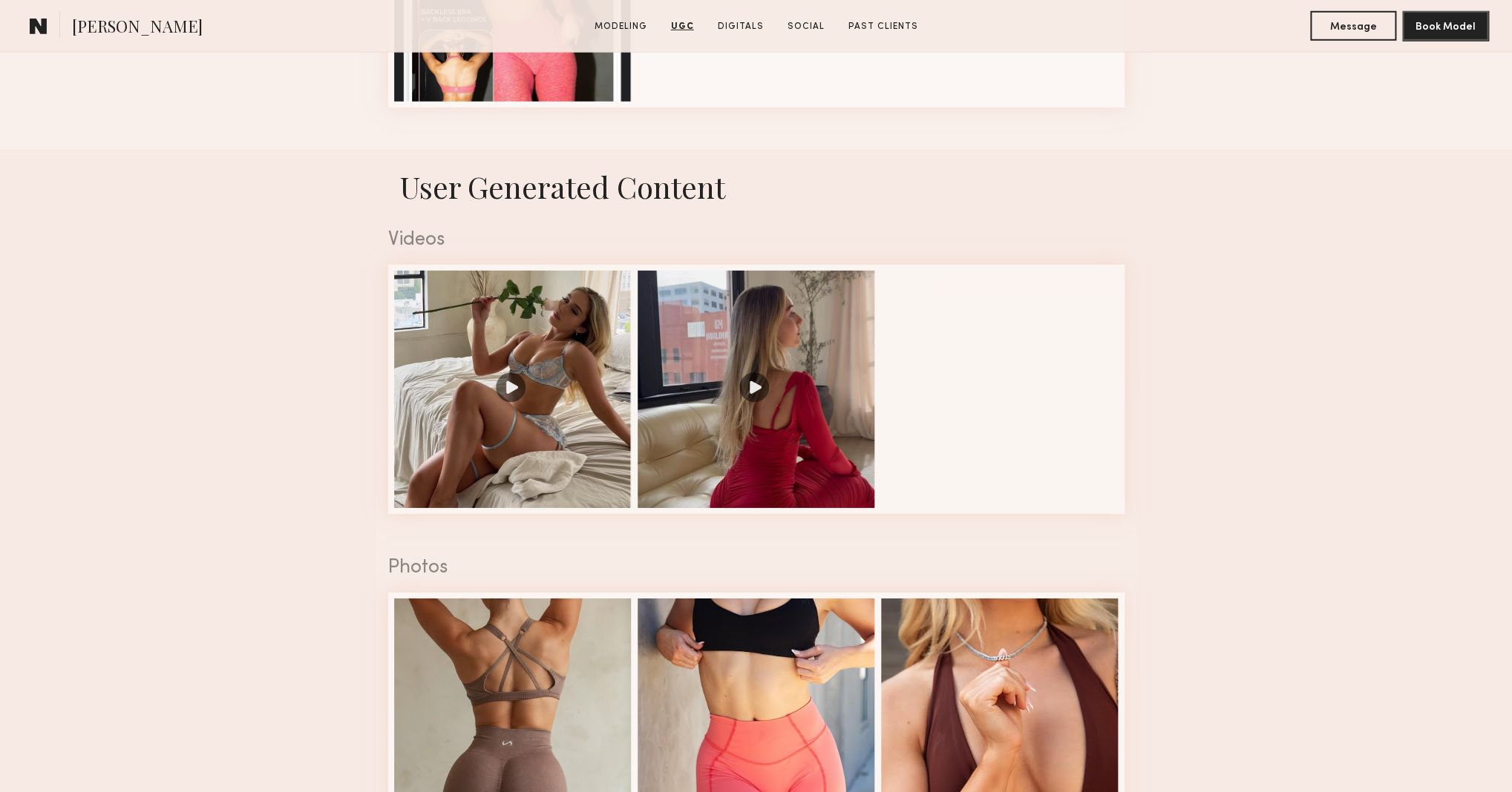
scroll to position [2222, 0]
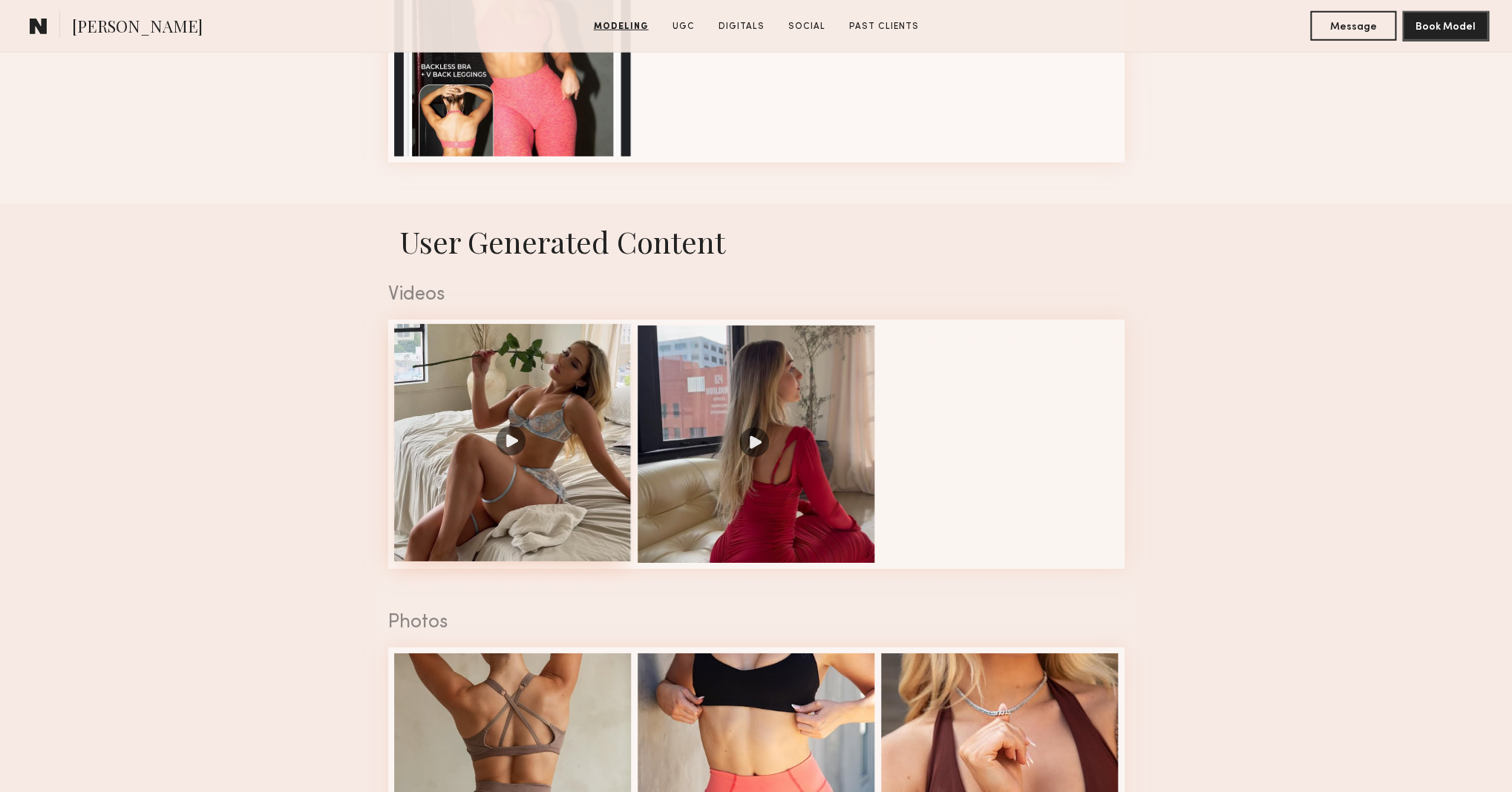
click at [515, 443] on div at bounding box center [513, 443] width 238 height 238
click at [754, 448] on div at bounding box center [756, 443] width 238 height 238
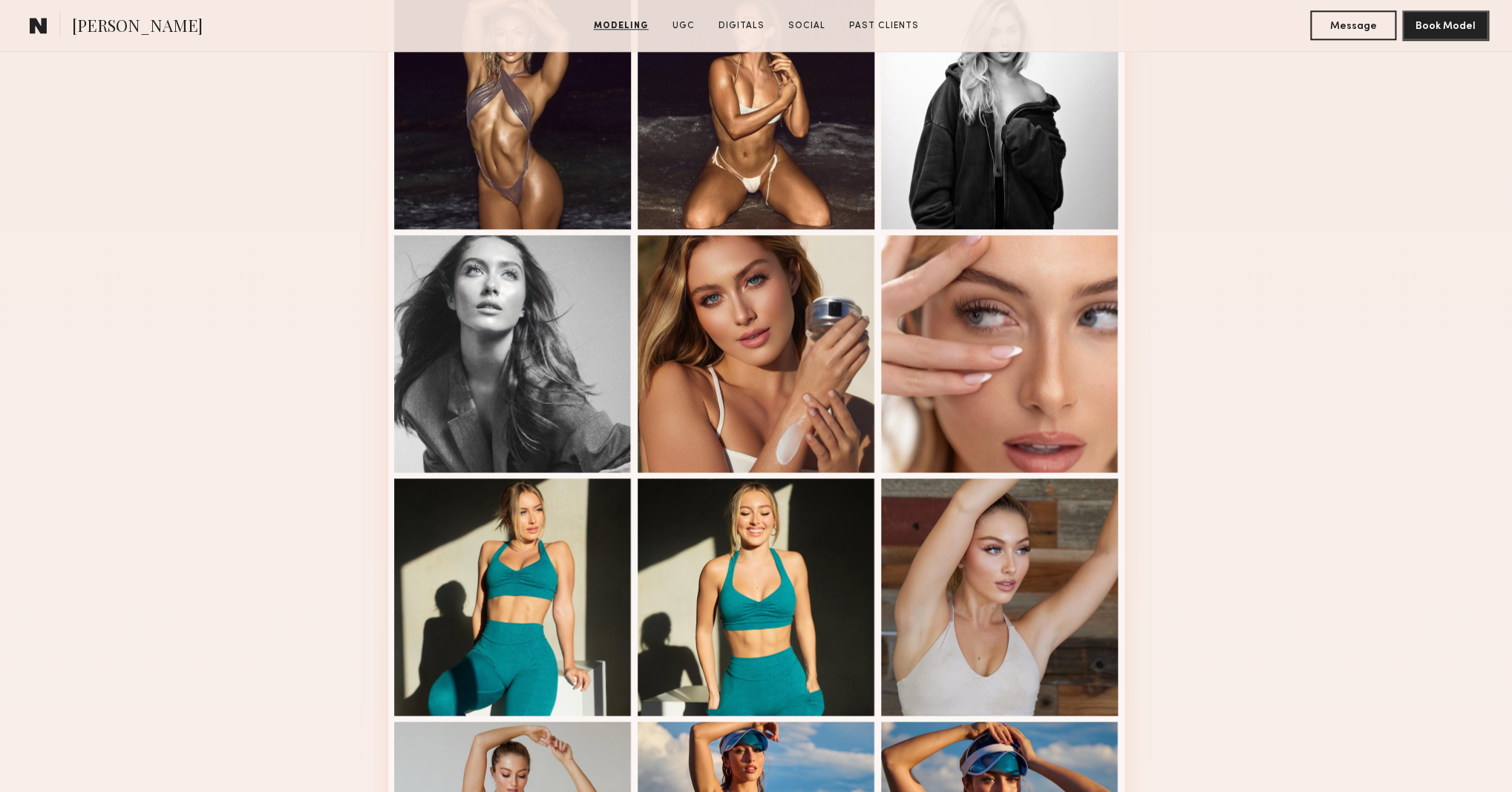
scroll to position [1553, 0]
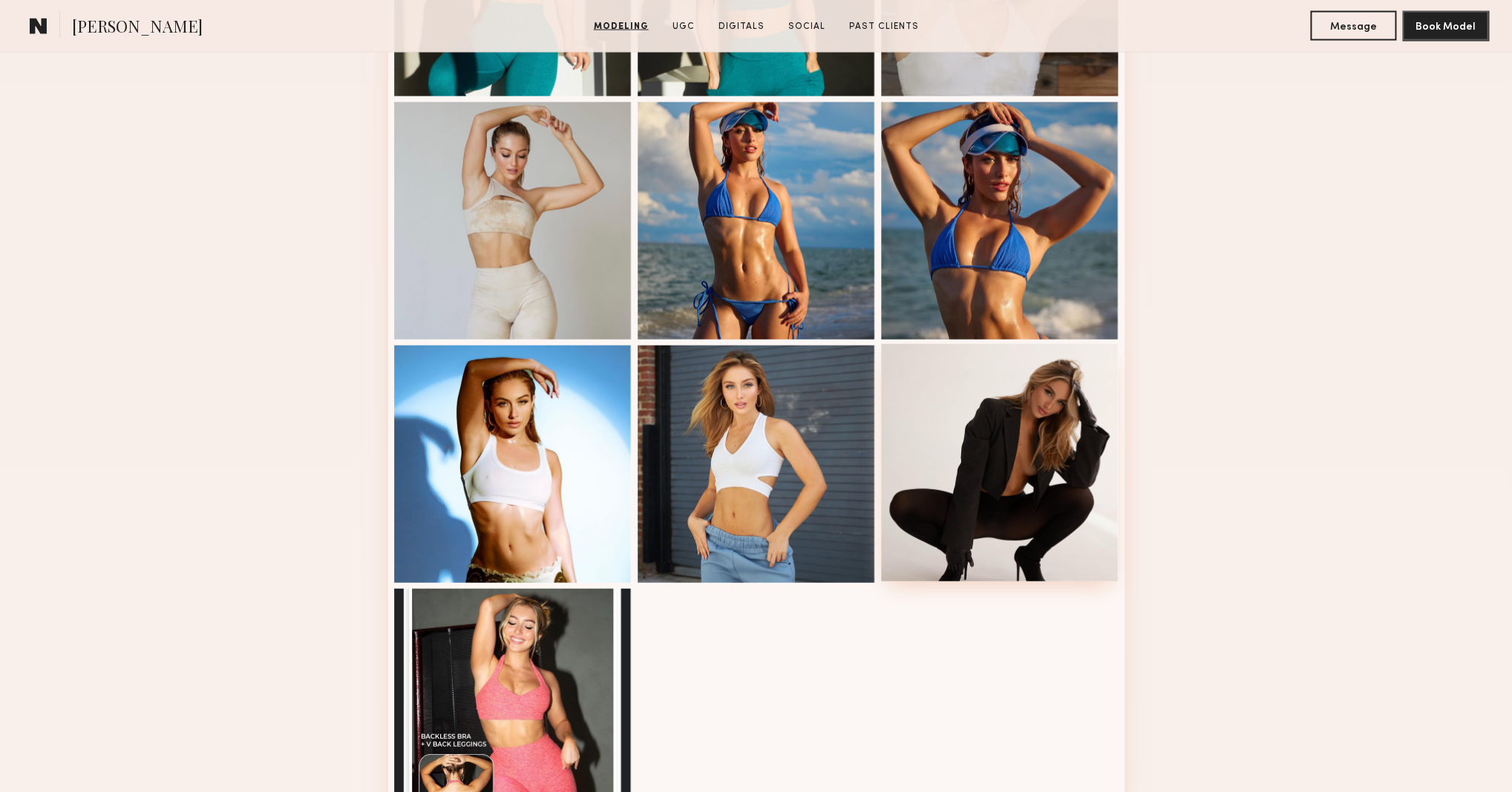
click at [1027, 472] on div at bounding box center [1000, 463] width 238 height 238
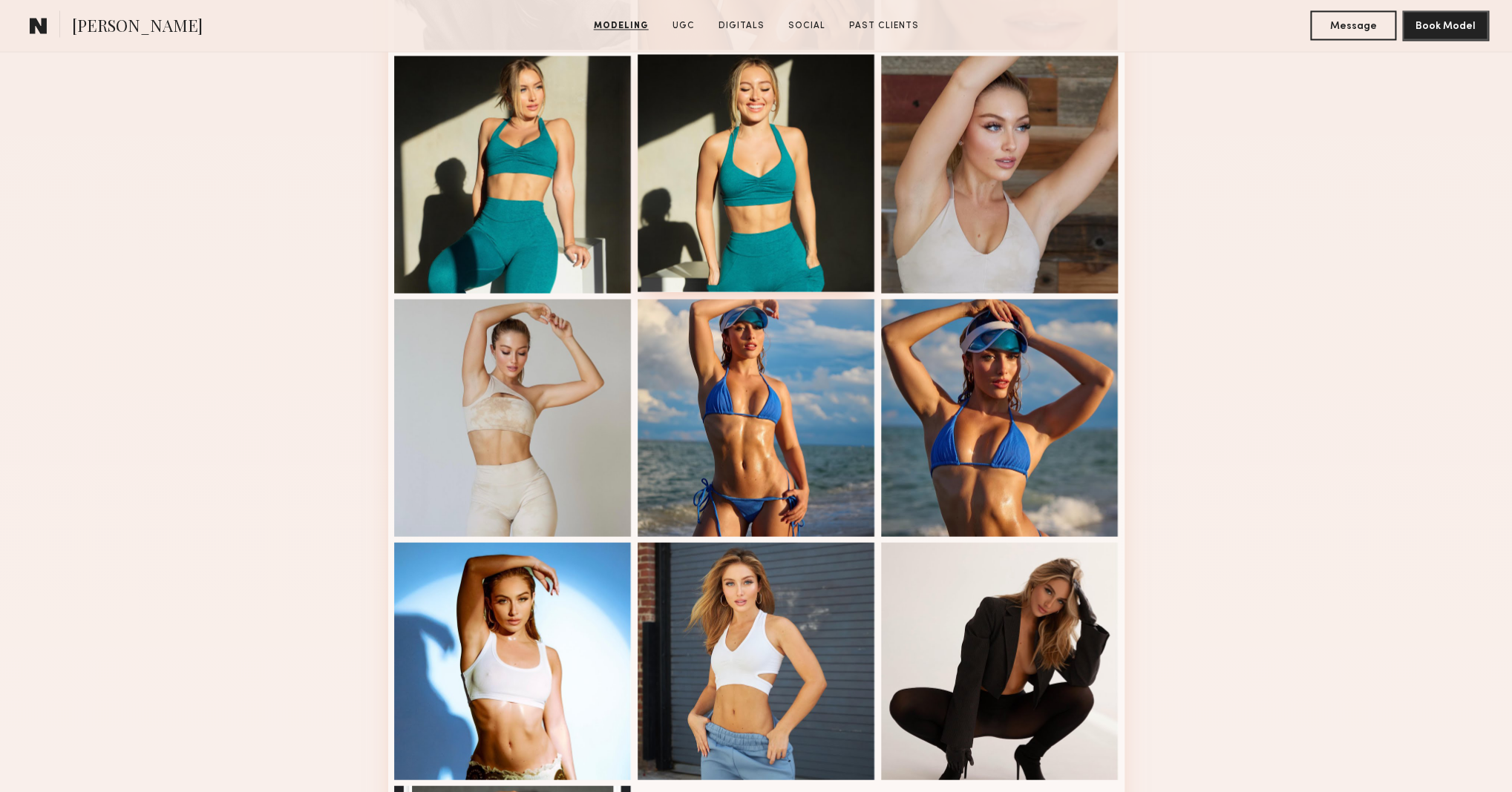
scroll to position [1294, 0]
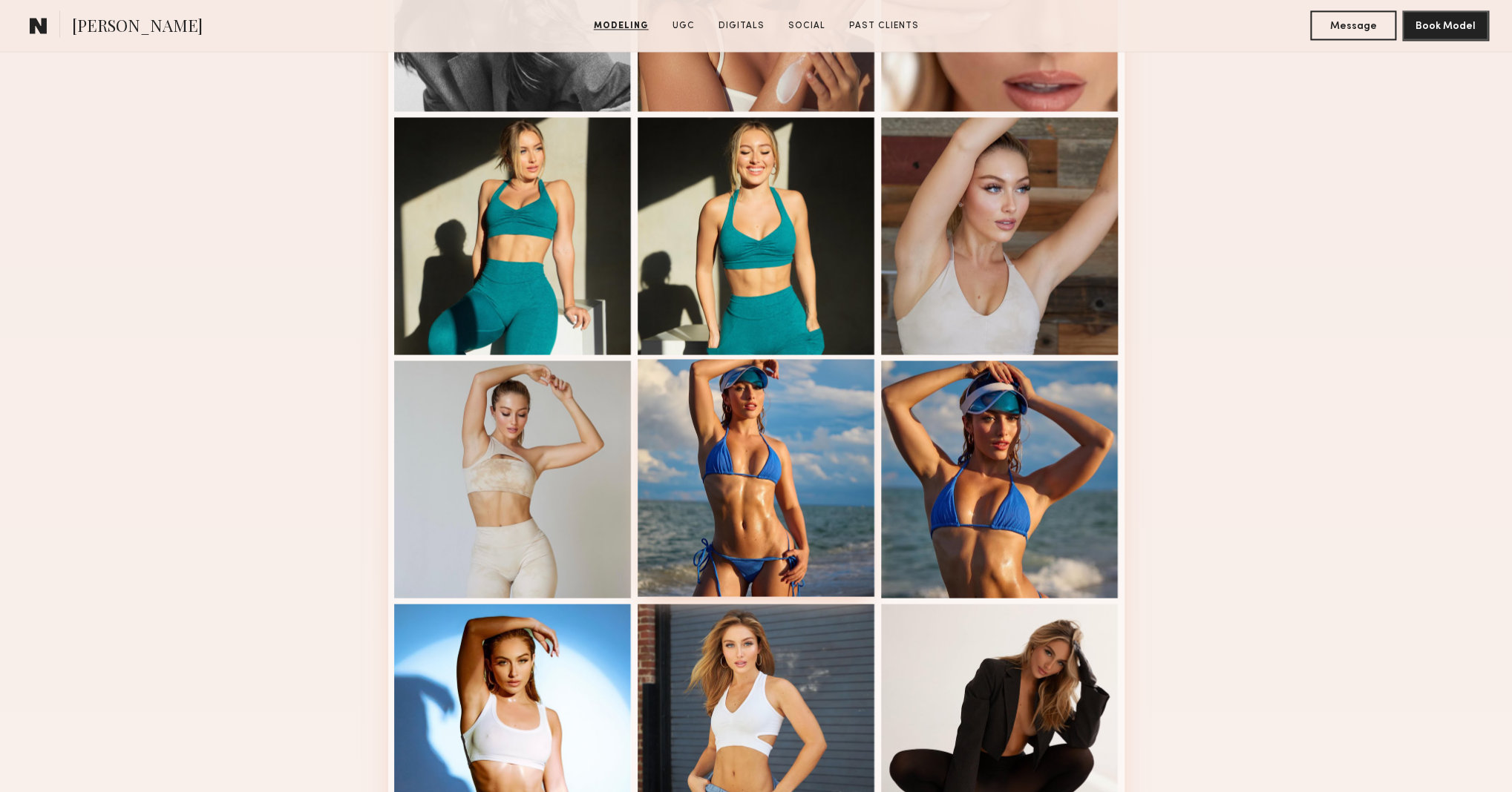
click at [789, 422] on div at bounding box center [756, 478] width 238 height 238
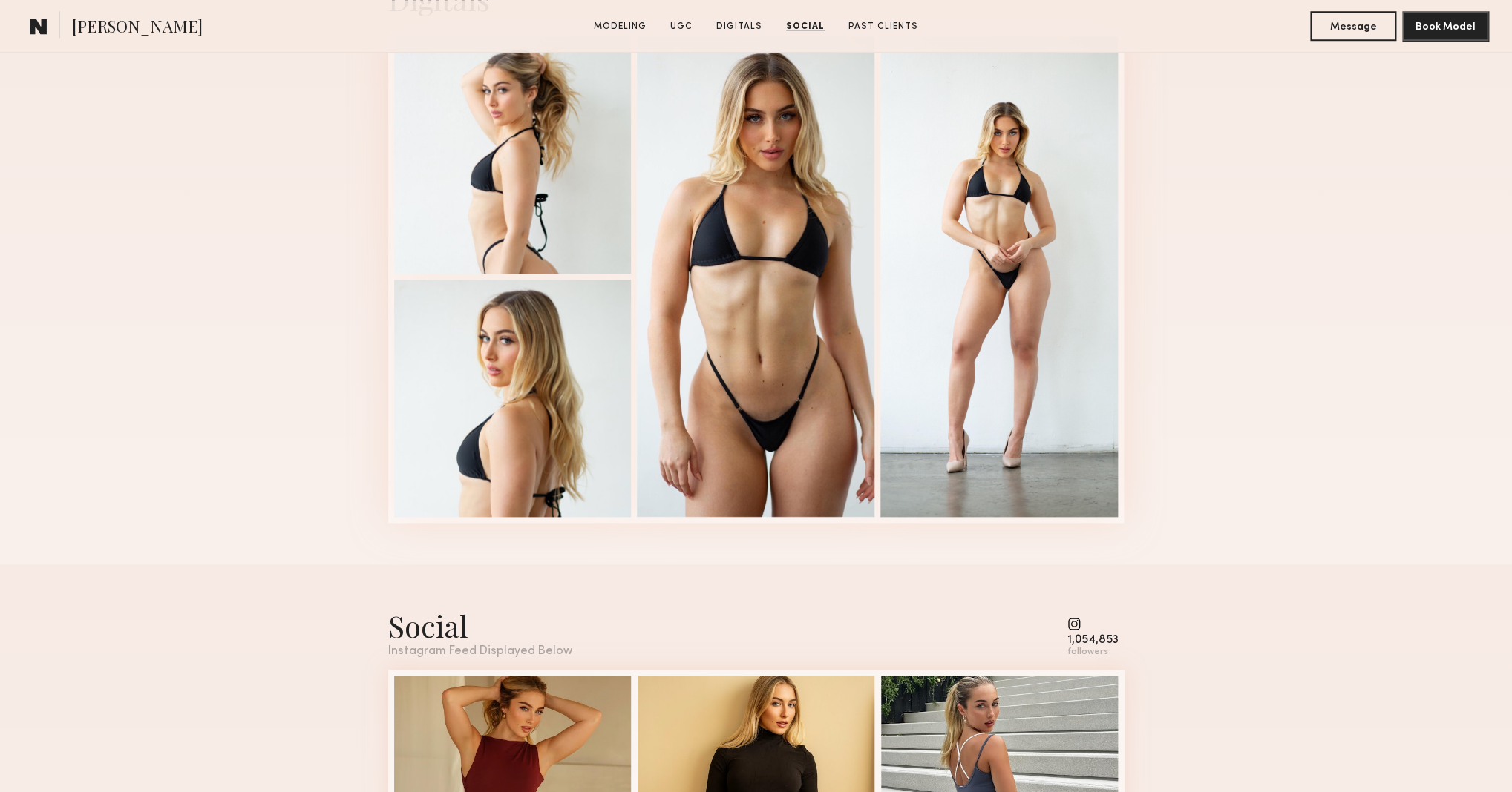
scroll to position [3457, 0]
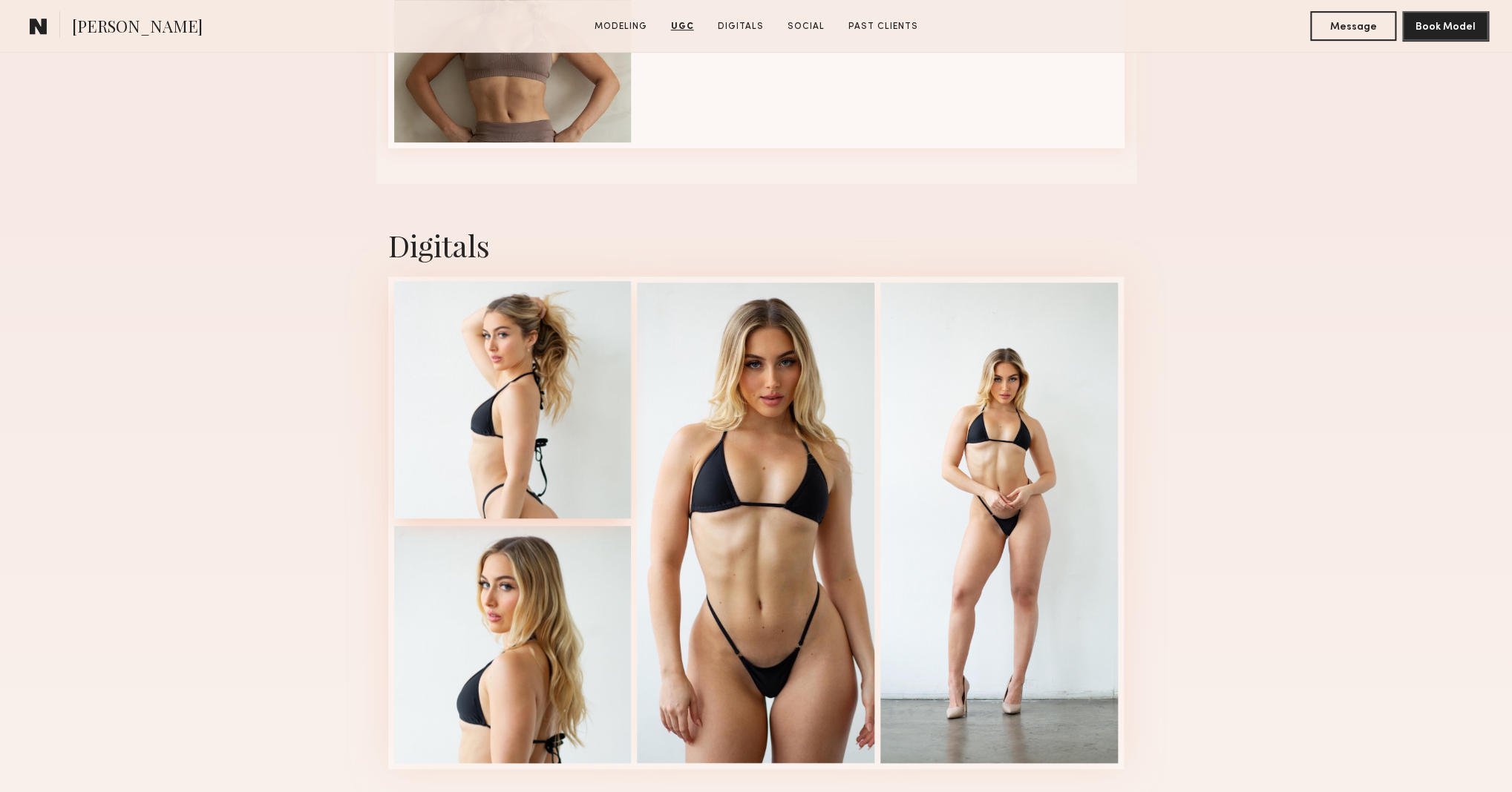
click at [599, 382] on div at bounding box center [513, 399] width 238 height 238
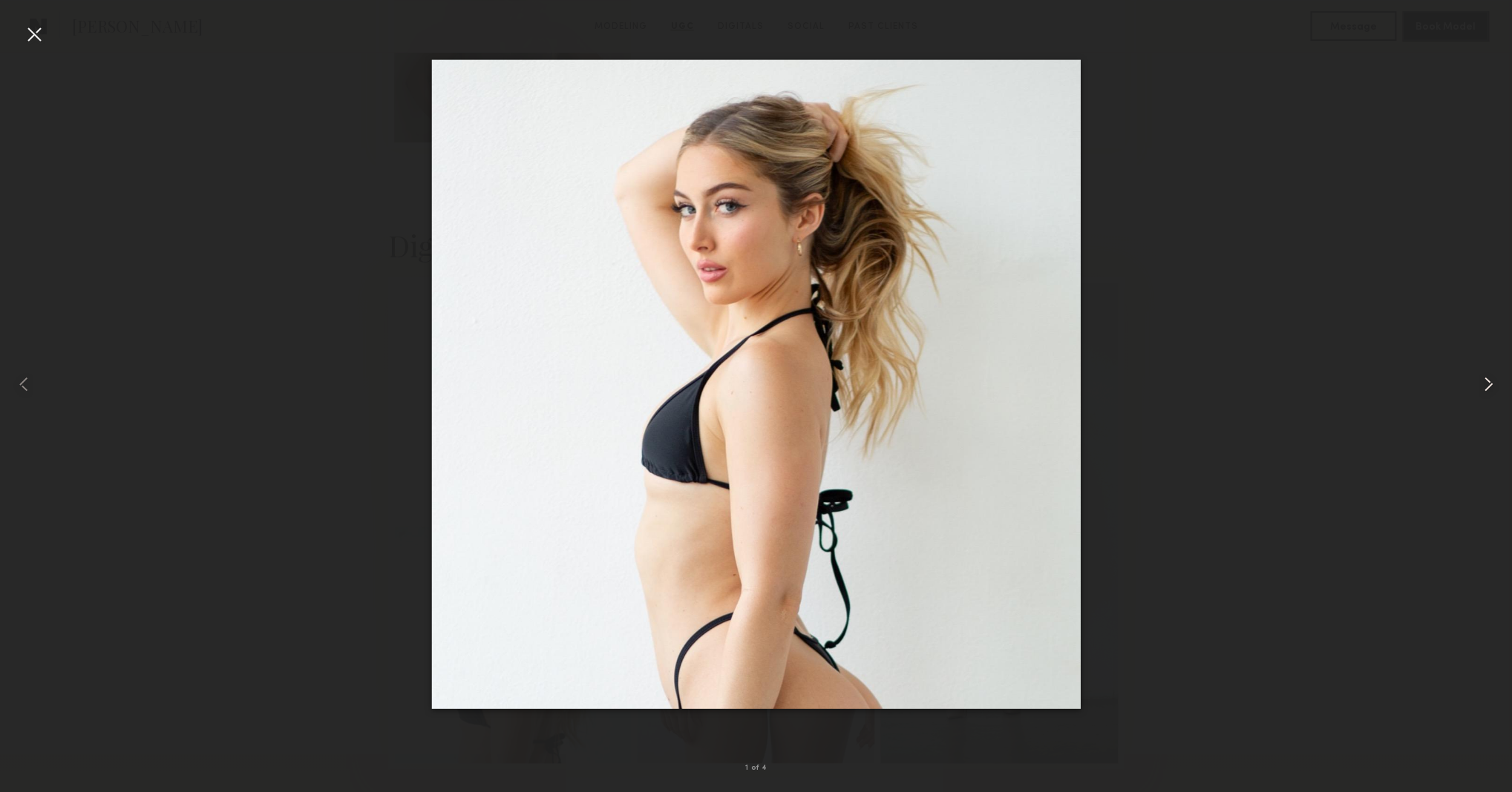
click at [1485, 382] on common-icon at bounding box center [1488, 384] width 24 height 24
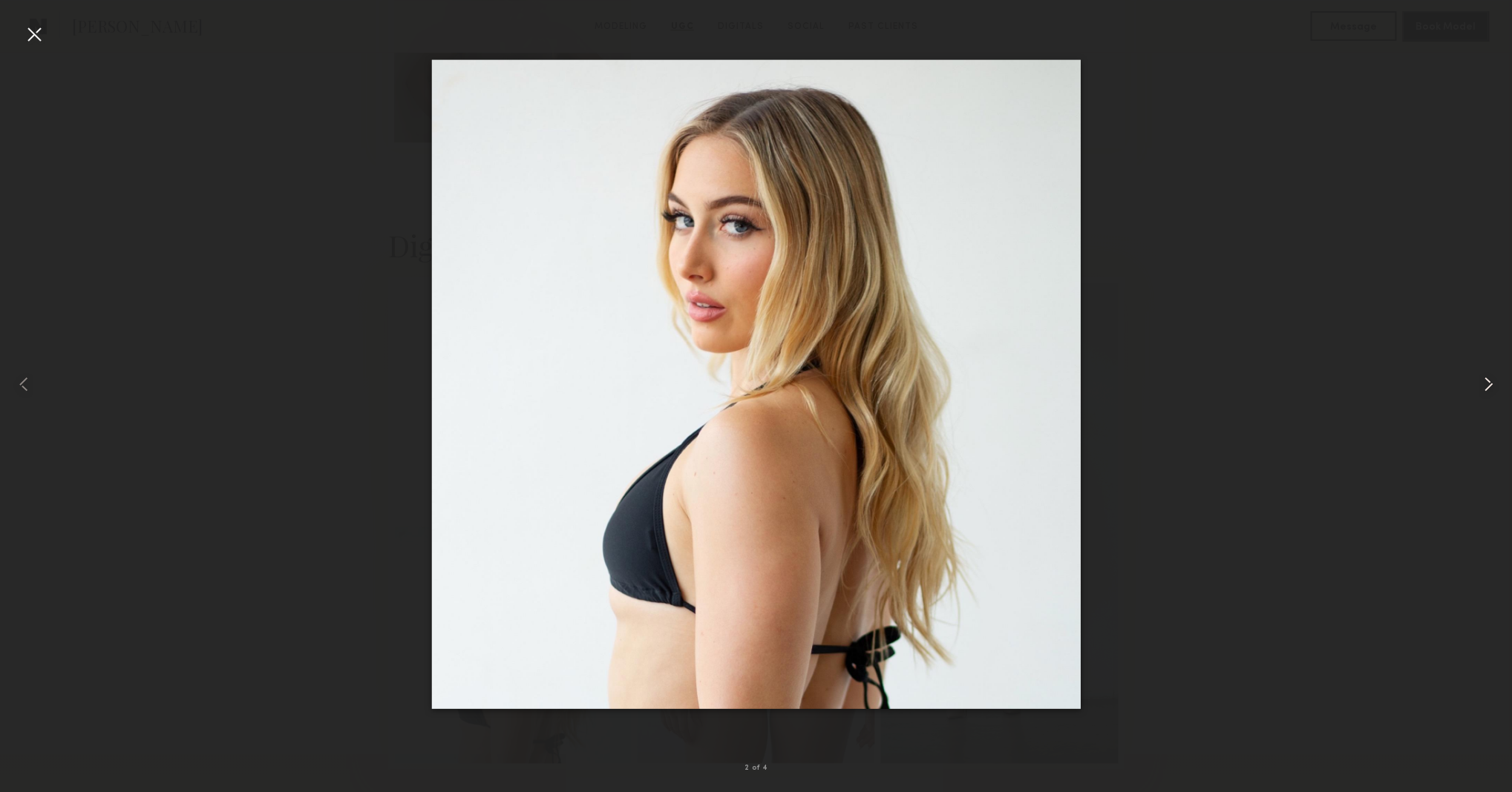
click at [1485, 382] on common-icon at bounding box center [1488, 384] width 24 height 24
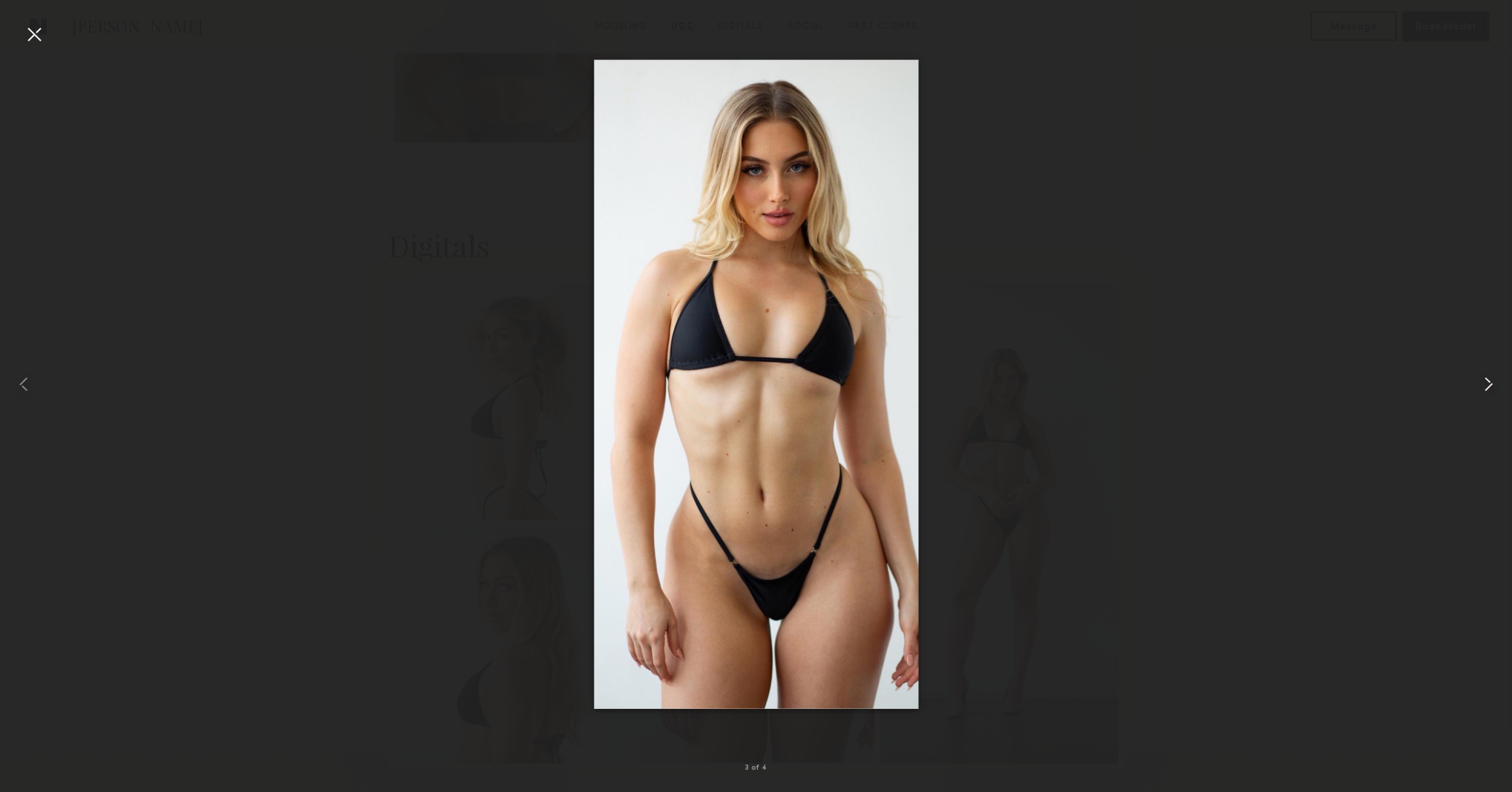
click at [1485, 382] on common-icon at bounding box center [1488, 384] width 24 height 24
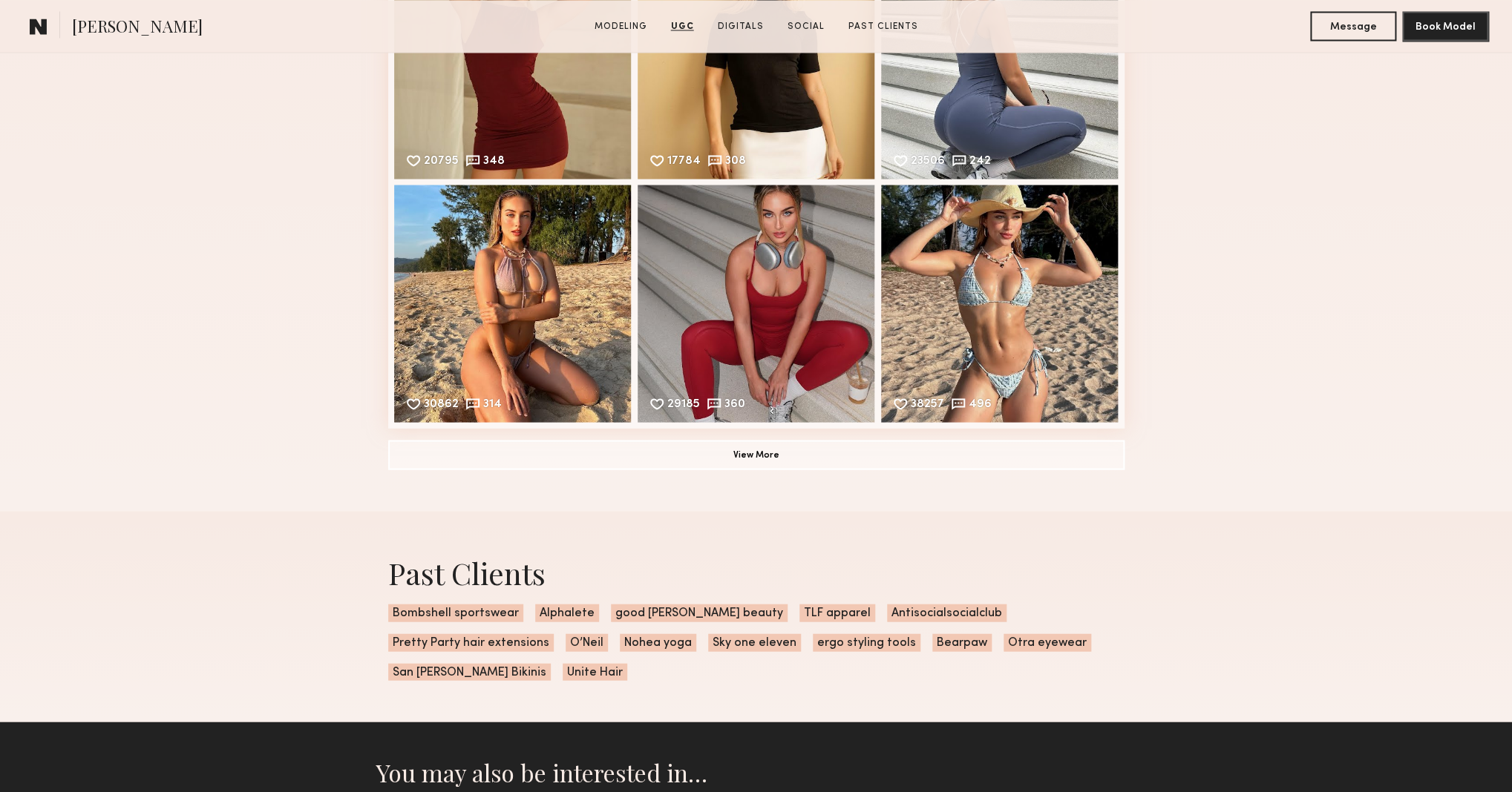
scroll to position [4851, 0]
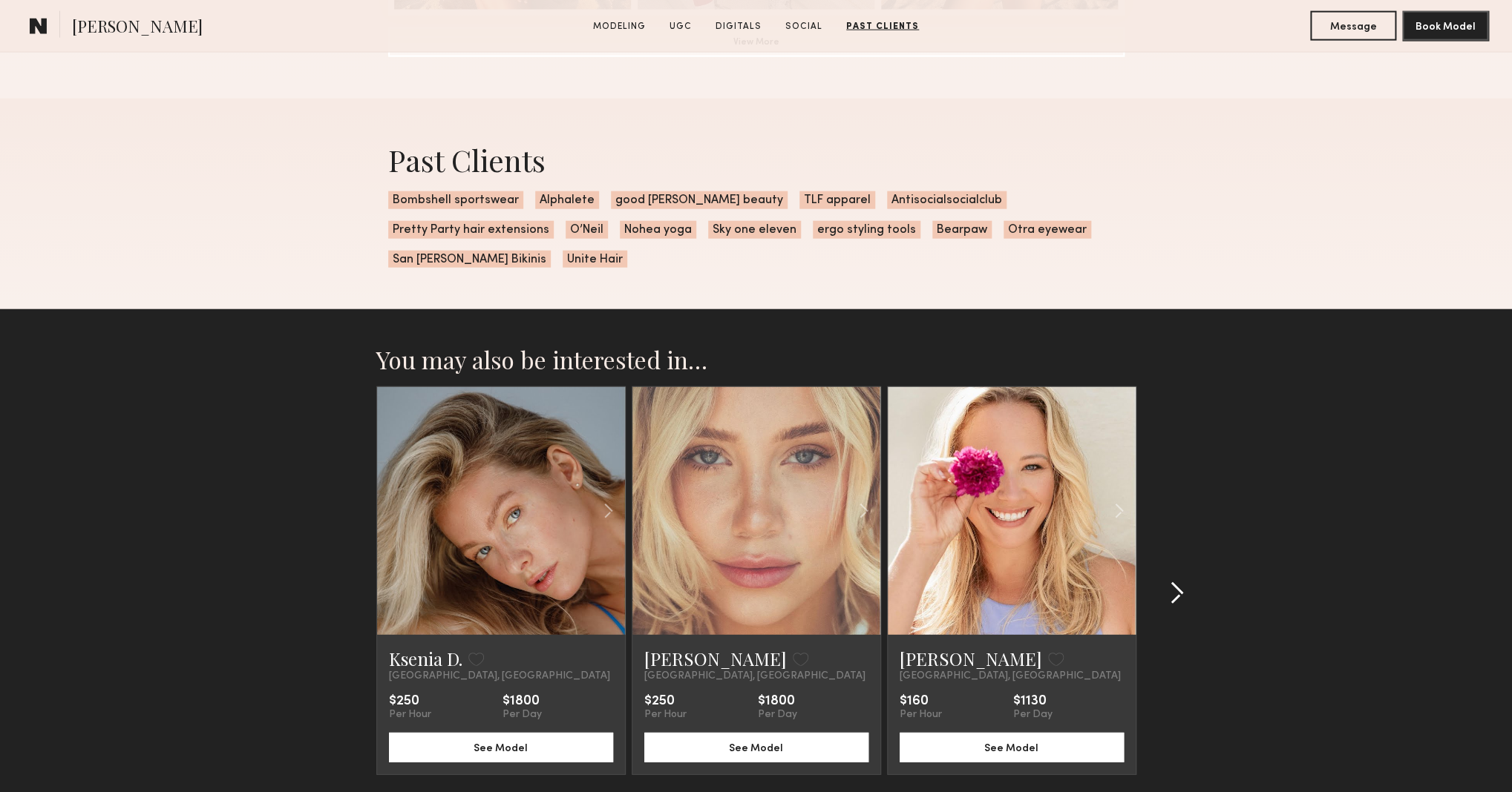
click at [1177, 581] on common-icon at bounding box center [1177, 593] width 15 height 24
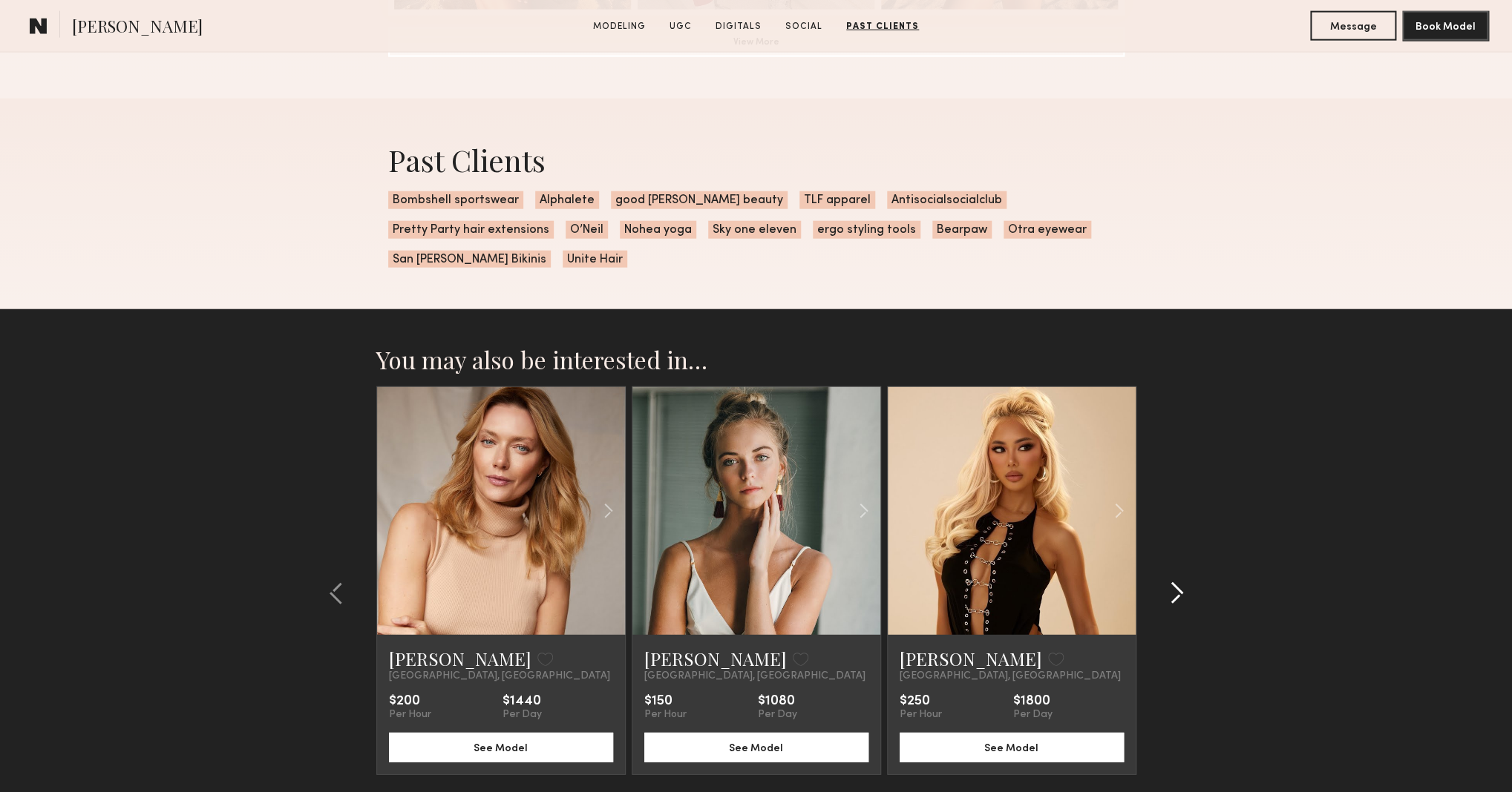
click at [1182, 581] on common-icon at bounding box center [1177, 593] width 15 height 24
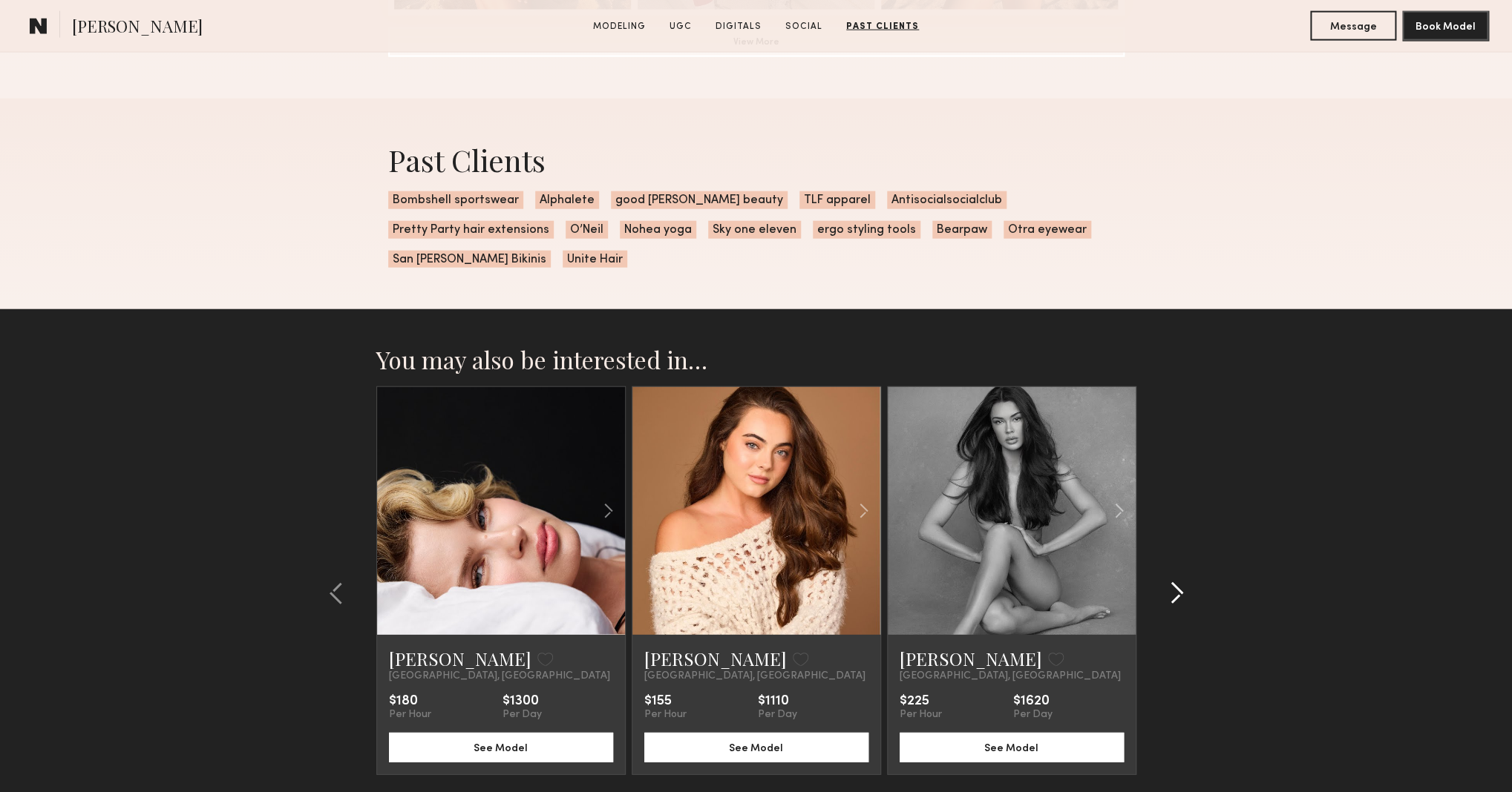
click at [1182, 581] on common-icon at bounding box center [1177, 593] width 15 height 24
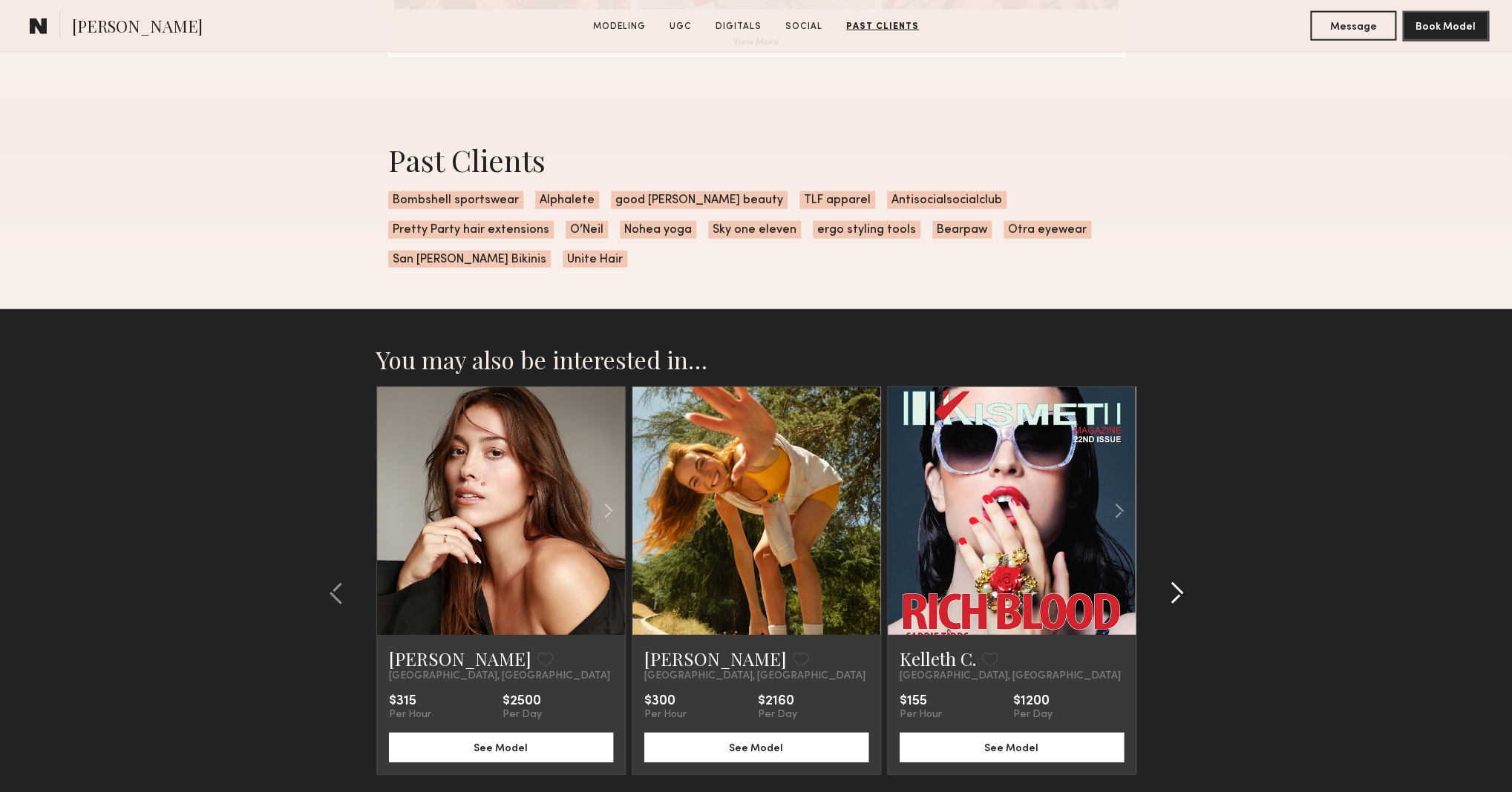
click at [1184, 572] on div at bounding box center [1172, 593] width 71 height 414
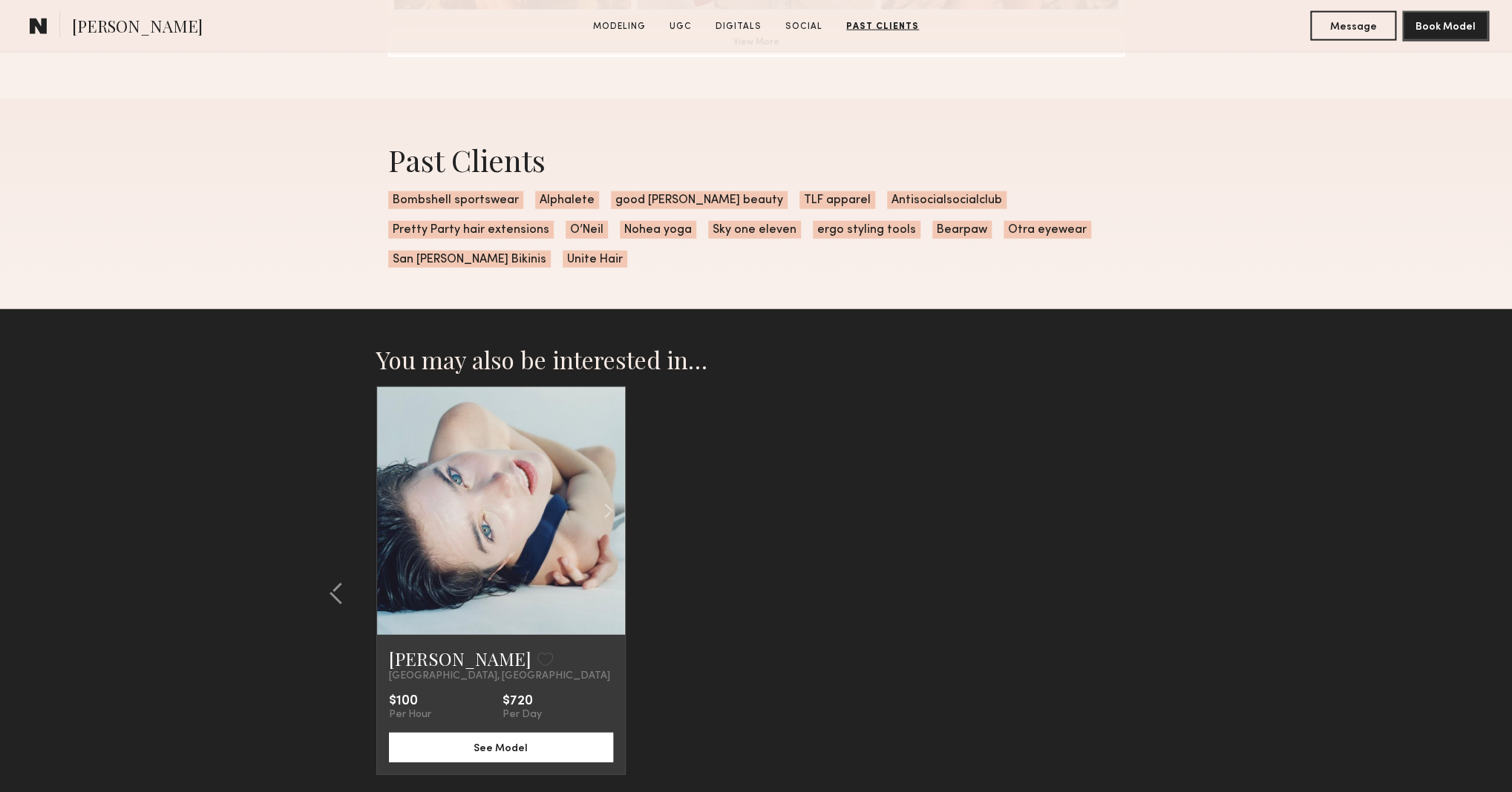
click at [486, 539] on link at bounding box center [501, 511] width 85 height 248
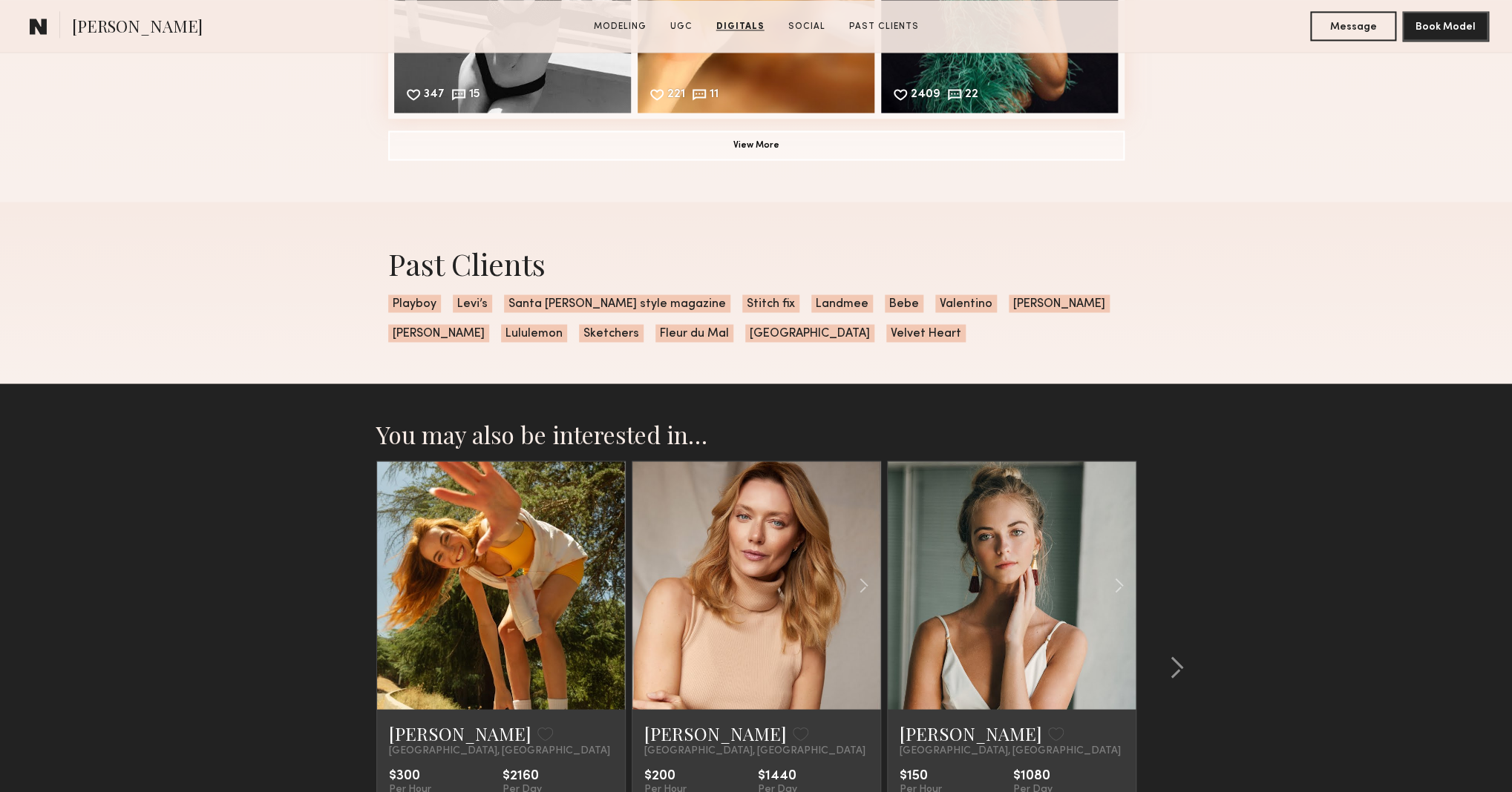
scroll to position [4501, 0]
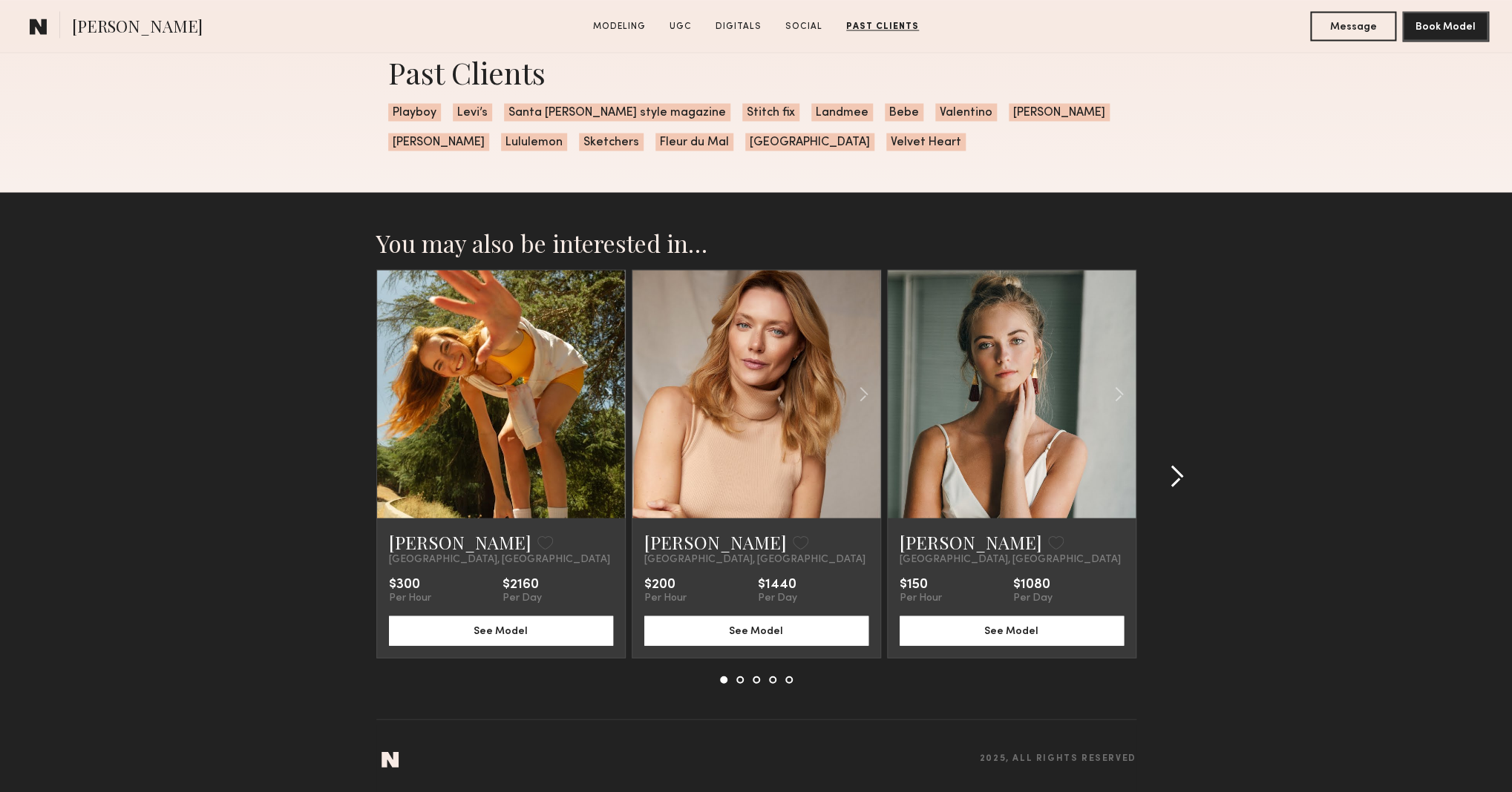
click at [1174, 480] on common-icon at bounding box center [1177, 476] width 15 height 24
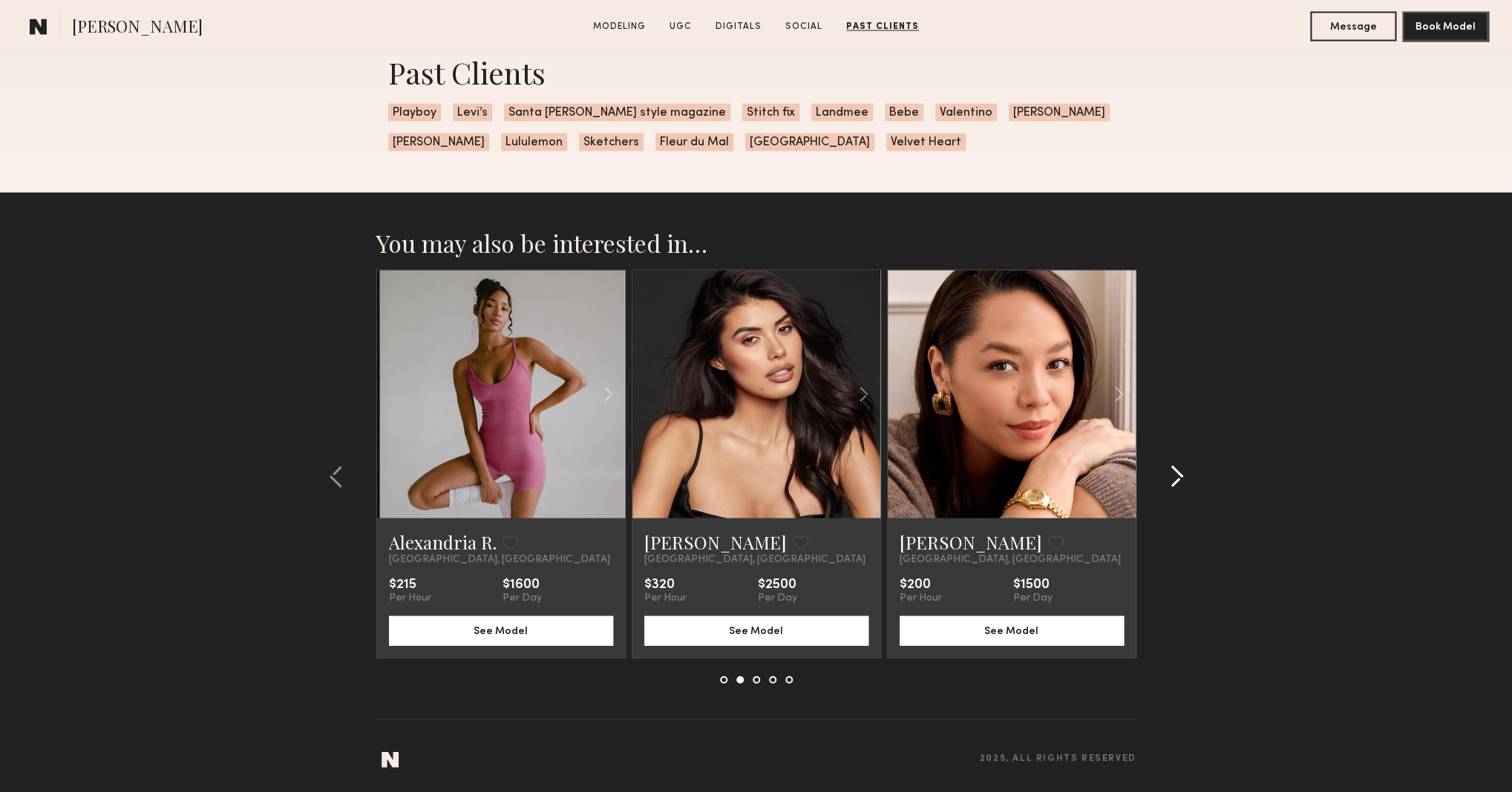
click at [1174, 479] on common-icon at bounding box center [1177, 476] width 15 height 24
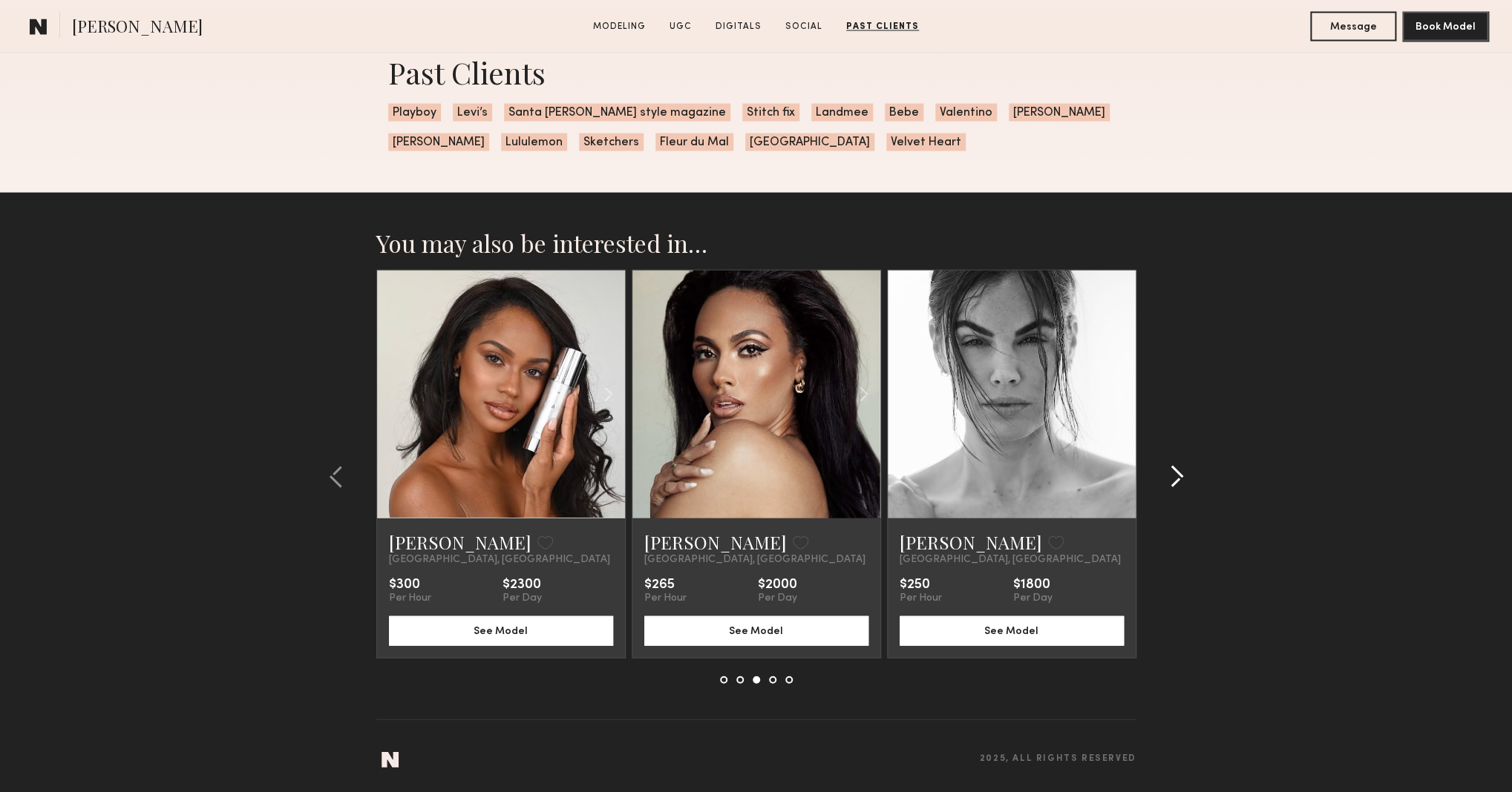
click at [1174, 479] on common-icon at bounding box center [1177, 476] width 15 height 24
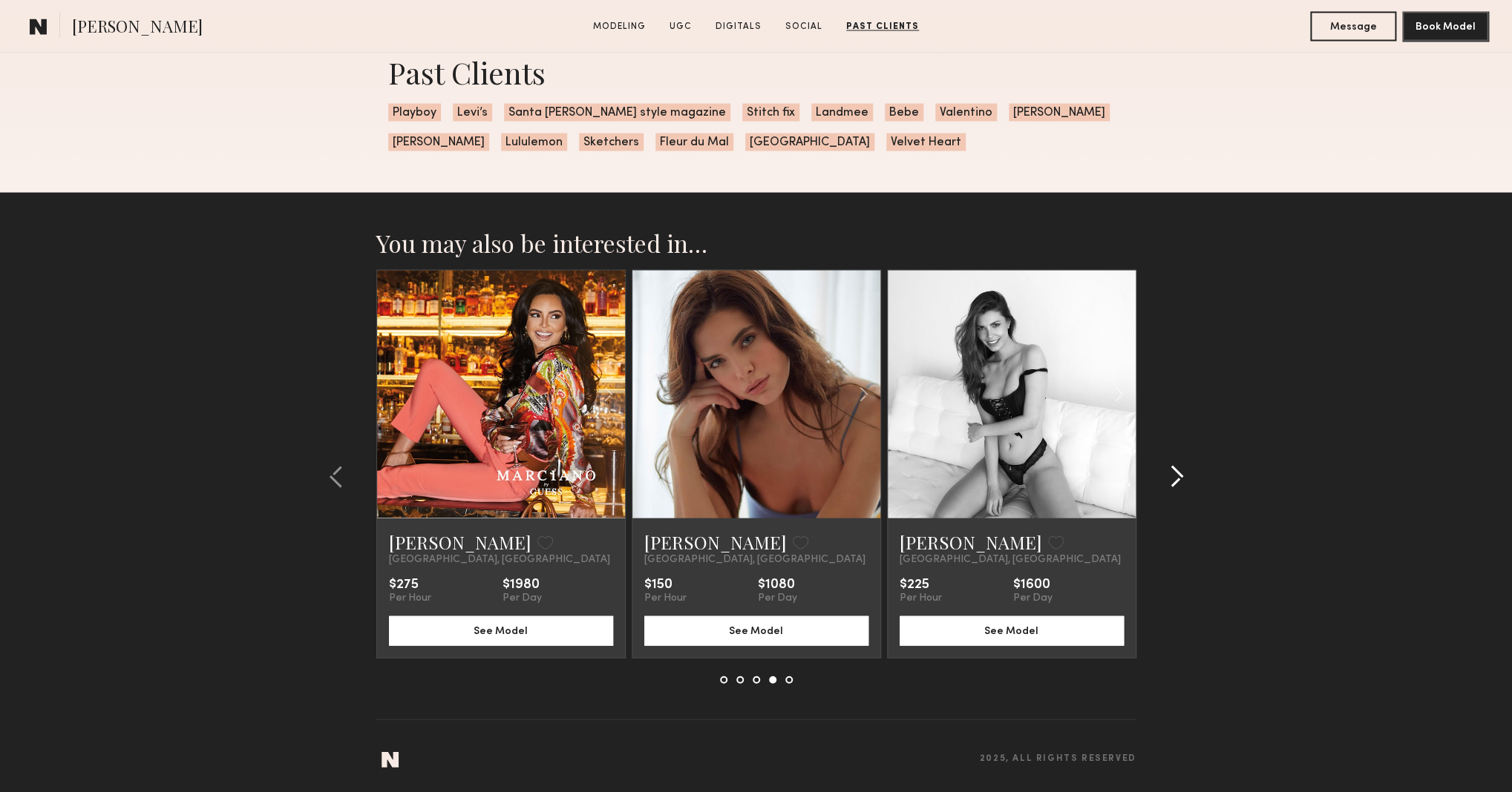
click at [1174, 479] on common-icon at bounding box center [1177, 476] width 15 height 24
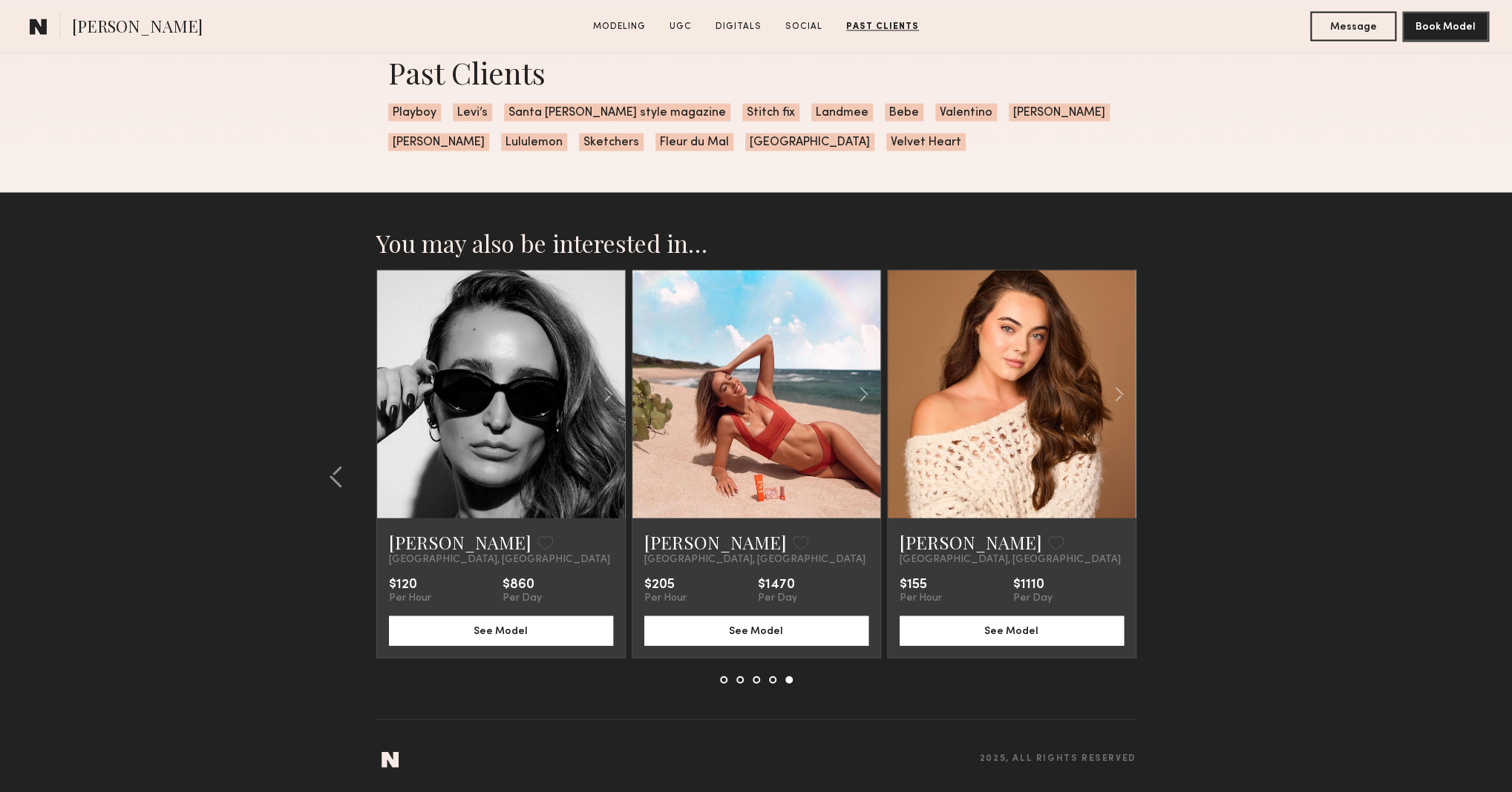
click at [1174, 479] on section "You may also be interested in… Haley G. Favorite Los Angeles, CA $300 Per Hour …" at bounding box center [756, 492] width 1512 height 600
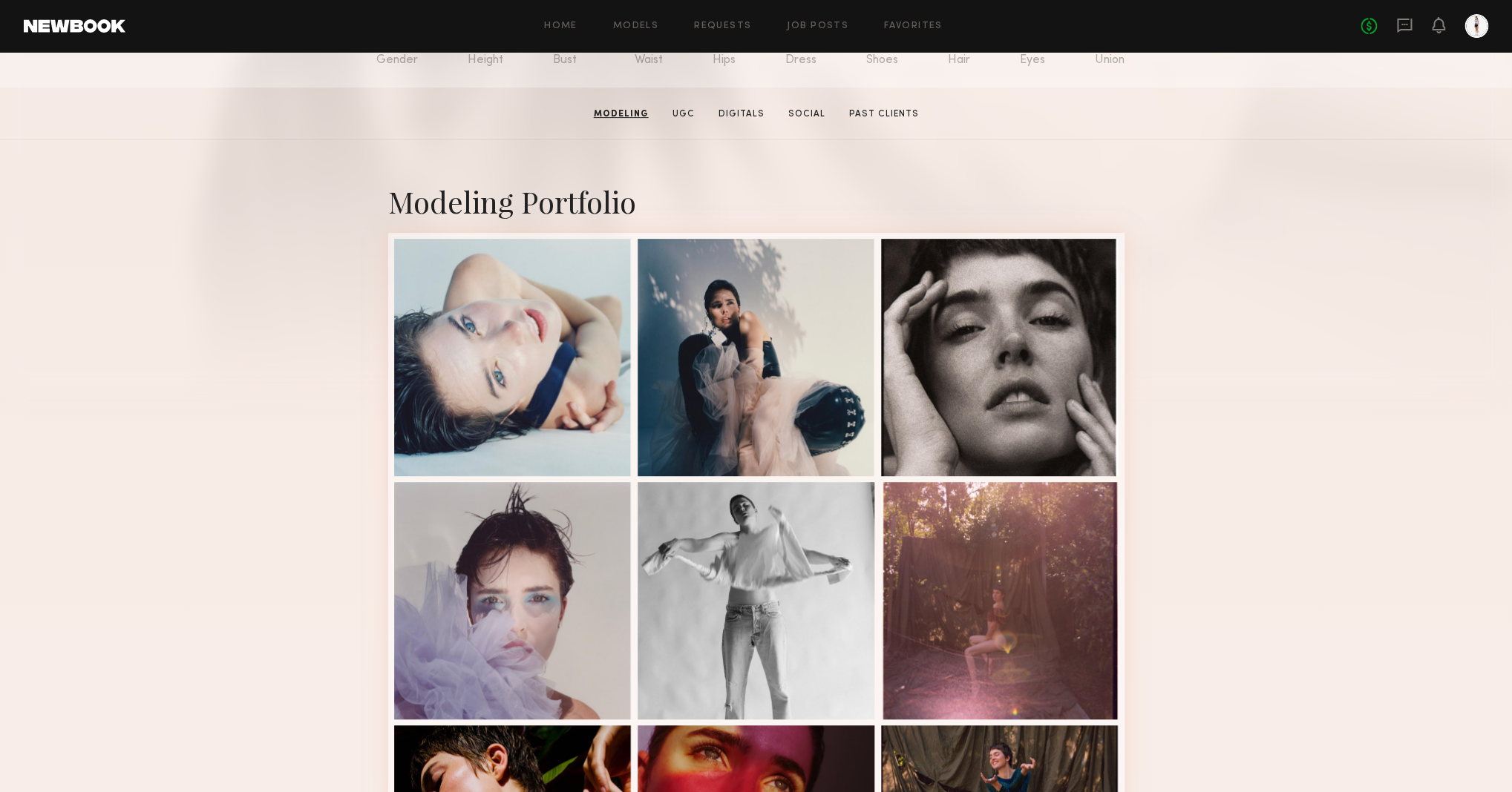
scroll to position [198, 0]
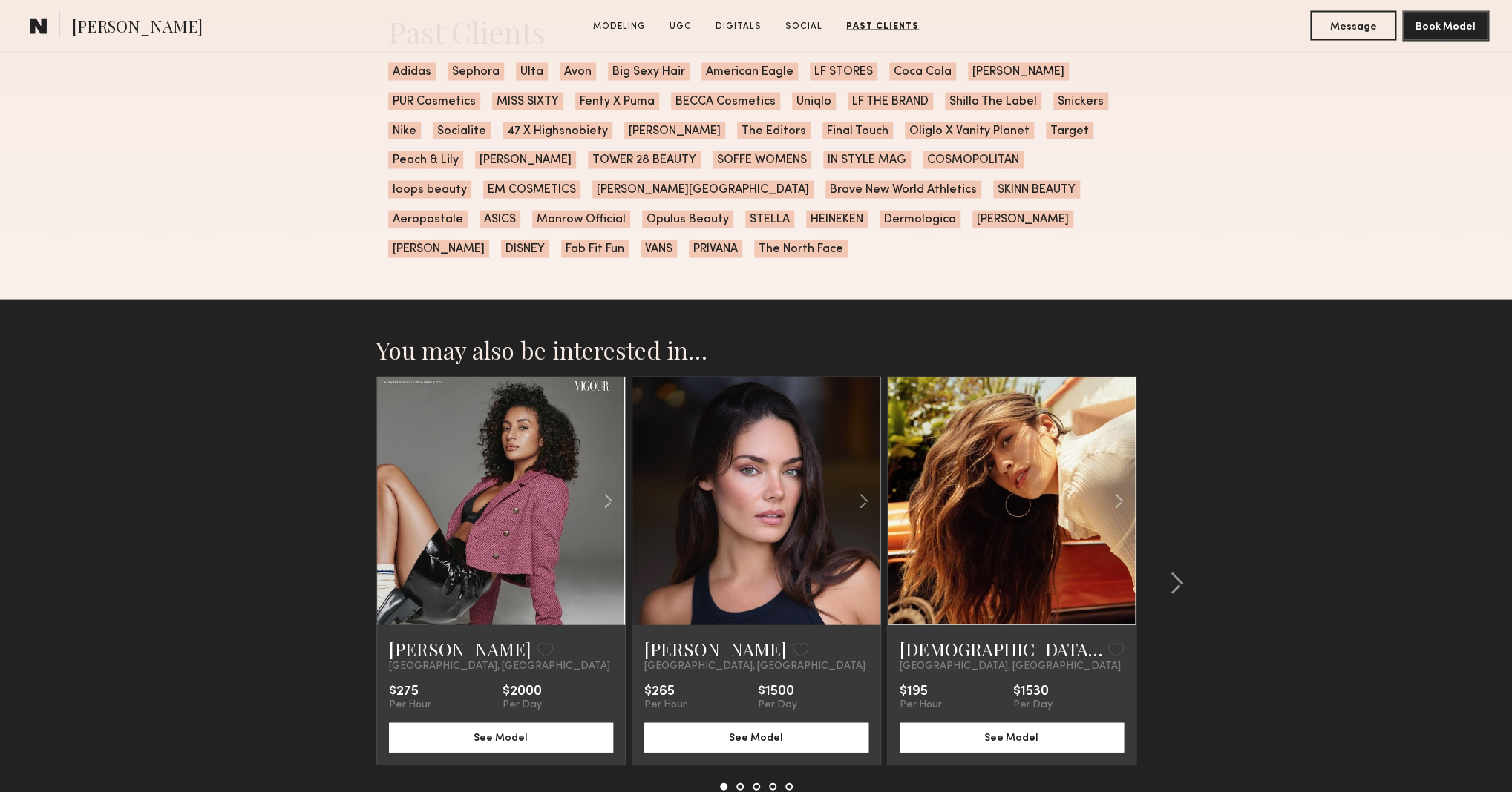
scroll to position [4648, 0]
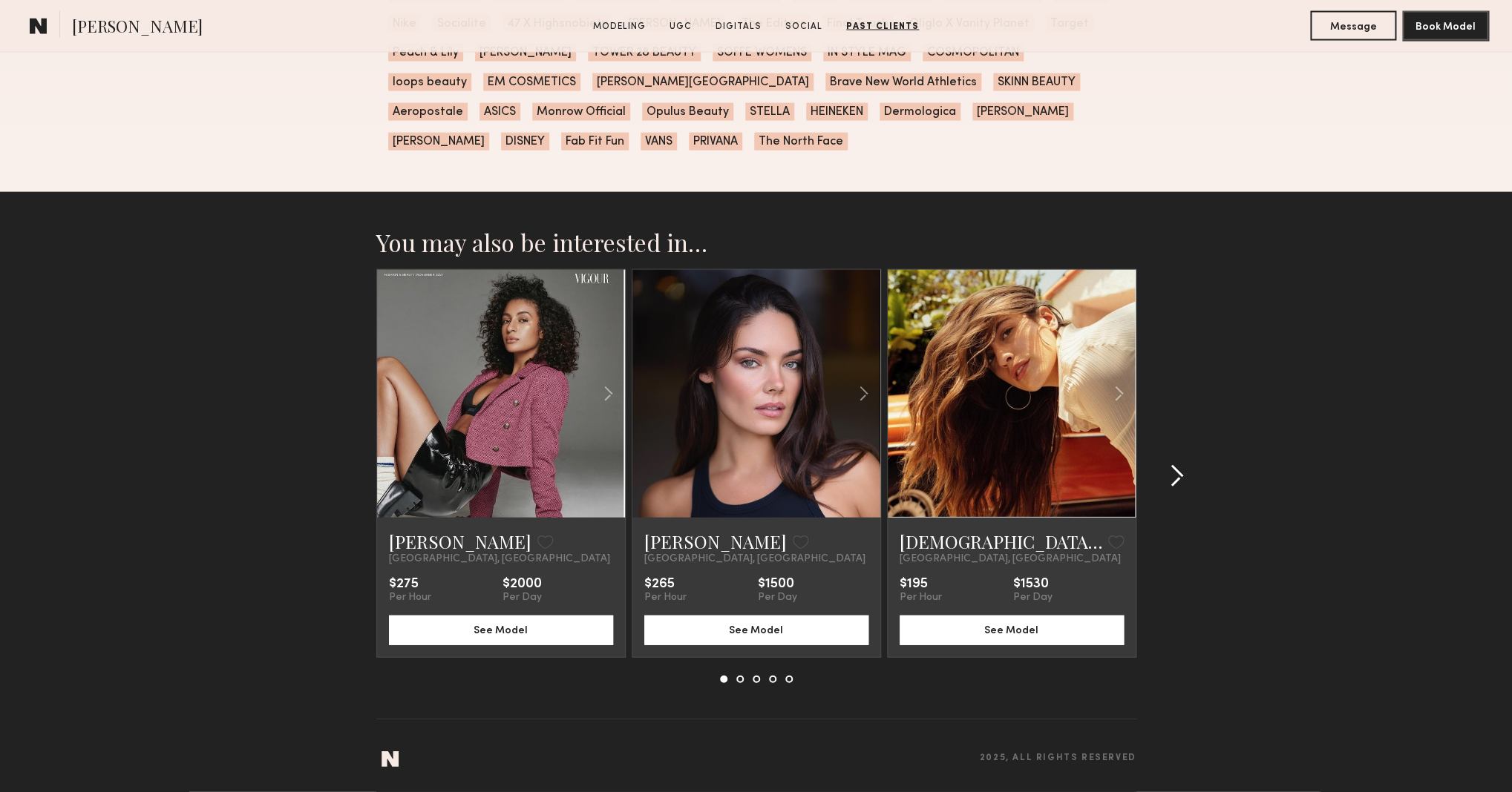
click at [1173, 476] on common-icon at bounding box center [1177, 476] width 15 height 24
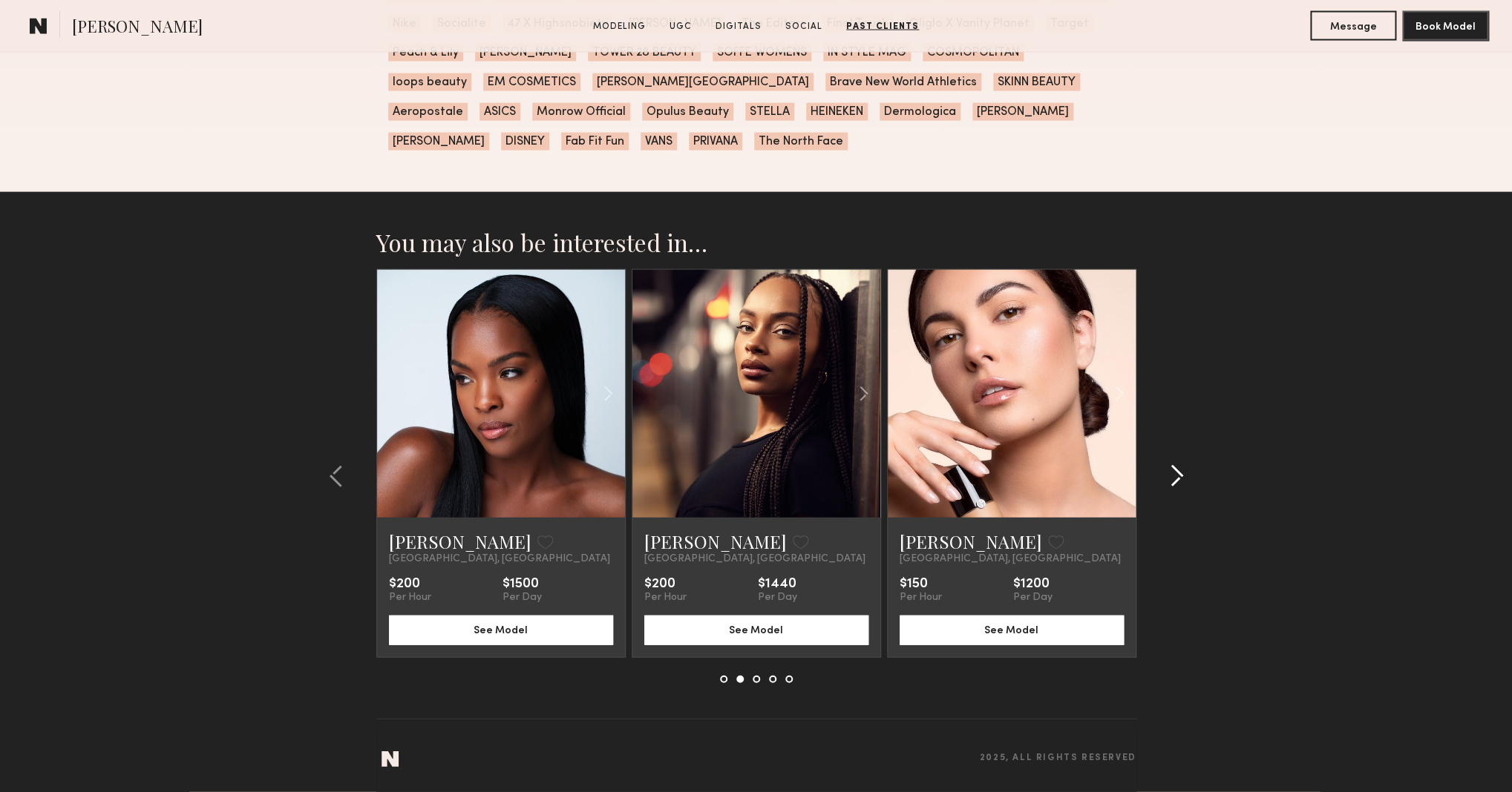
click at [1173, 476] on common-icon at bounding box center [1177, 476] width 15 height 24
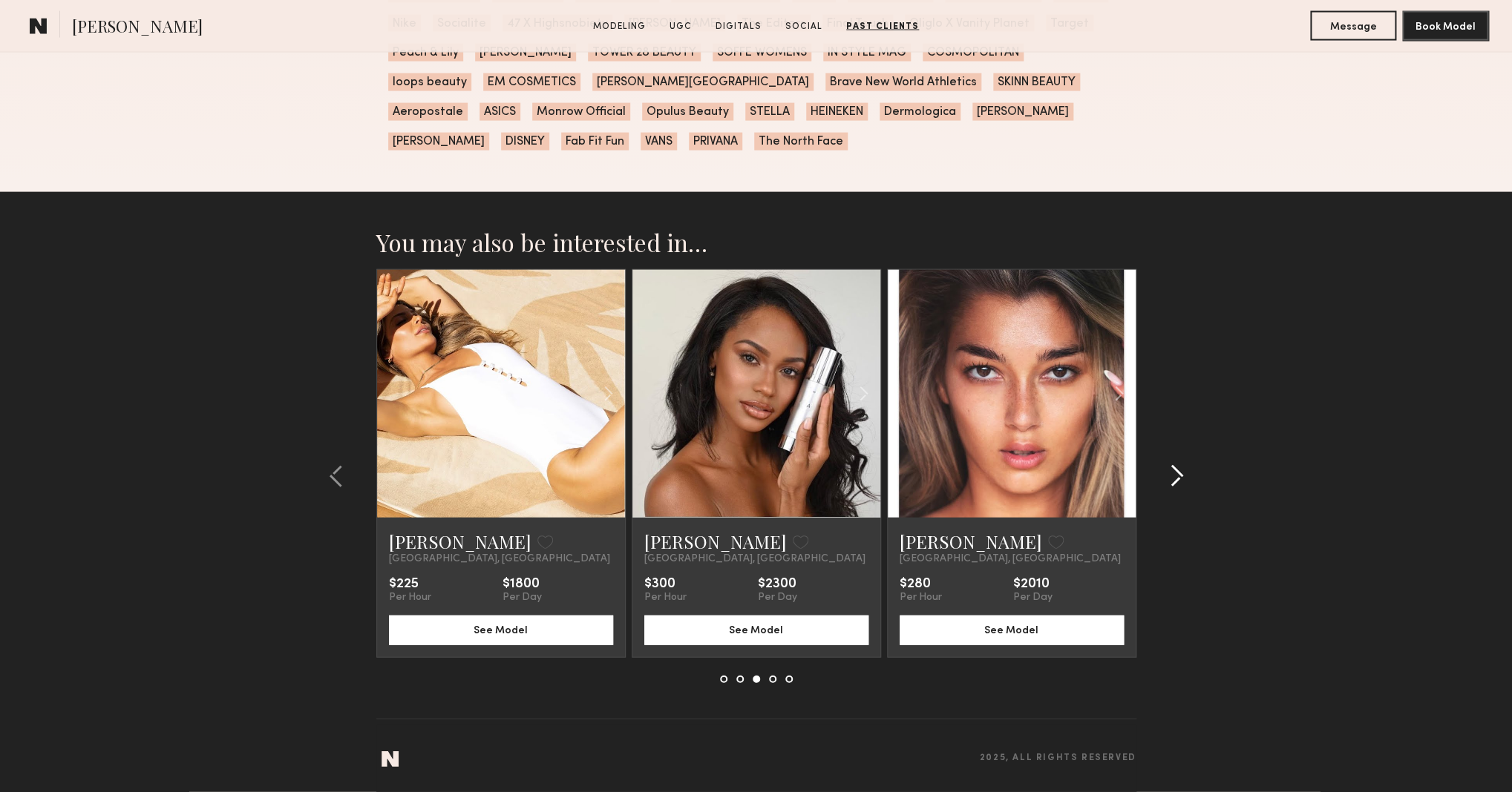
click at [1173, 477] on common-icon at bounding box center [1177, 476] width 15 height 24
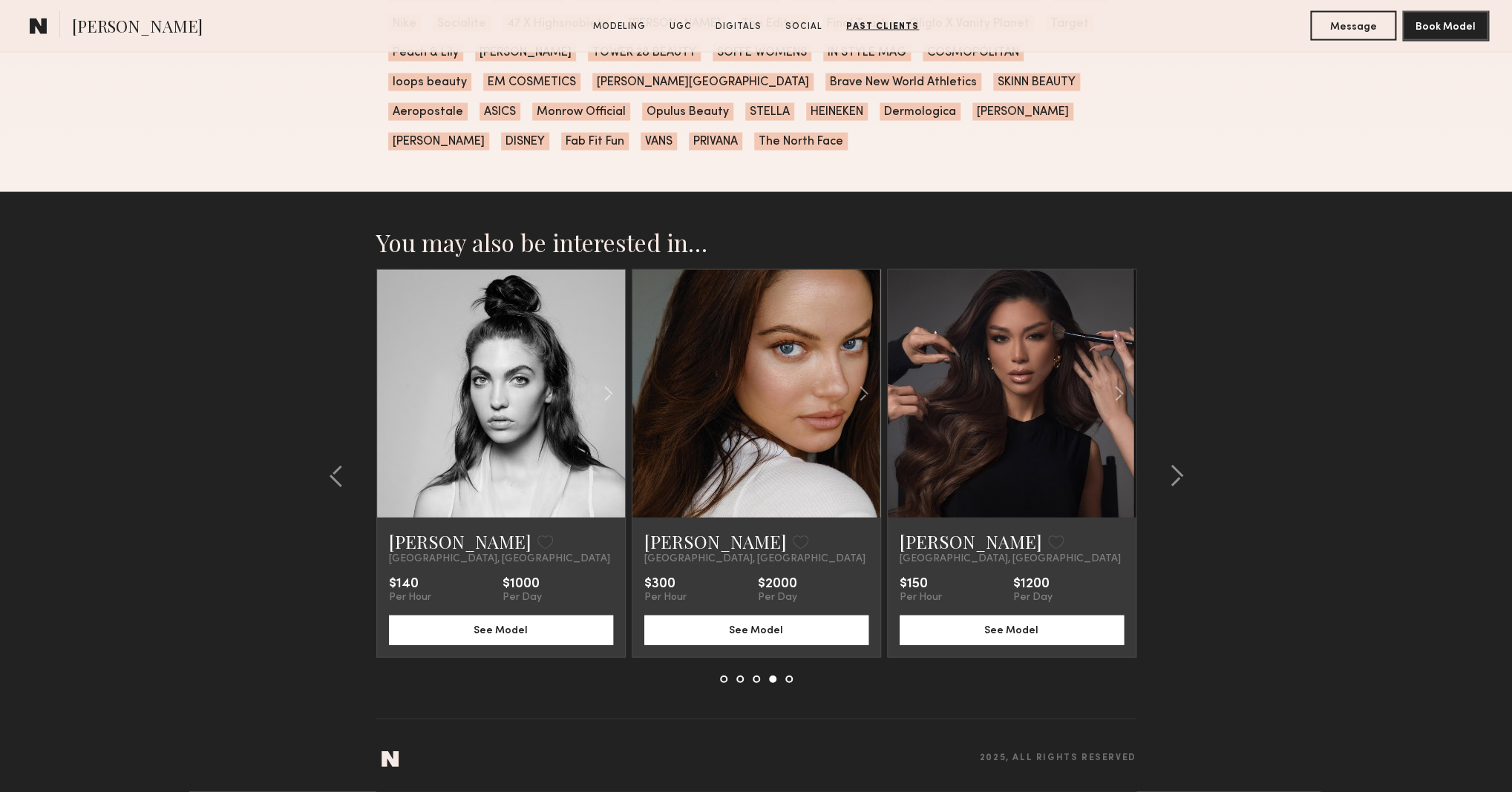
click at [1177, 476] on common-icon at bounding box center [1177, 476] width 15 height 24
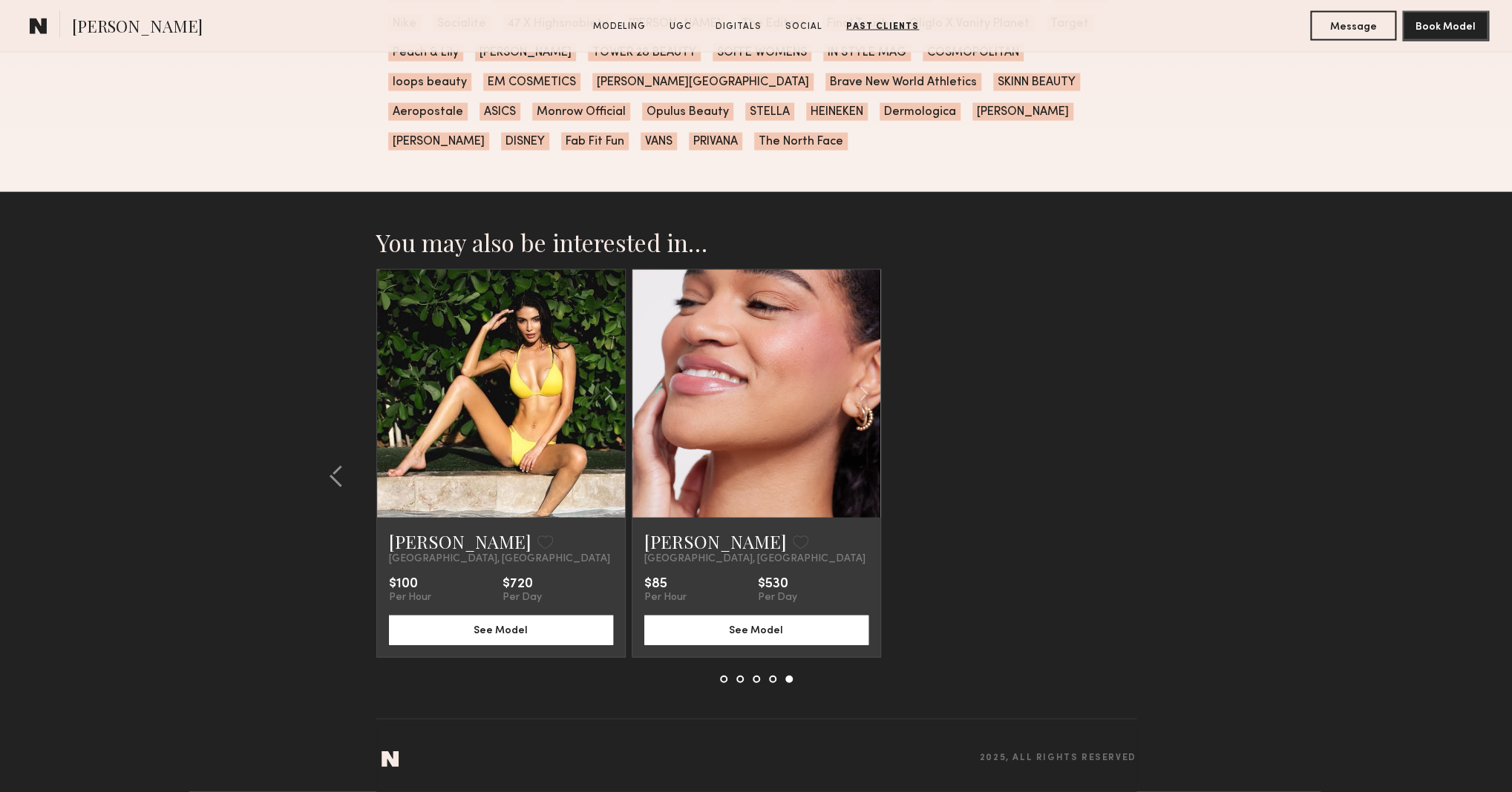
click at [500, 454] on link at bounding box center [501, 393] width 85 height 248
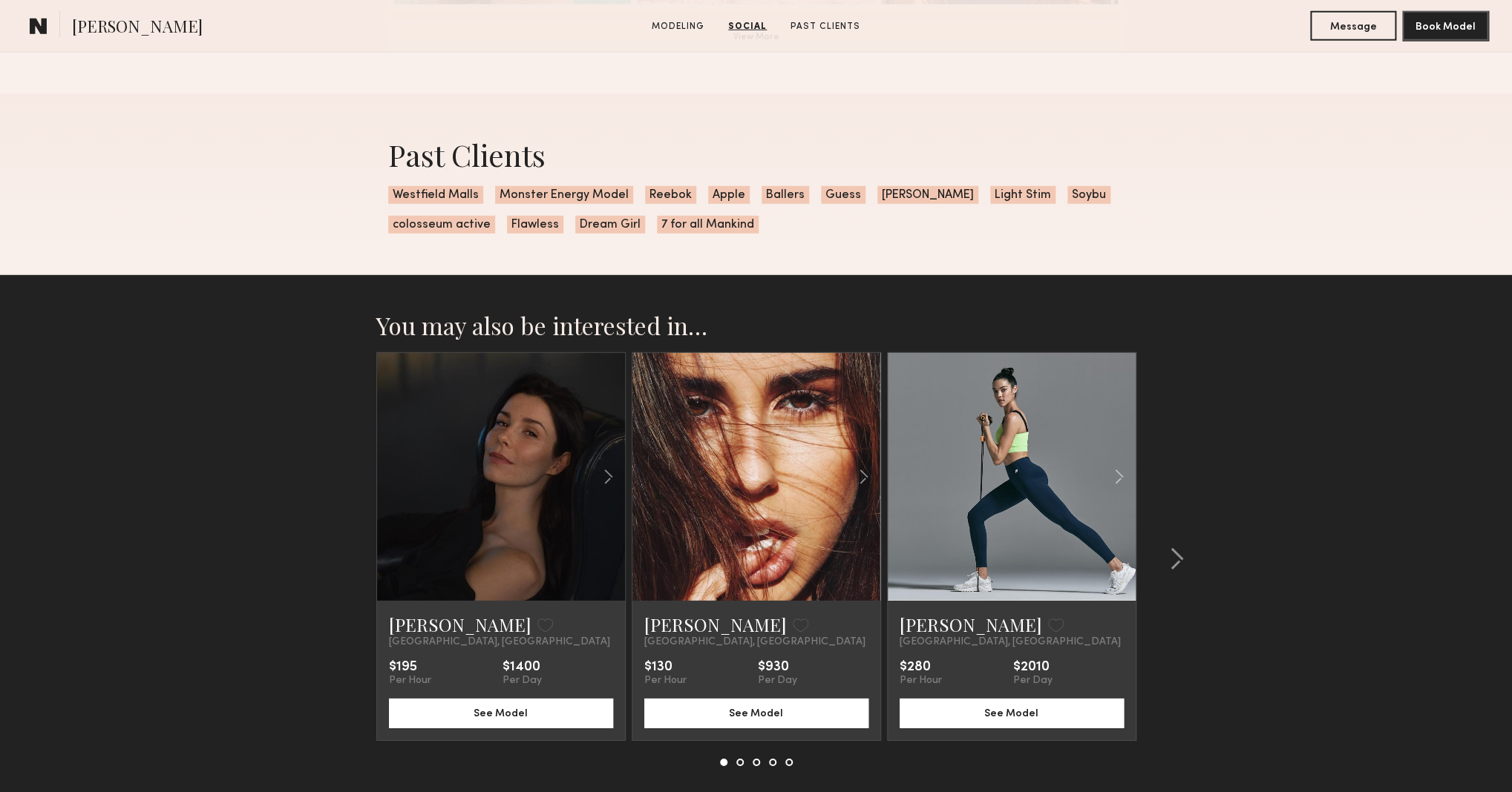
scroll to position [2114, 0]
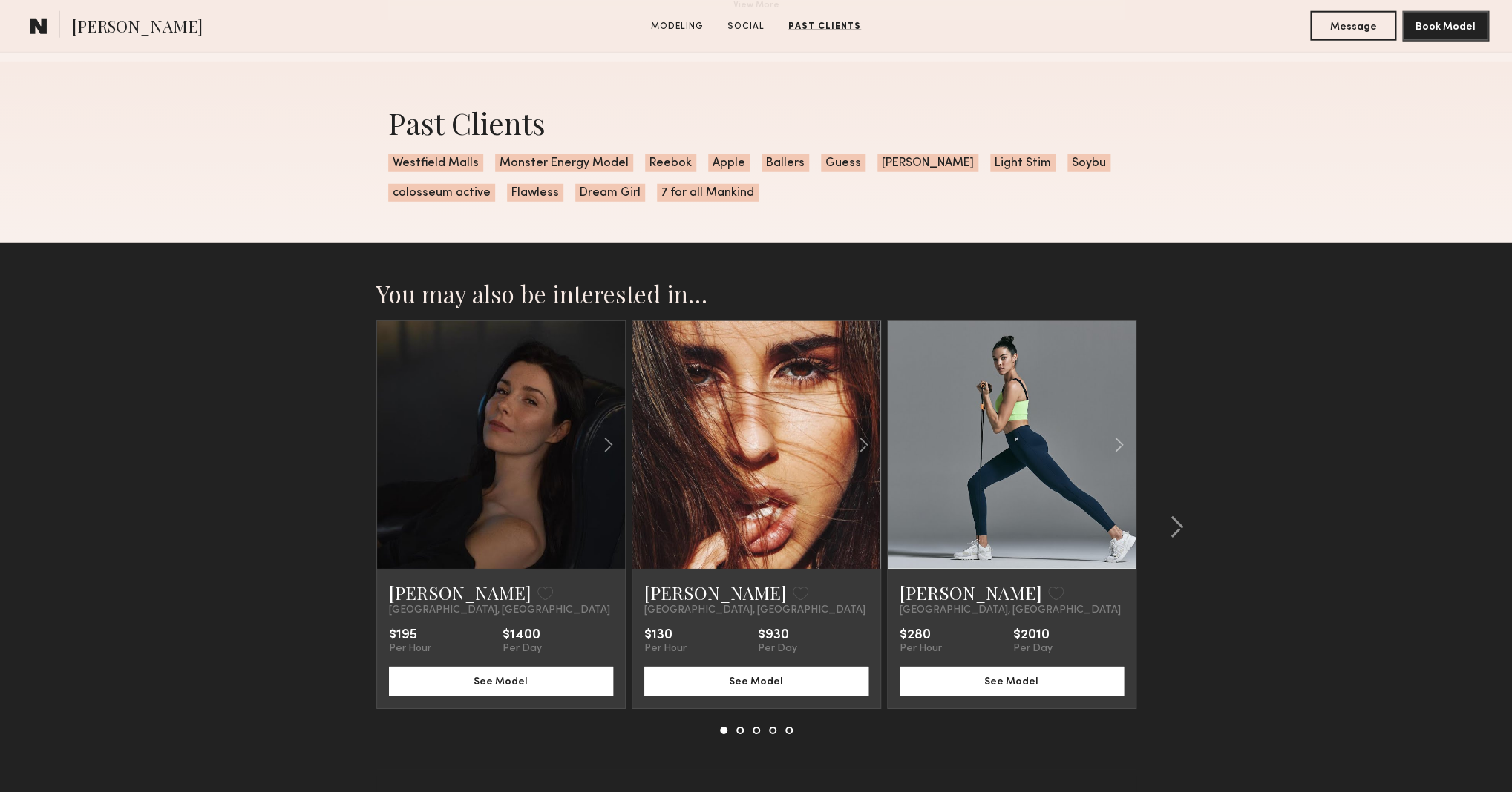
click at [781, 464] on link at bounding box center [756, 445] width 85 height 248
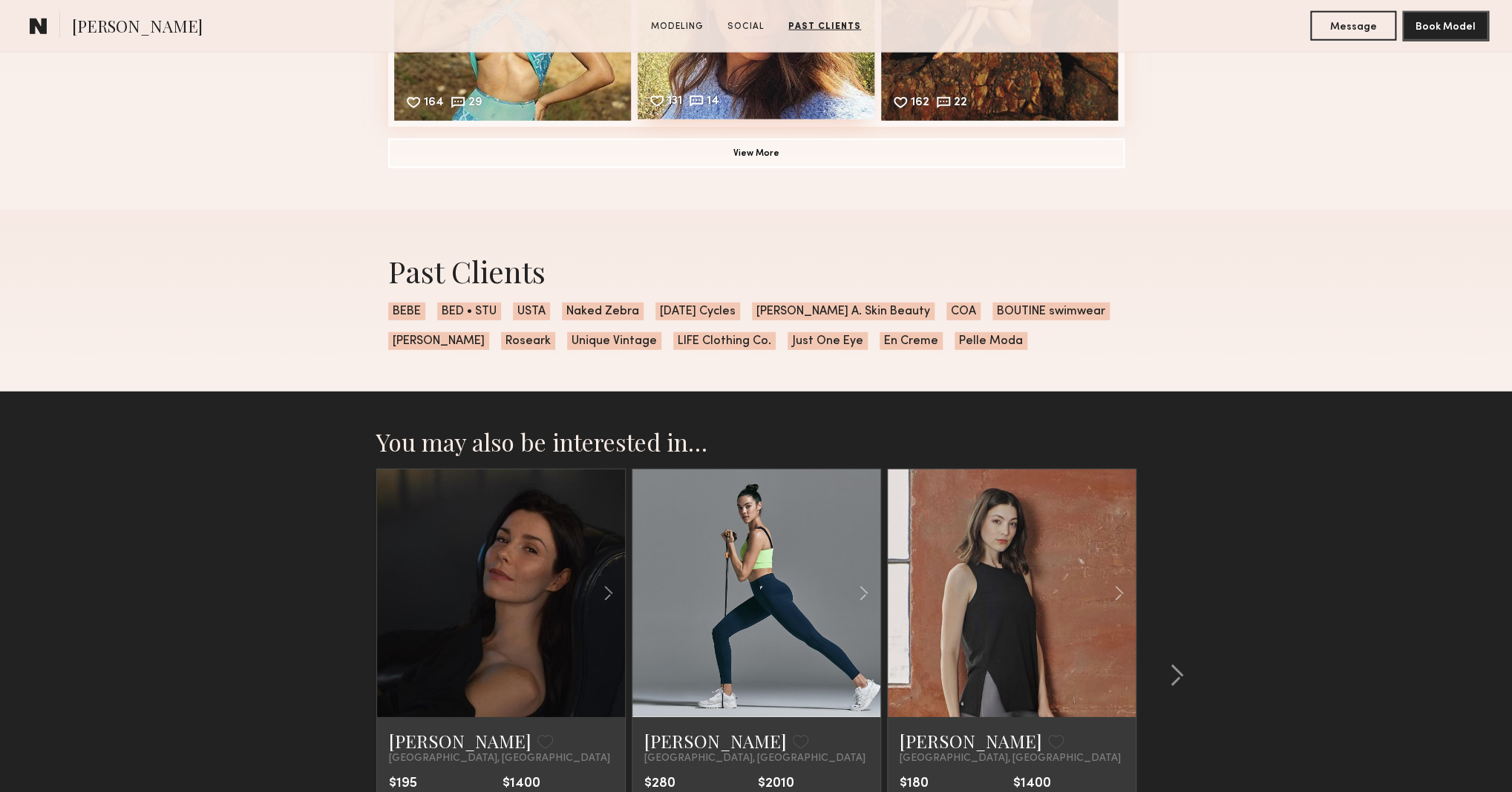
scroll to position [1776, 0]
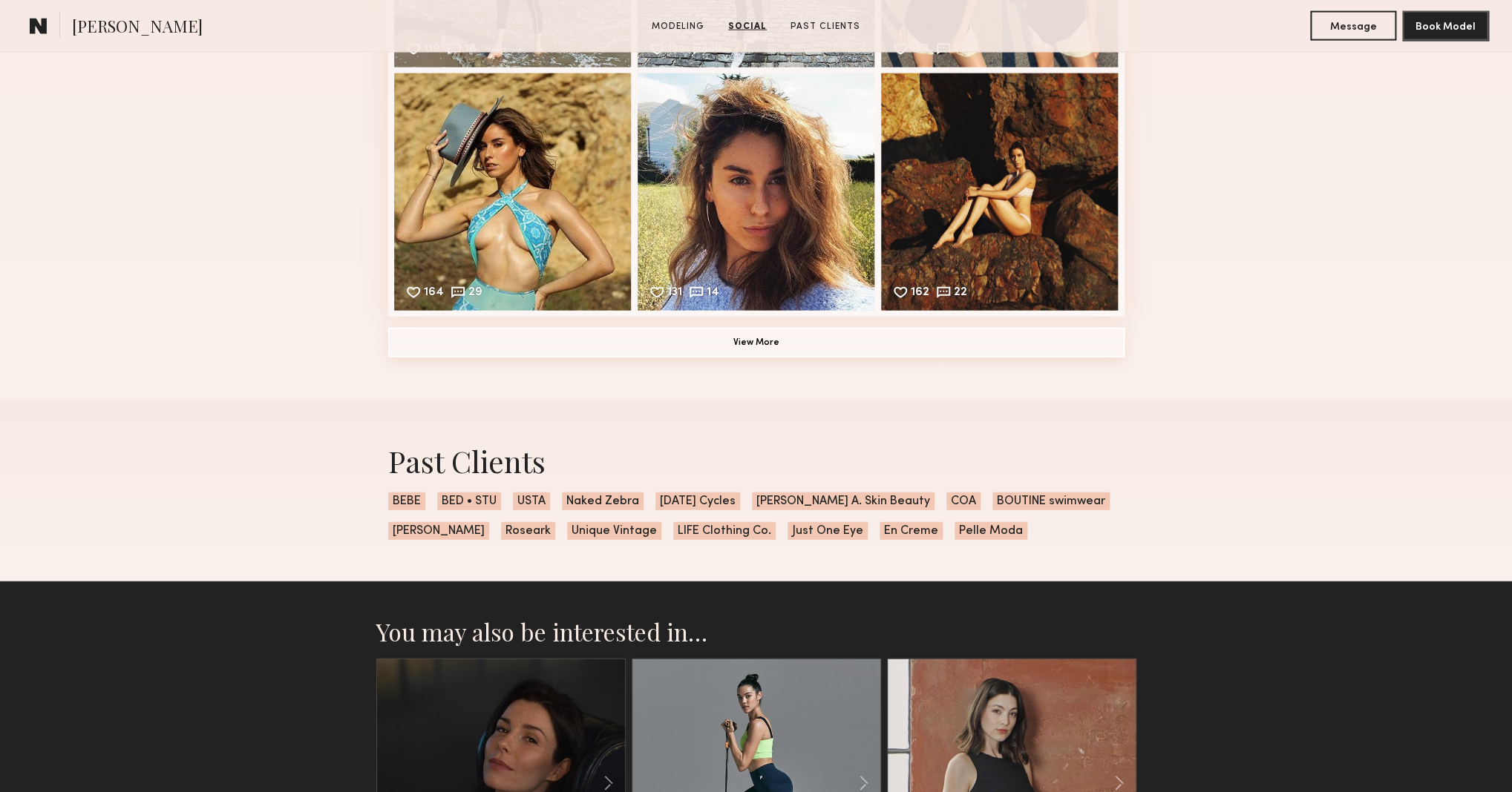
click at [728, 341] on button "View More" at bounding box center [756, 342] width 737 height 30
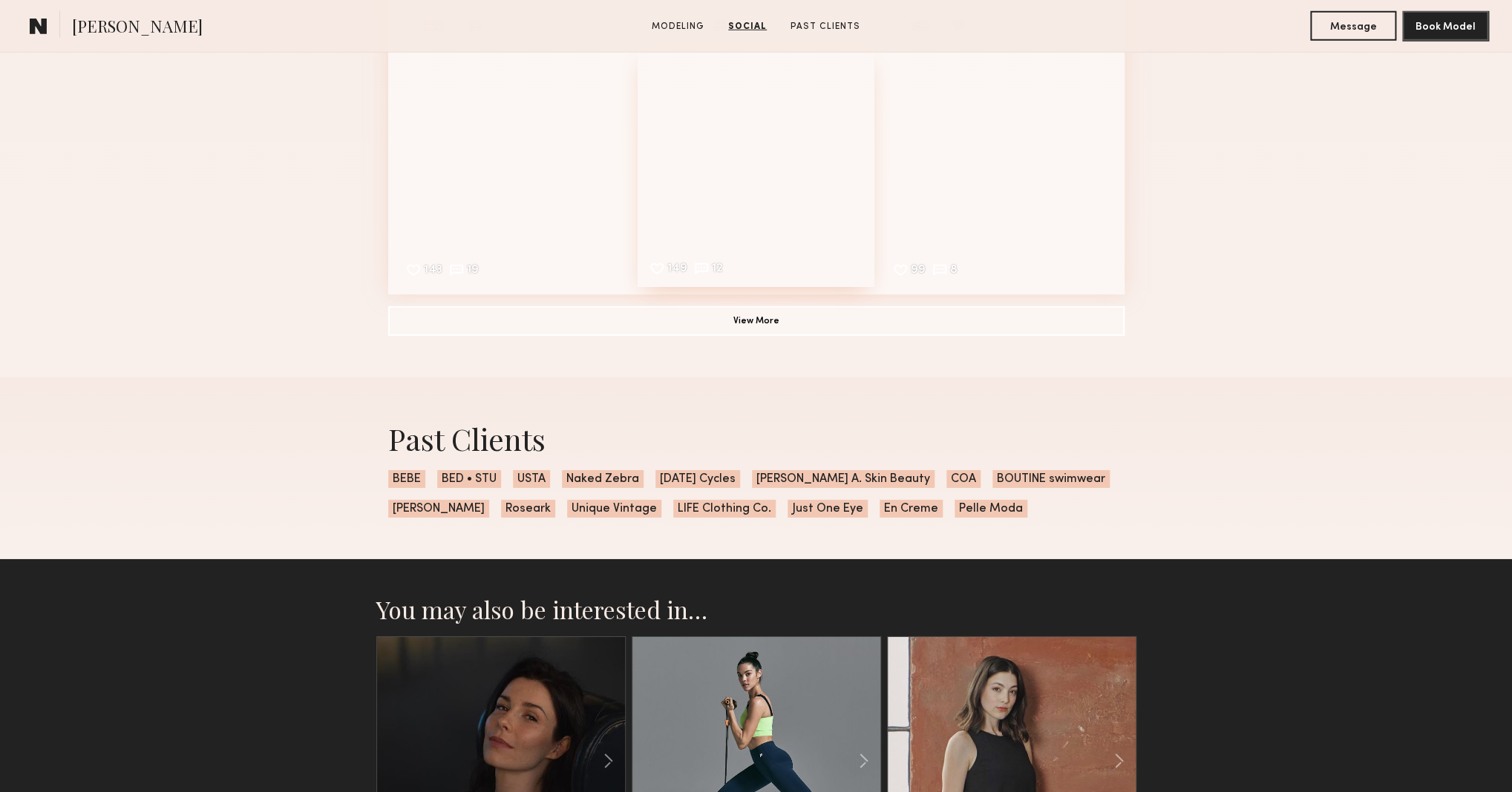
scroll to position [2116, 0]
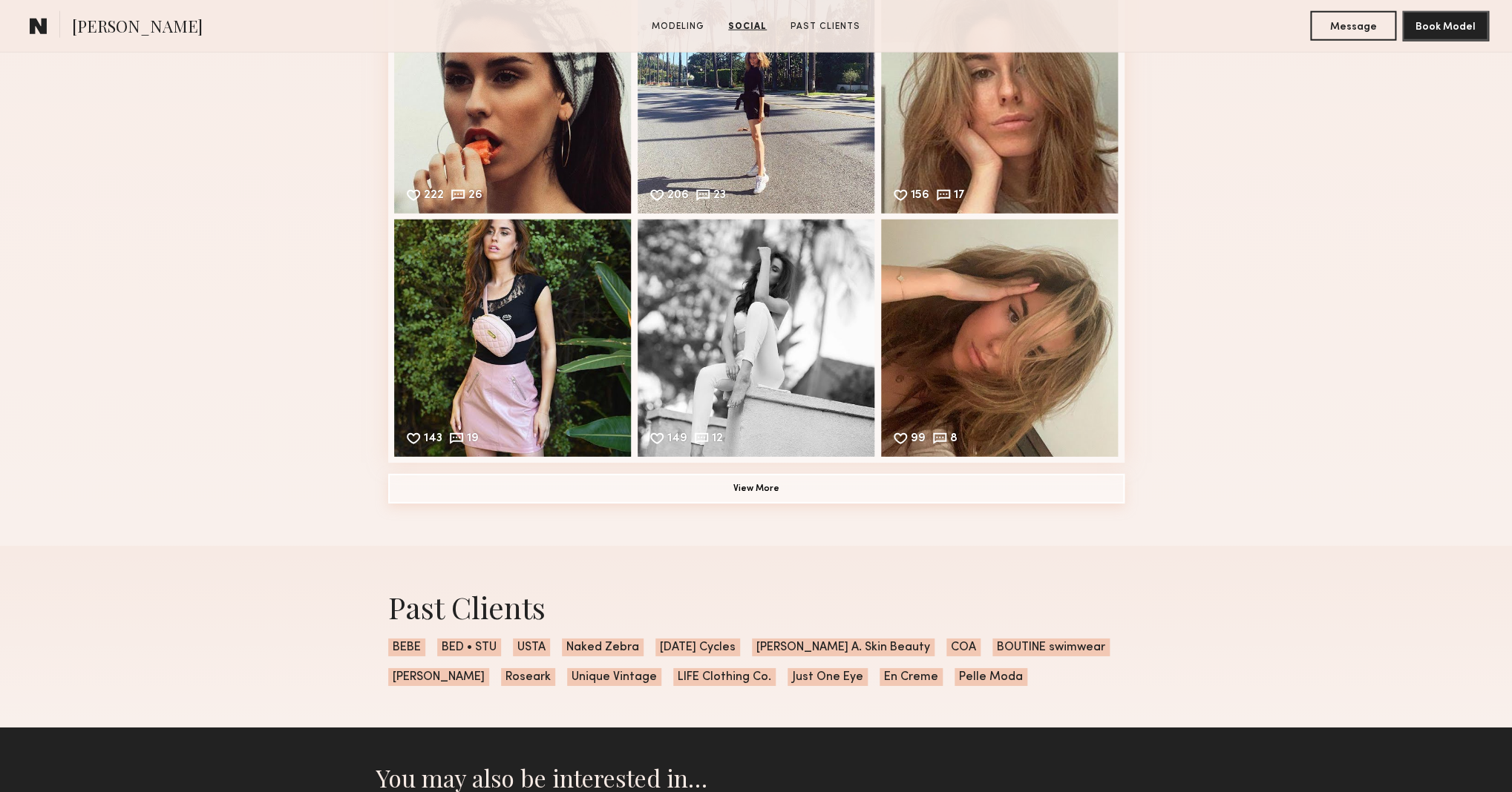
click at [770, 492] on button "View More" at bounding box center [756, 488] width 737 height 30
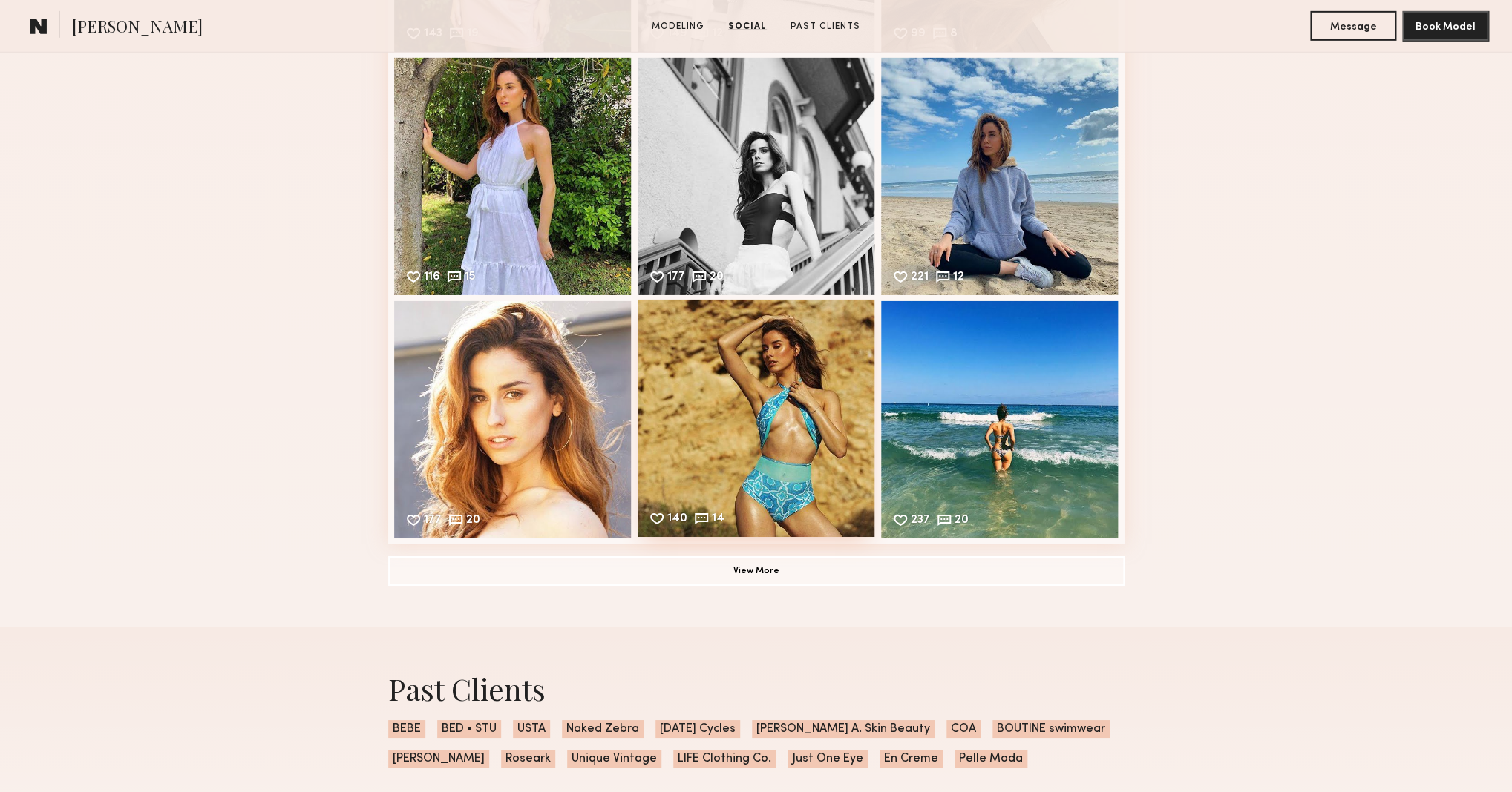
scroll to position [2433, 0]
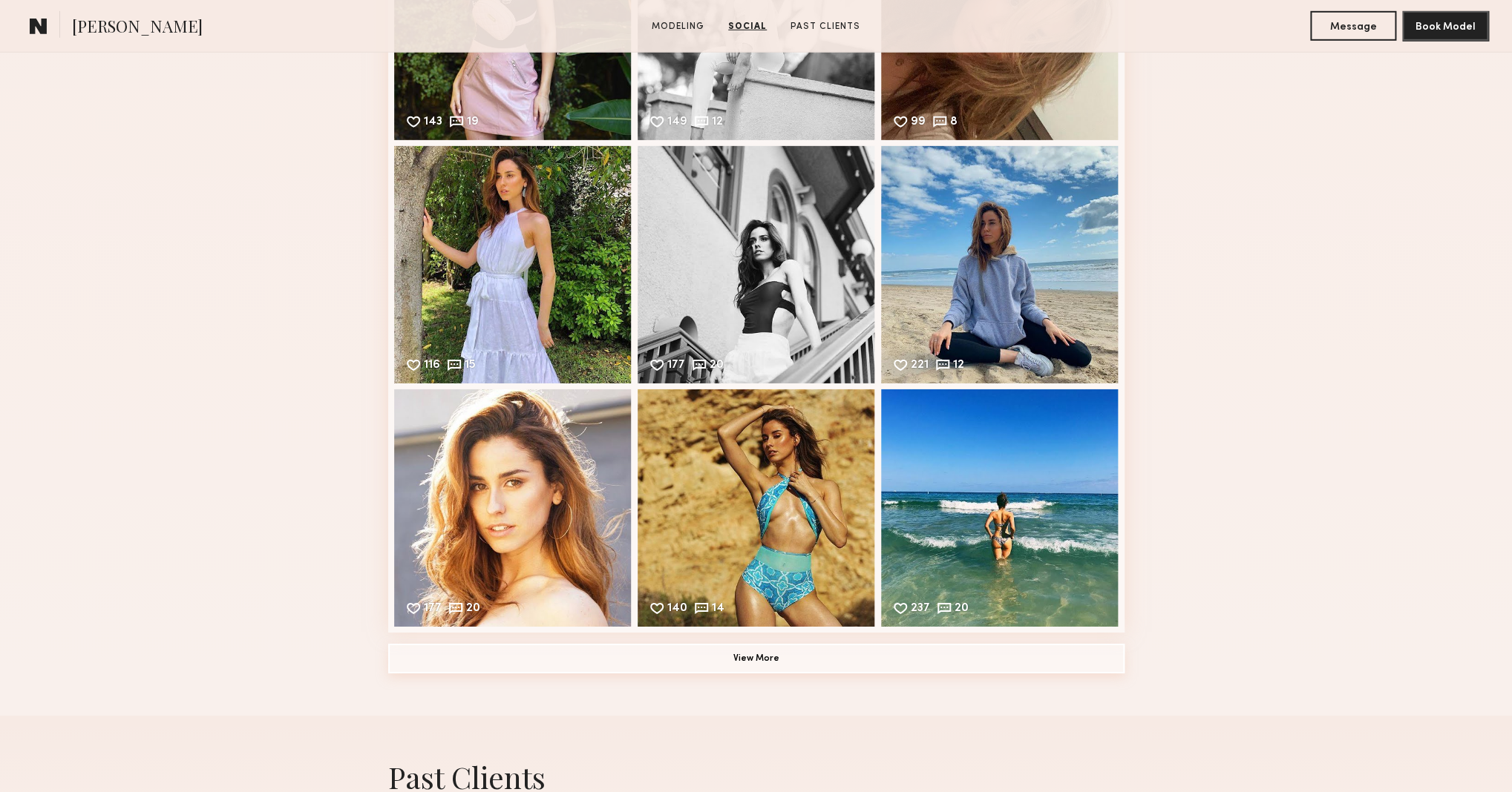
click at [759, 657] on button "View More" at bounding box center [756, 658] width 737 height 30
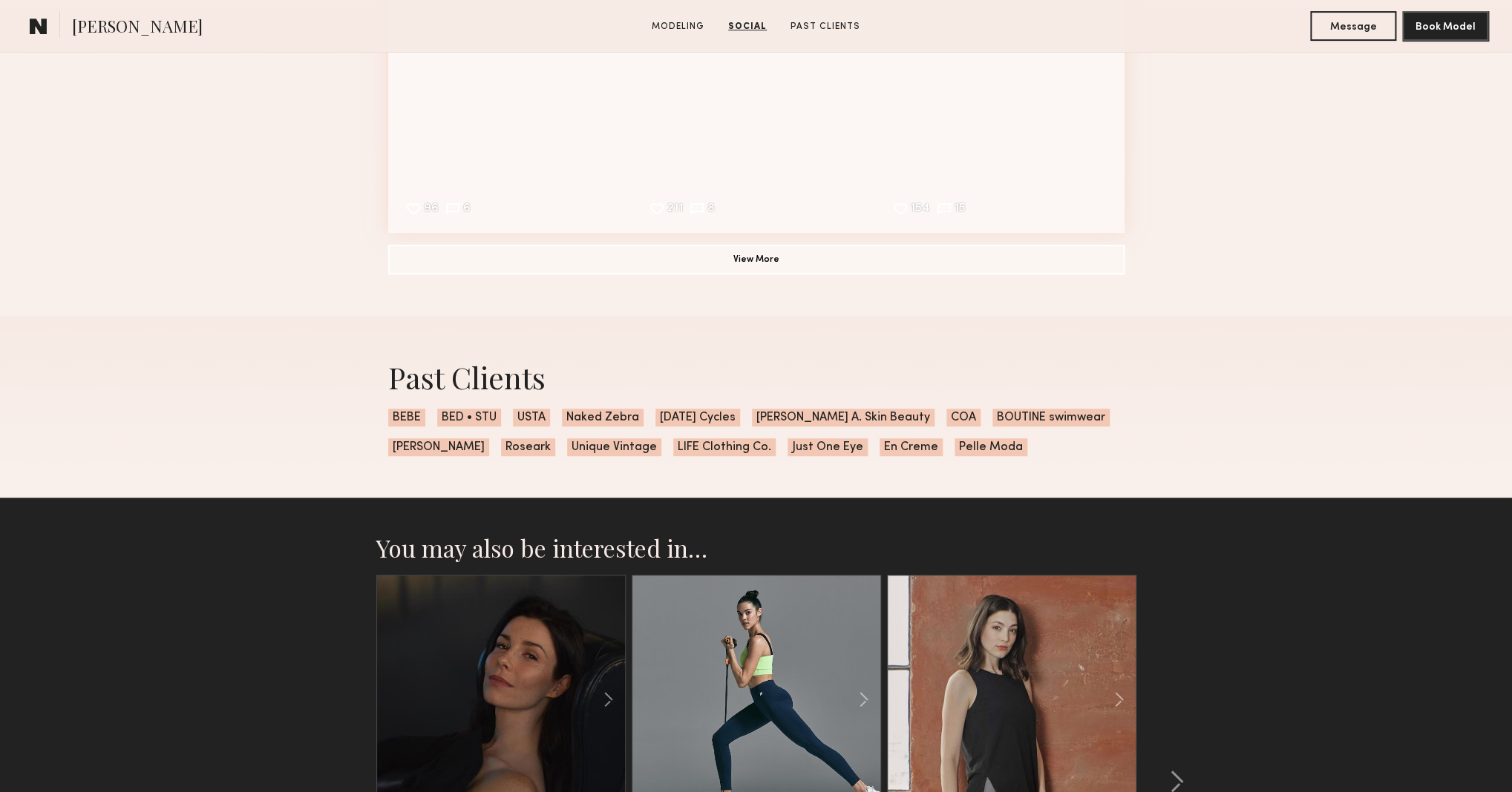
scroll to position [3628, 0]
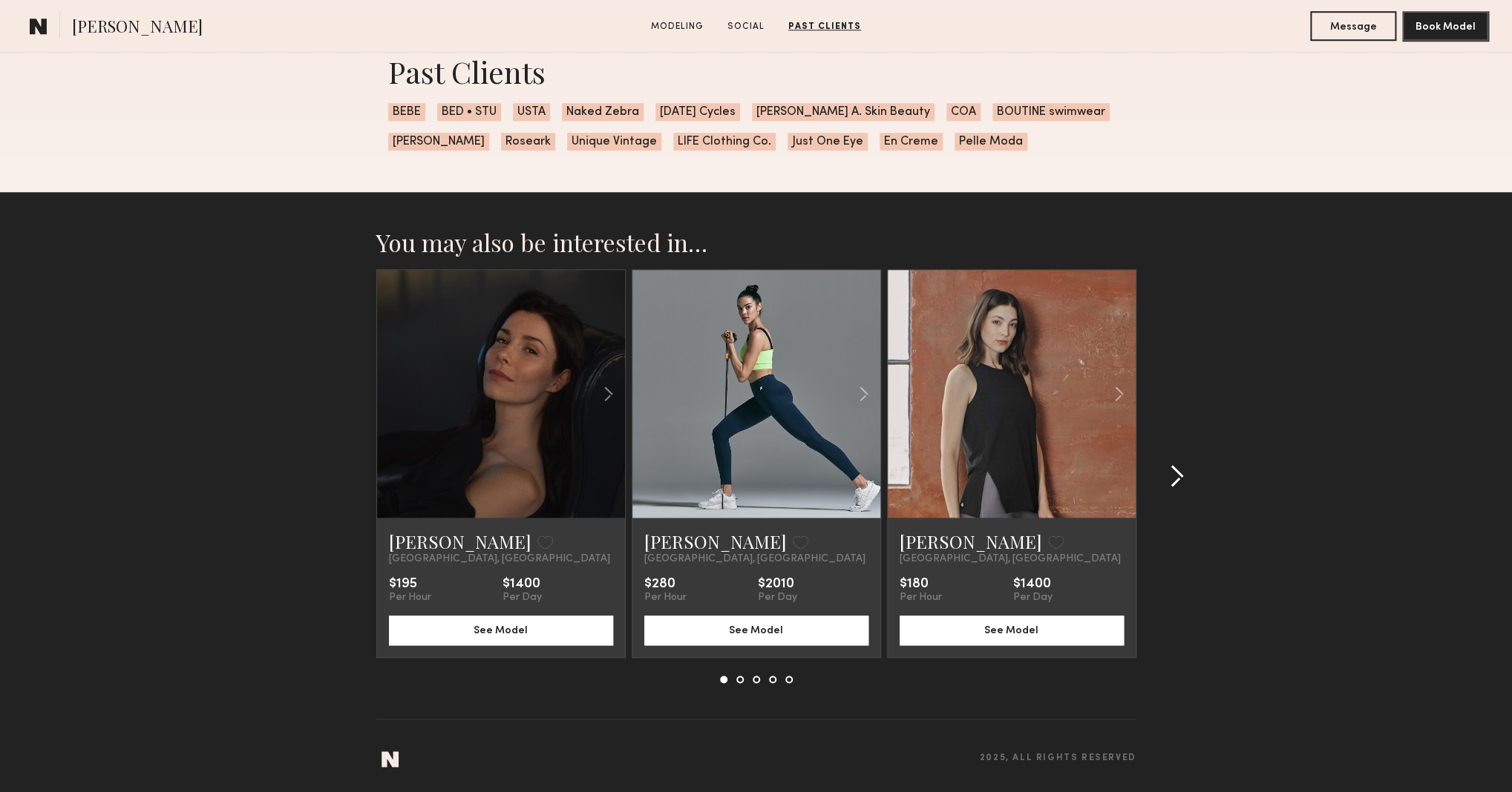
click at [1176, 483] on common-icon at bounding box center [1177, 476] width 15 height 24
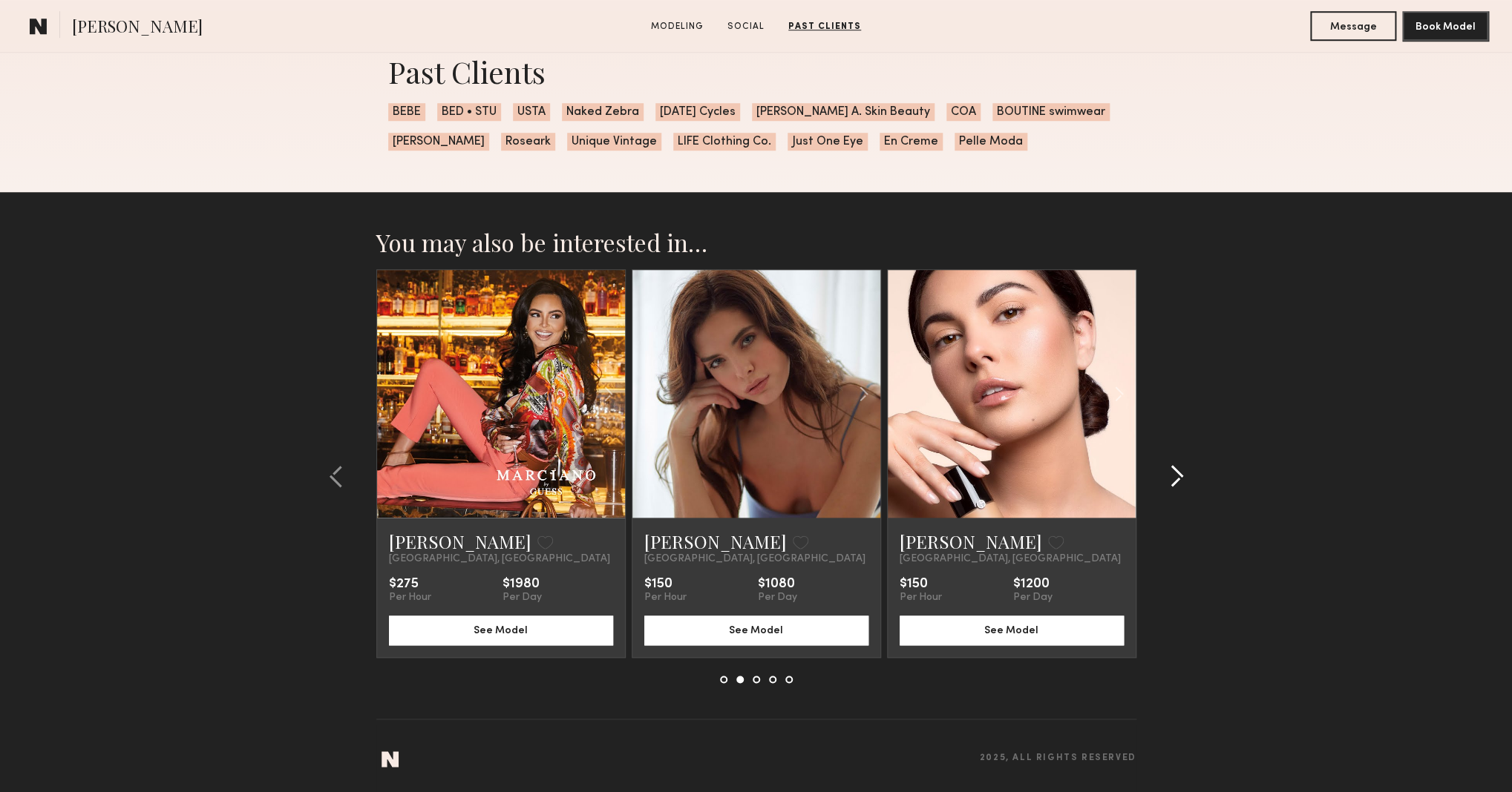
click at [1176, 483] on common-icon at bounding box center [1177, 476] width 15 height 24
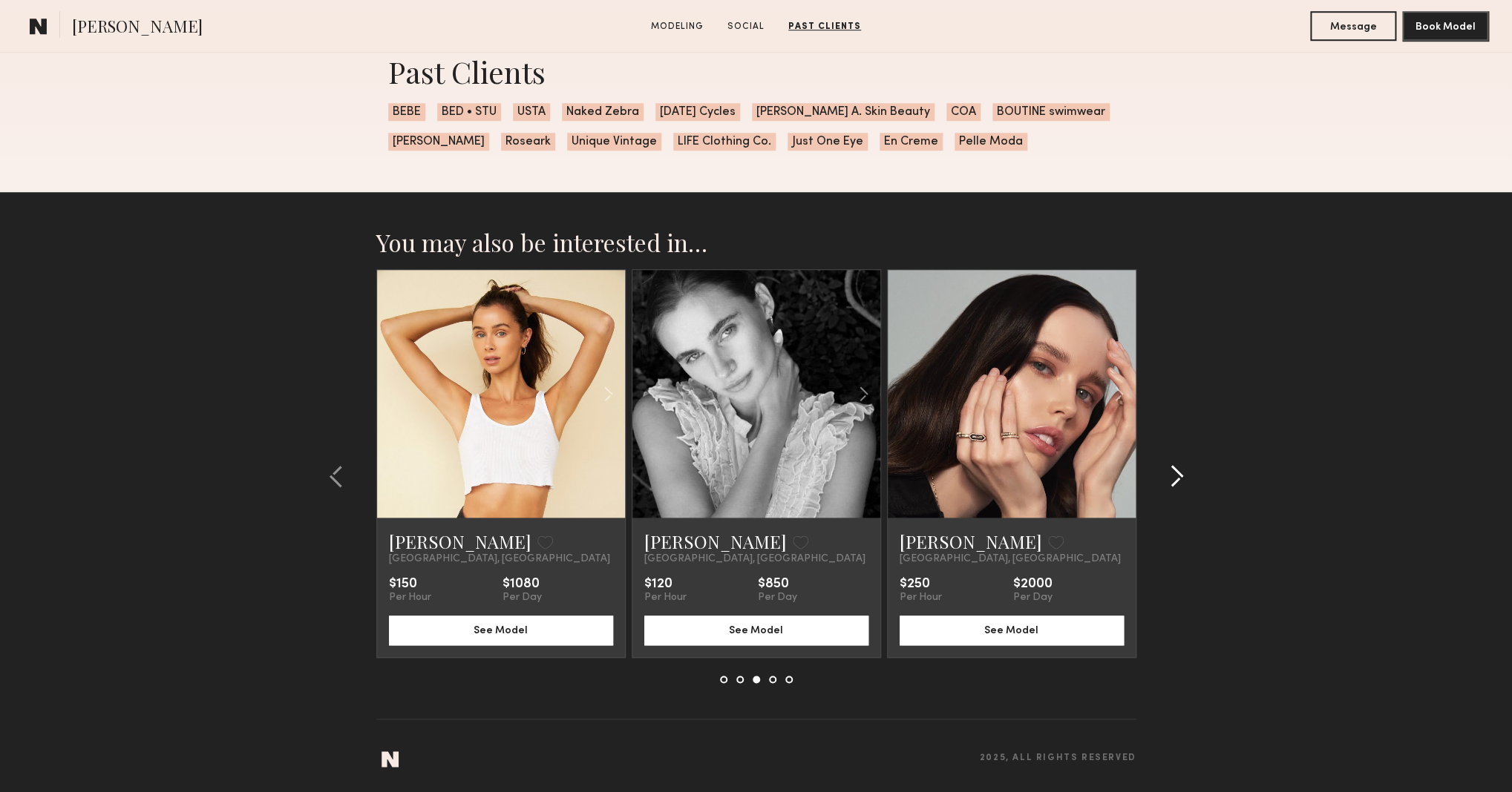
click at [1176, 483] on common-icon at bounding box center [1177, 476] width 15 height 24
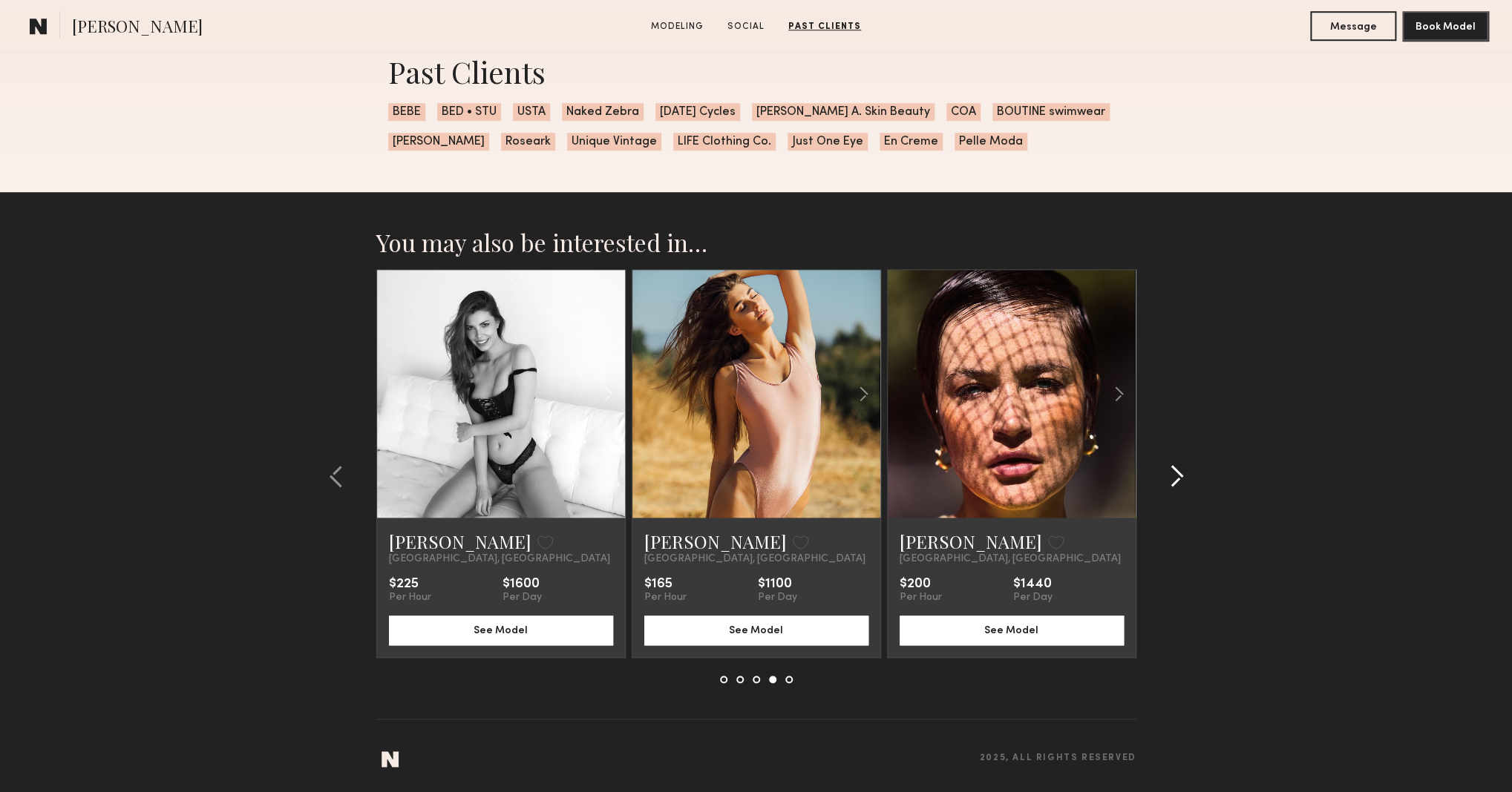
click at [1176, 483] on common-icon at bounding box center [1177, 476] width 15 height 24
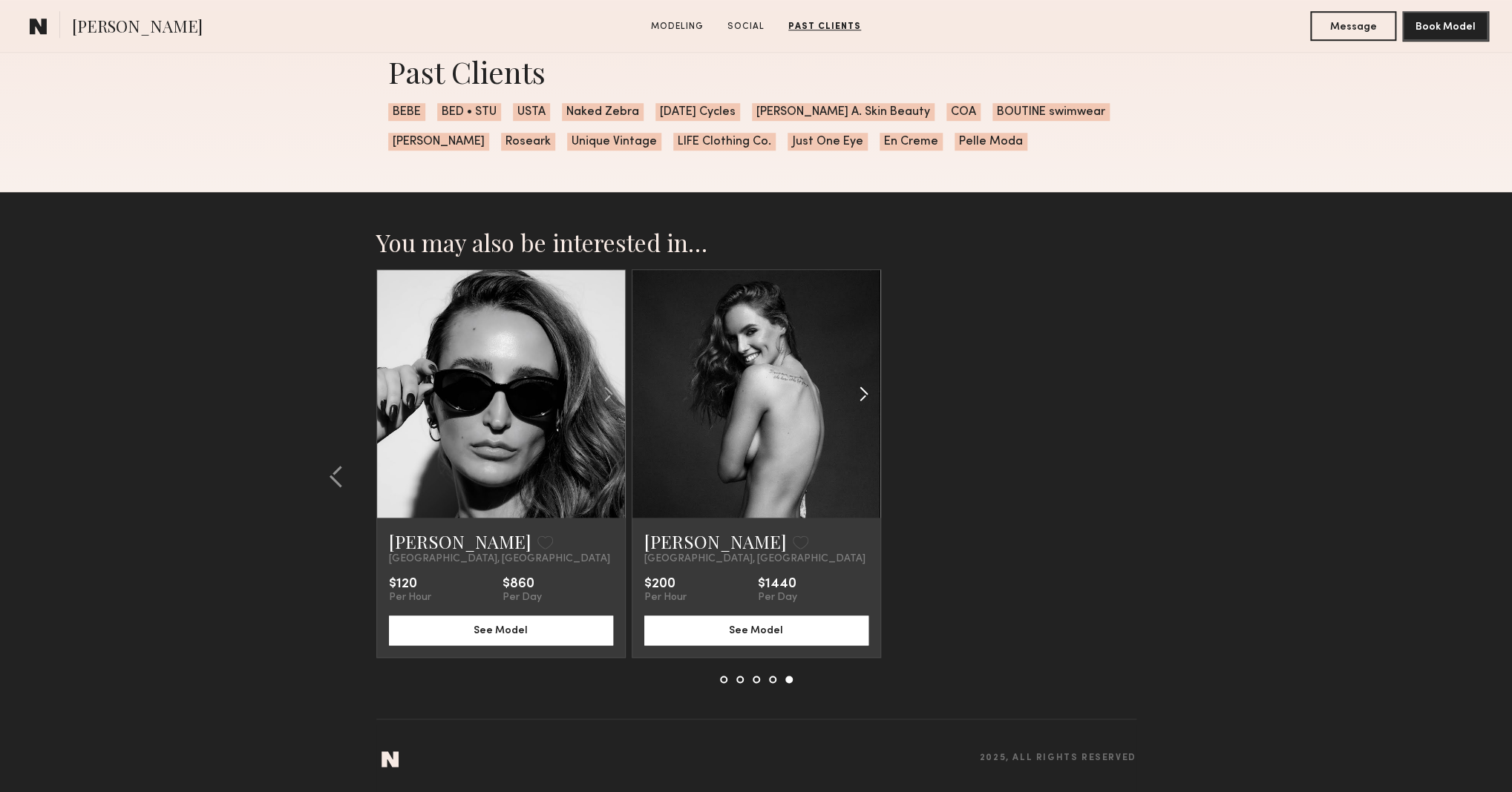
click at [866, 394] on common-icon at bounding box center [863, 393] width 21 height 28
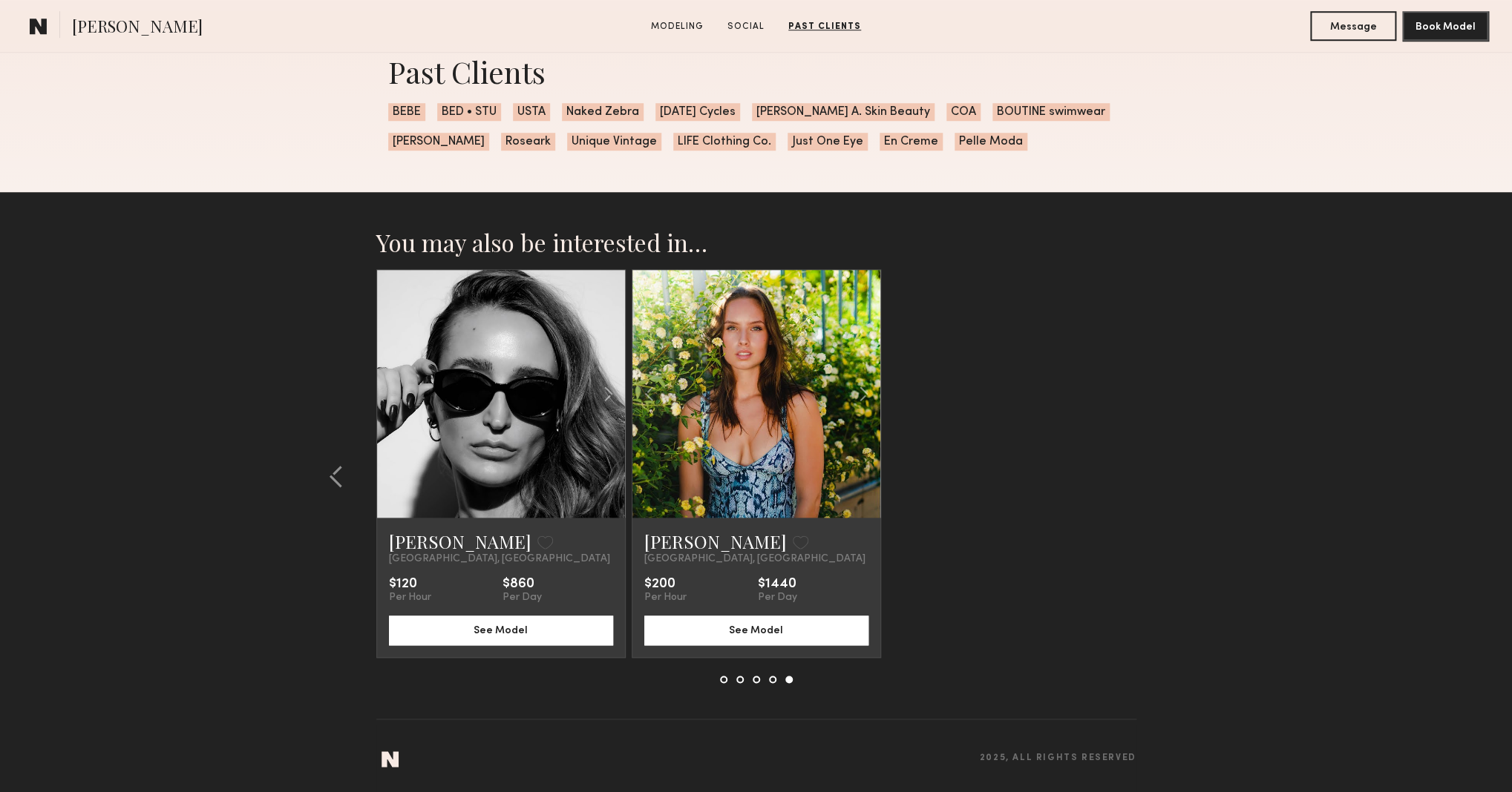
click at [727, 679] on div at bounding box center [756, 679] width 73 height 8
click at [725, 680] on button at bounding box center [723, 679] width 8 height 8
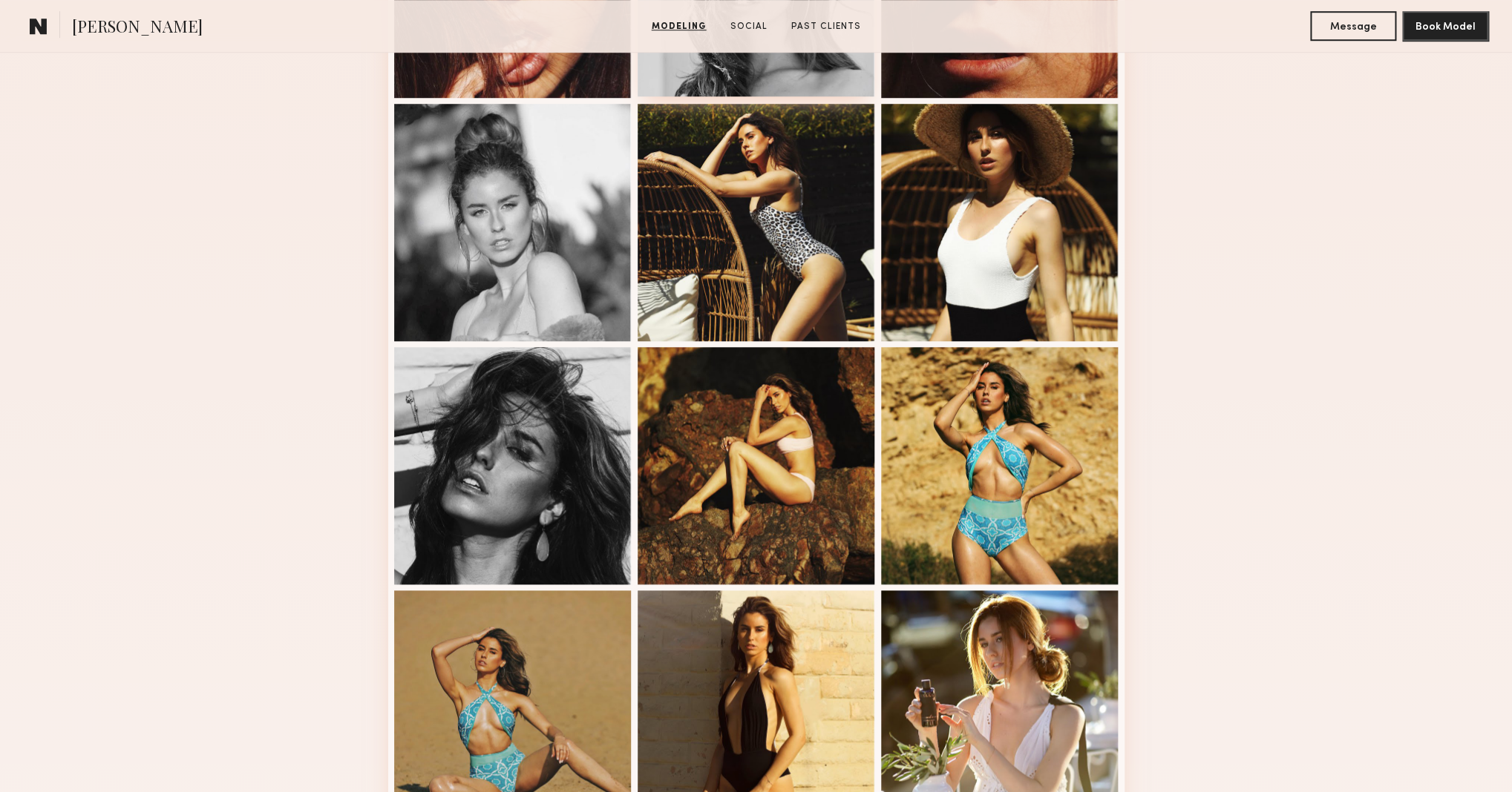
scroll to position [0, 0]
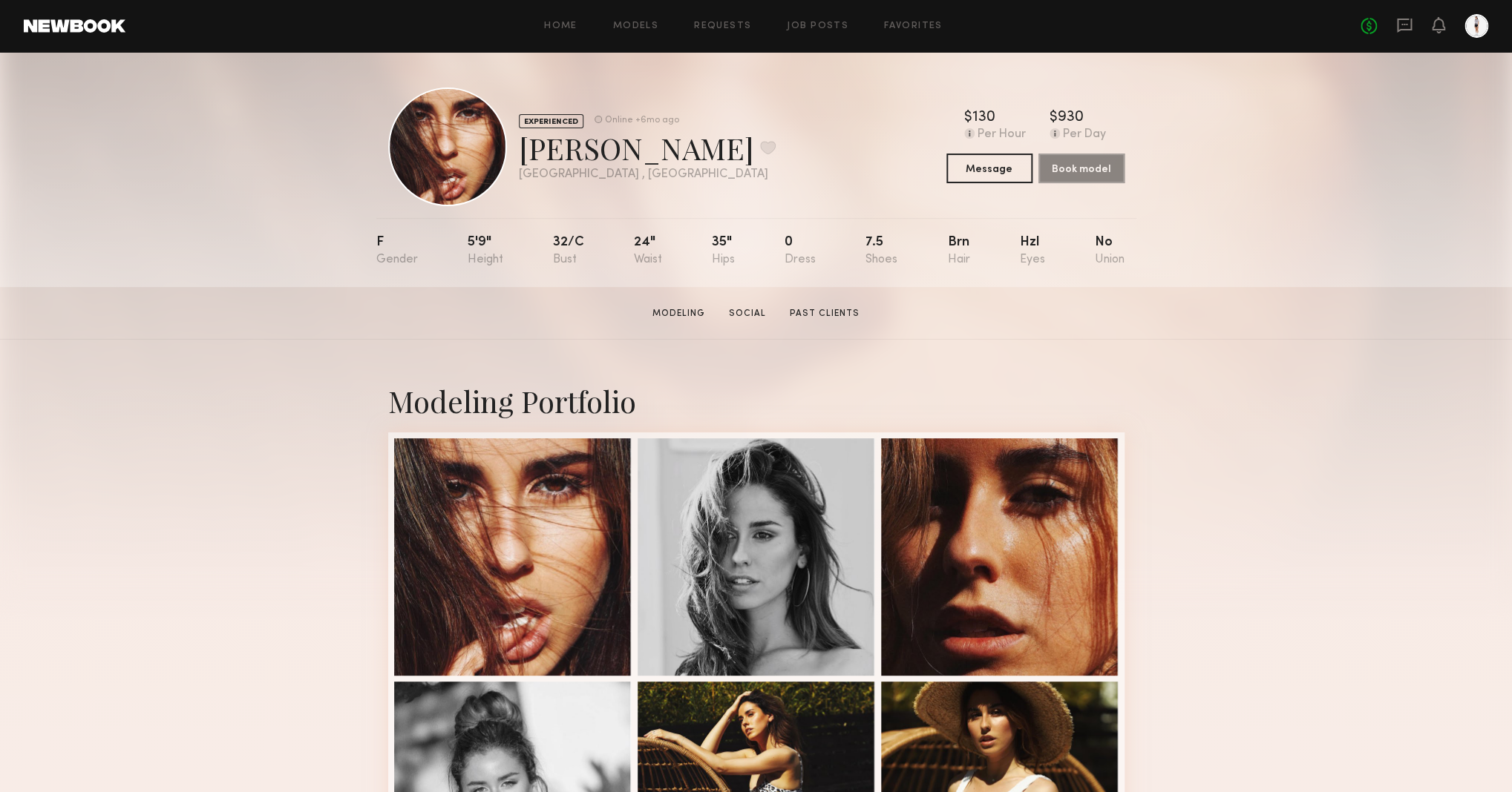
click at [643, 34] on div "Home Models Requests Job Posts Favorites Sign Out No fees up to $5,000" at bounding box center [807, 26] width 1363 height 24
click at [644, 30] on link "Models" at bounding box center [635, 25] width 45 height 9
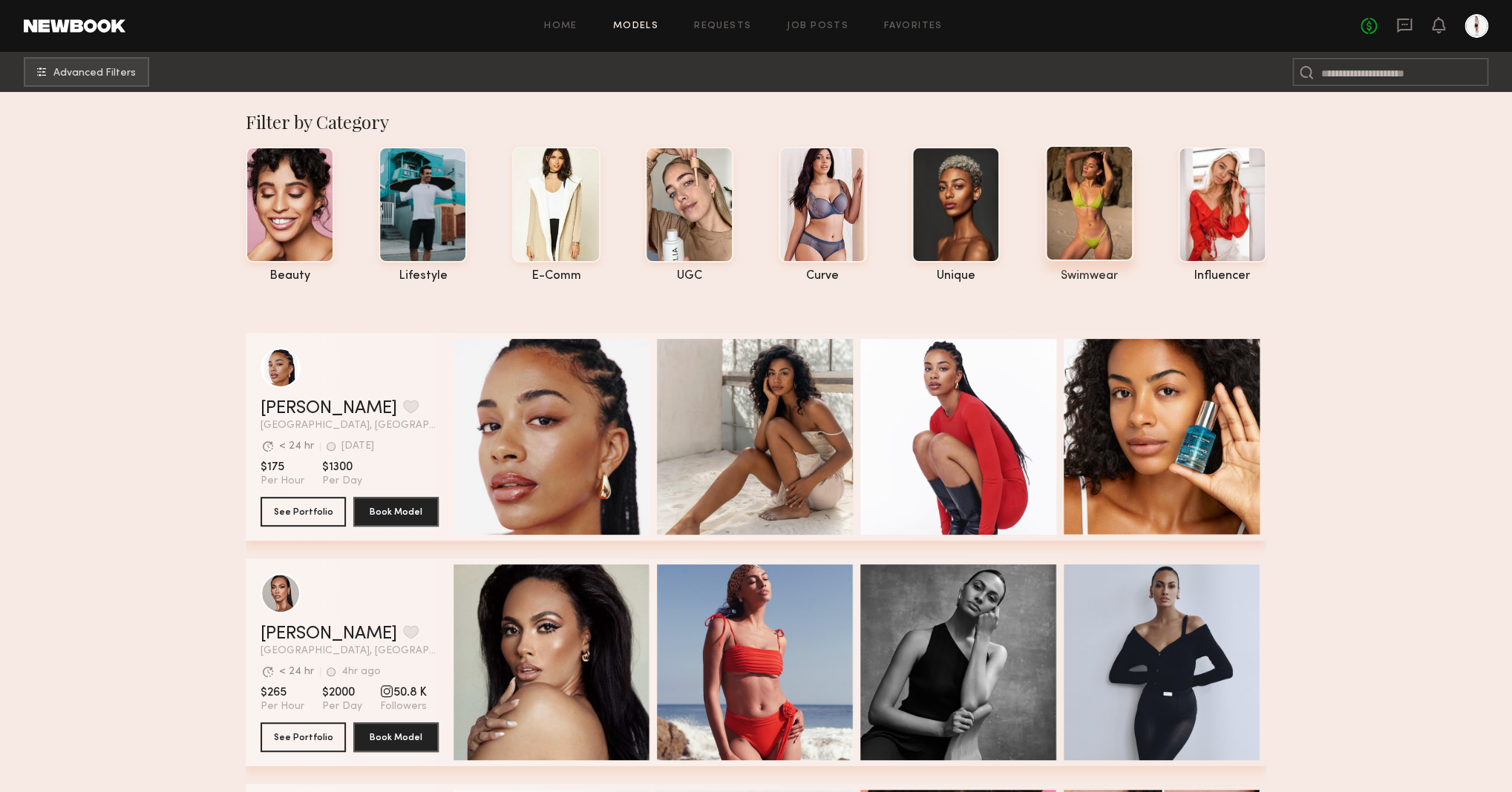
click at [1092, 216] on div at bounding box center [1089, 203] width 88 height 116
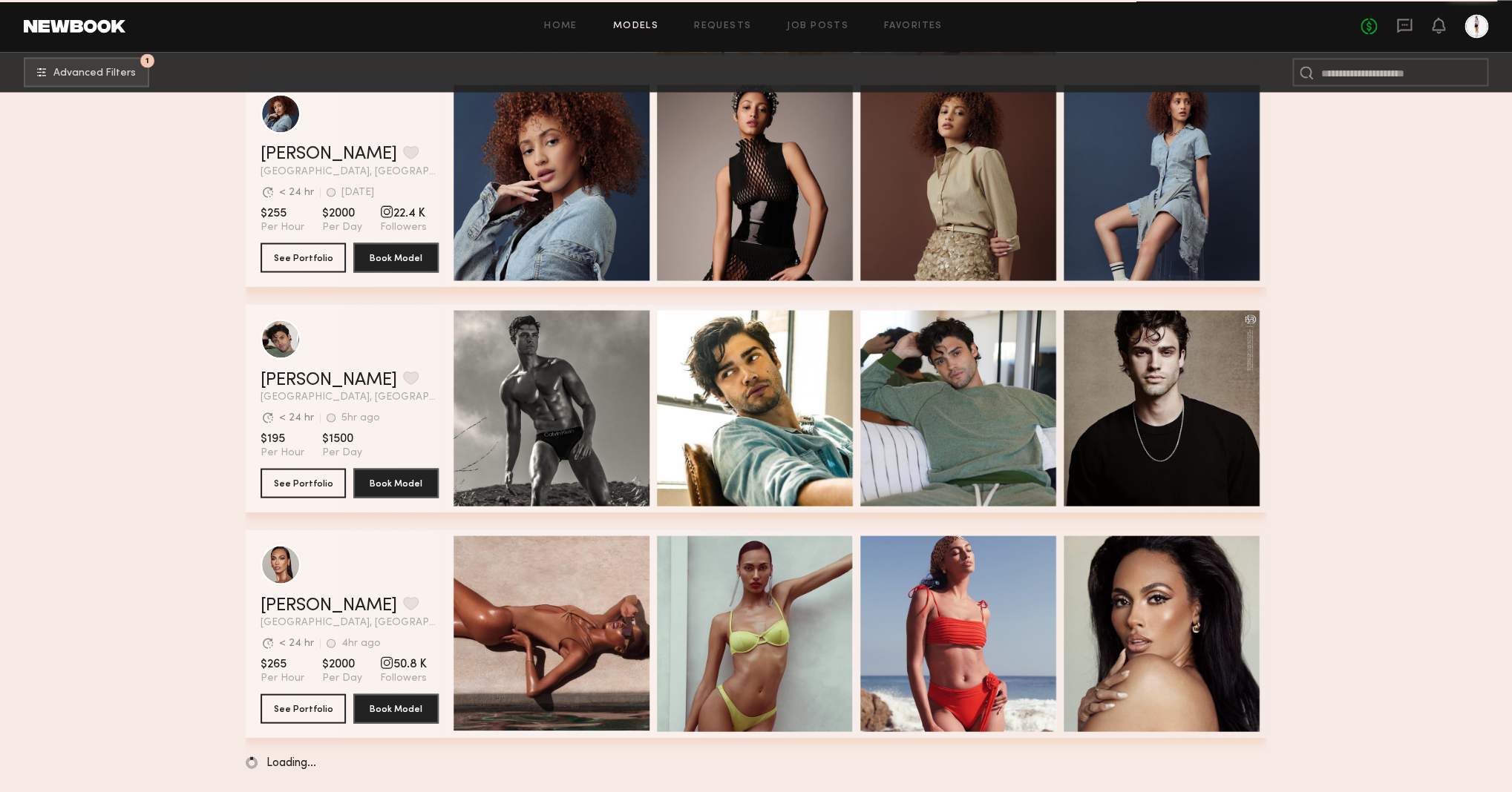
scroll to position [10416, 0]
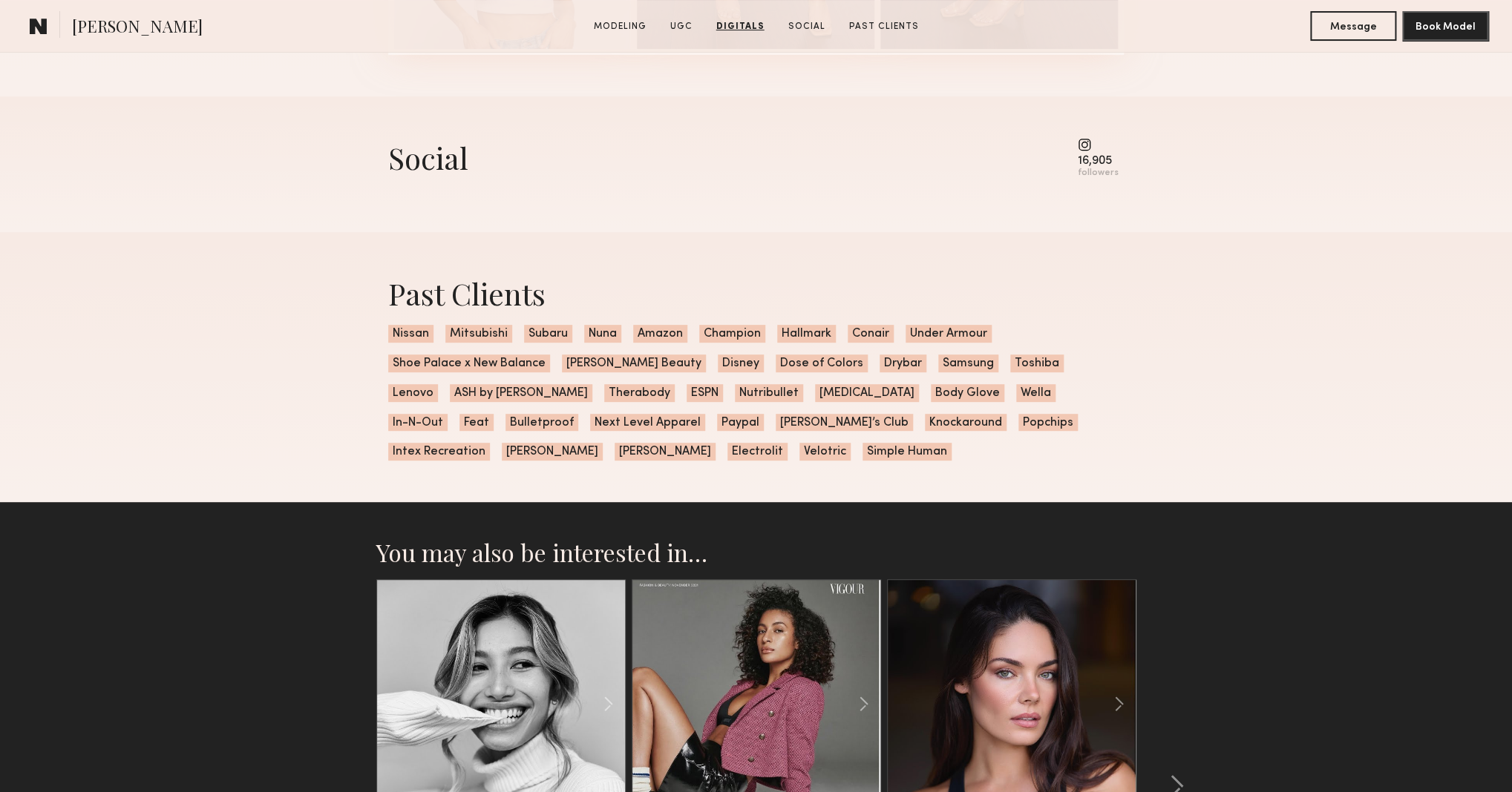
scroll to position [3322, 0]
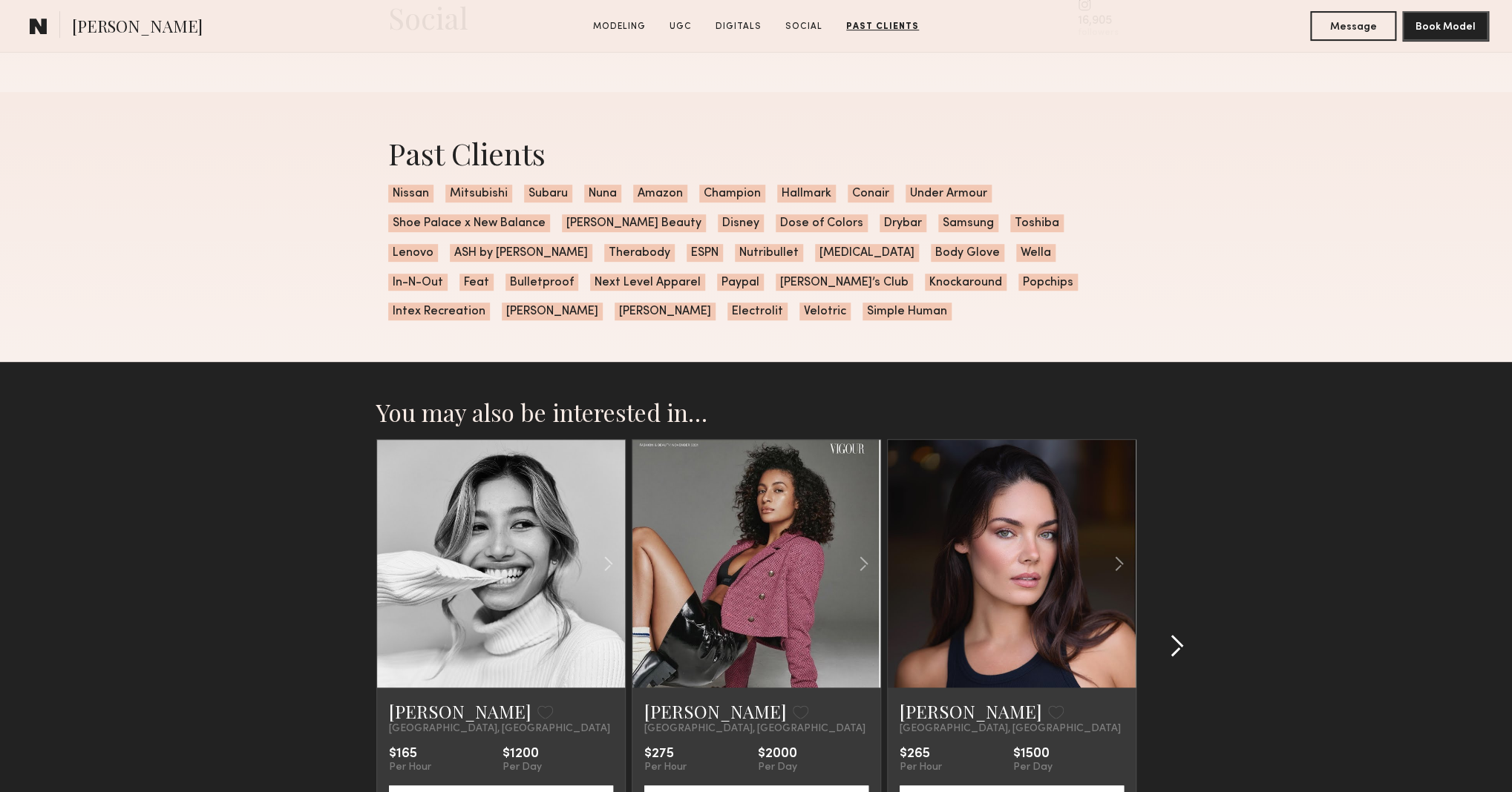
click at [1176, 652] on common-icon at bounding box center [1177, 646] width 15 height 24
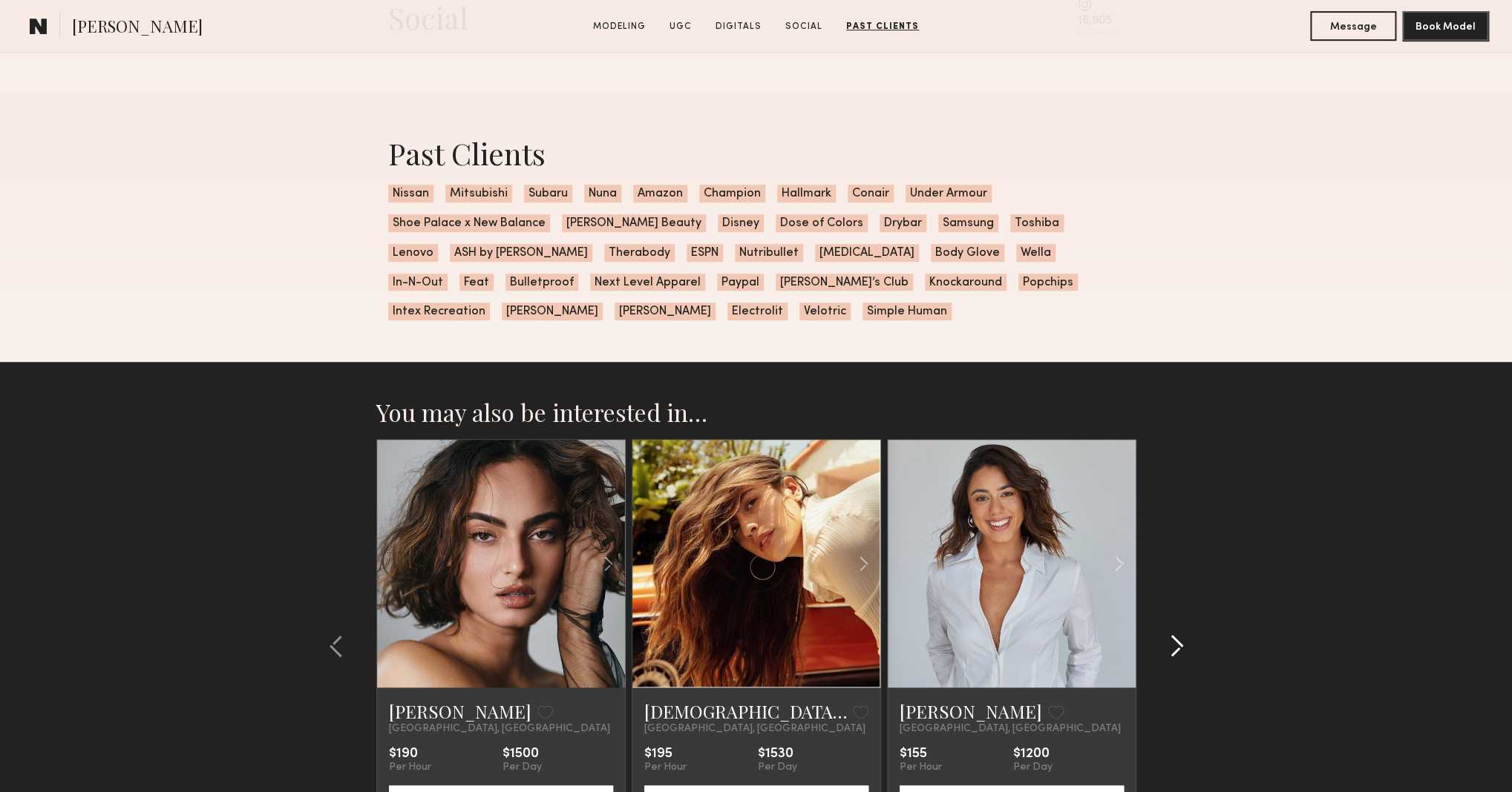
click at [1177, 652] on common-icon at bounding box center [1177, 646] width 15 height 24
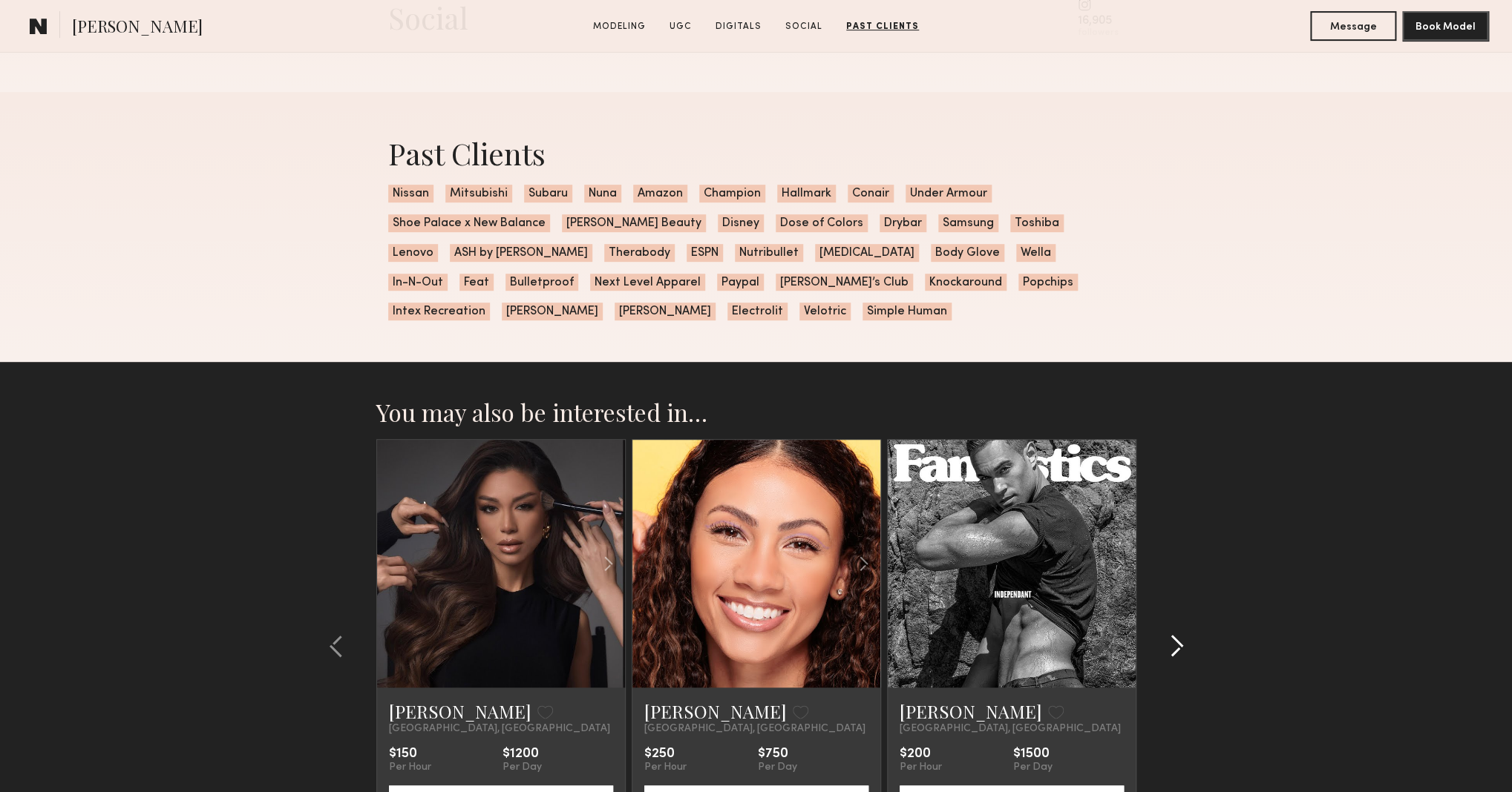
click at [1178, 652] on common-icon at bounding box center [1177, 646] width 15 height 24
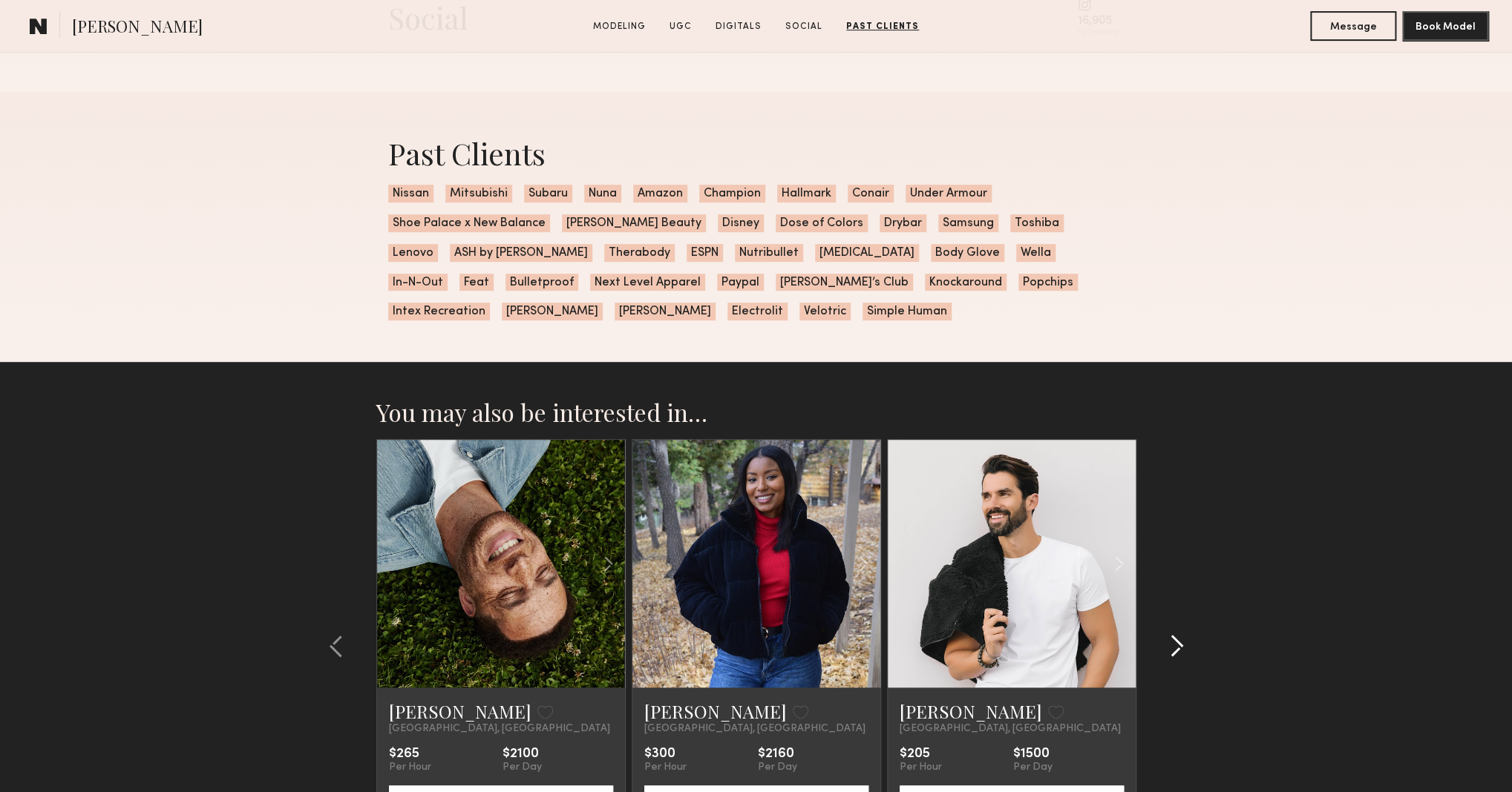
click at [1178, 652] on common-icon at bounding box center [1177, 646] width 15 height 24
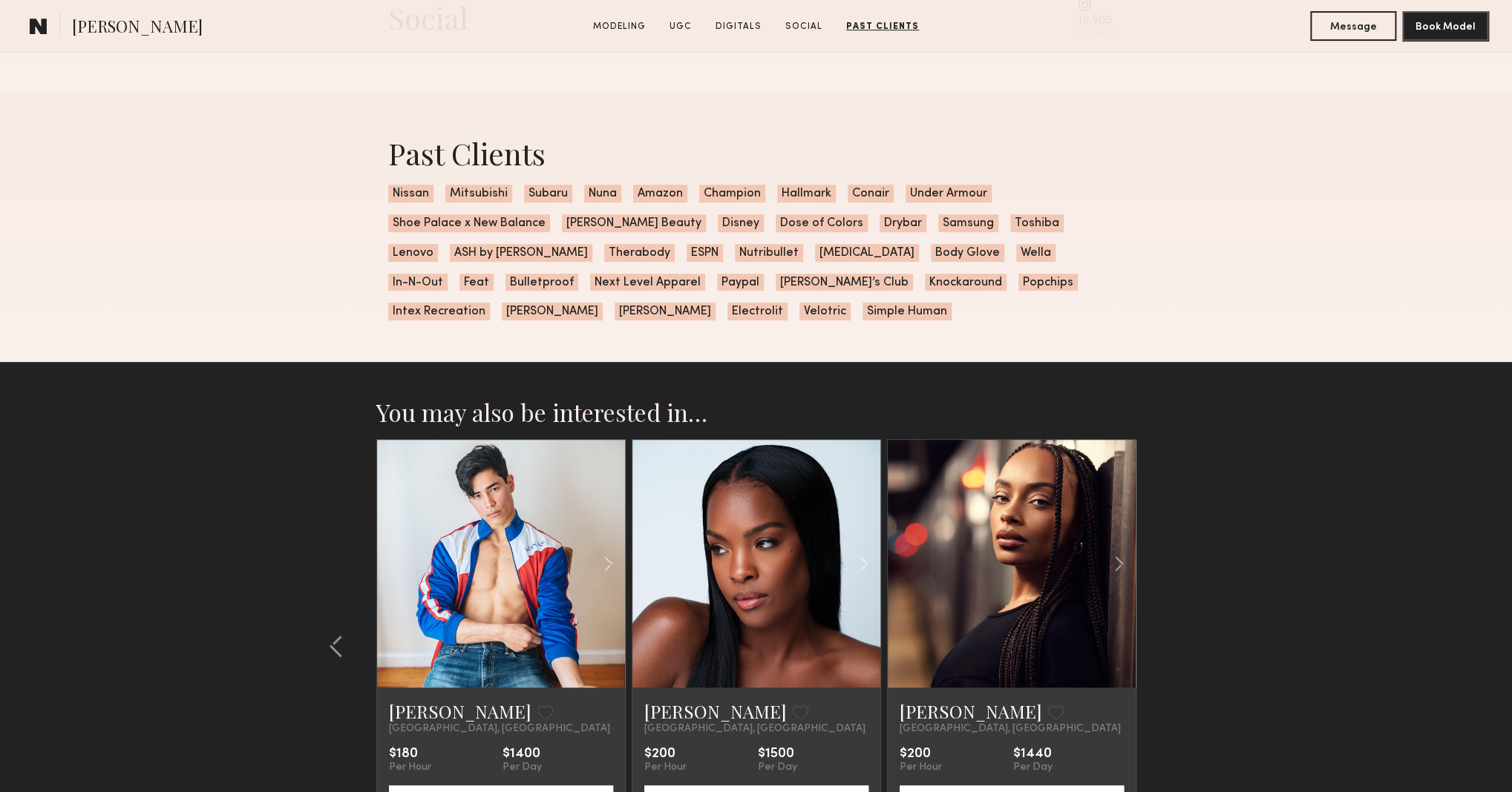
click at [1178, 652] on section "You may also be interested in… Dominique L. Favorite Los Angeles, CA $165 Per H…" at bounding box center [756, 662] width 1512 height 600
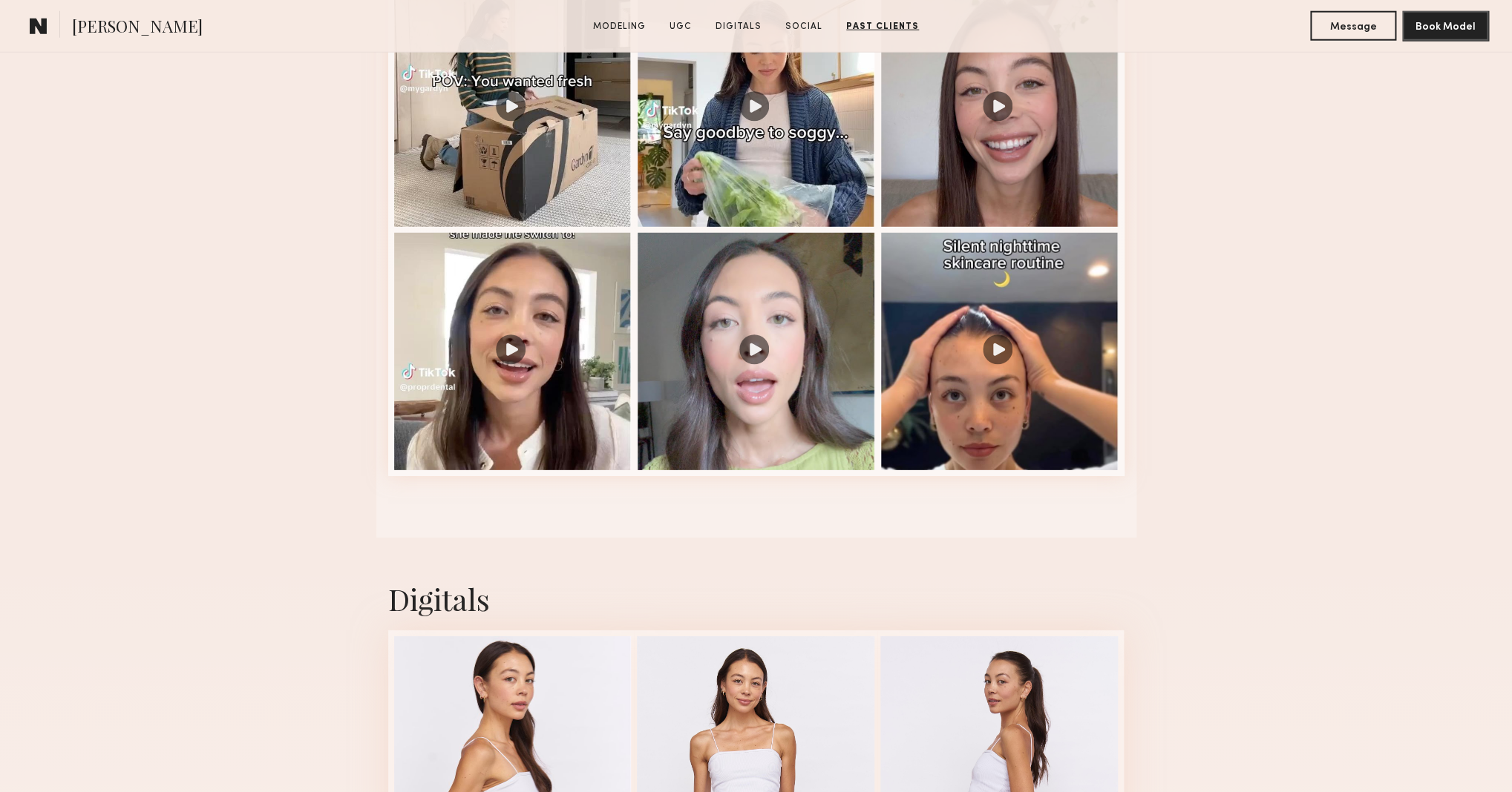
scroll to position [2076, 0]
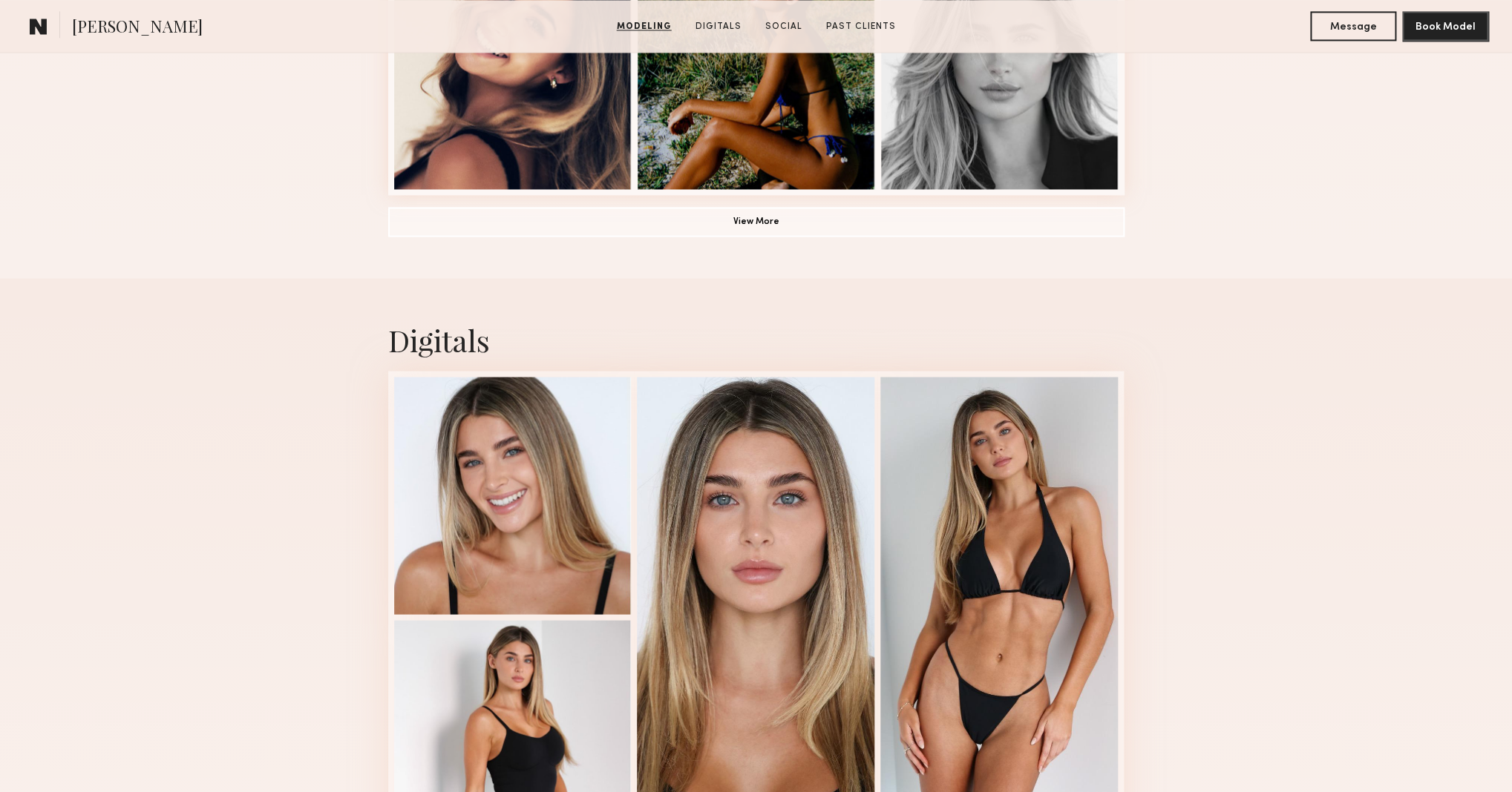
scroll to position [1343, 0]
